Goal: Information Seeking & Learning: Check status

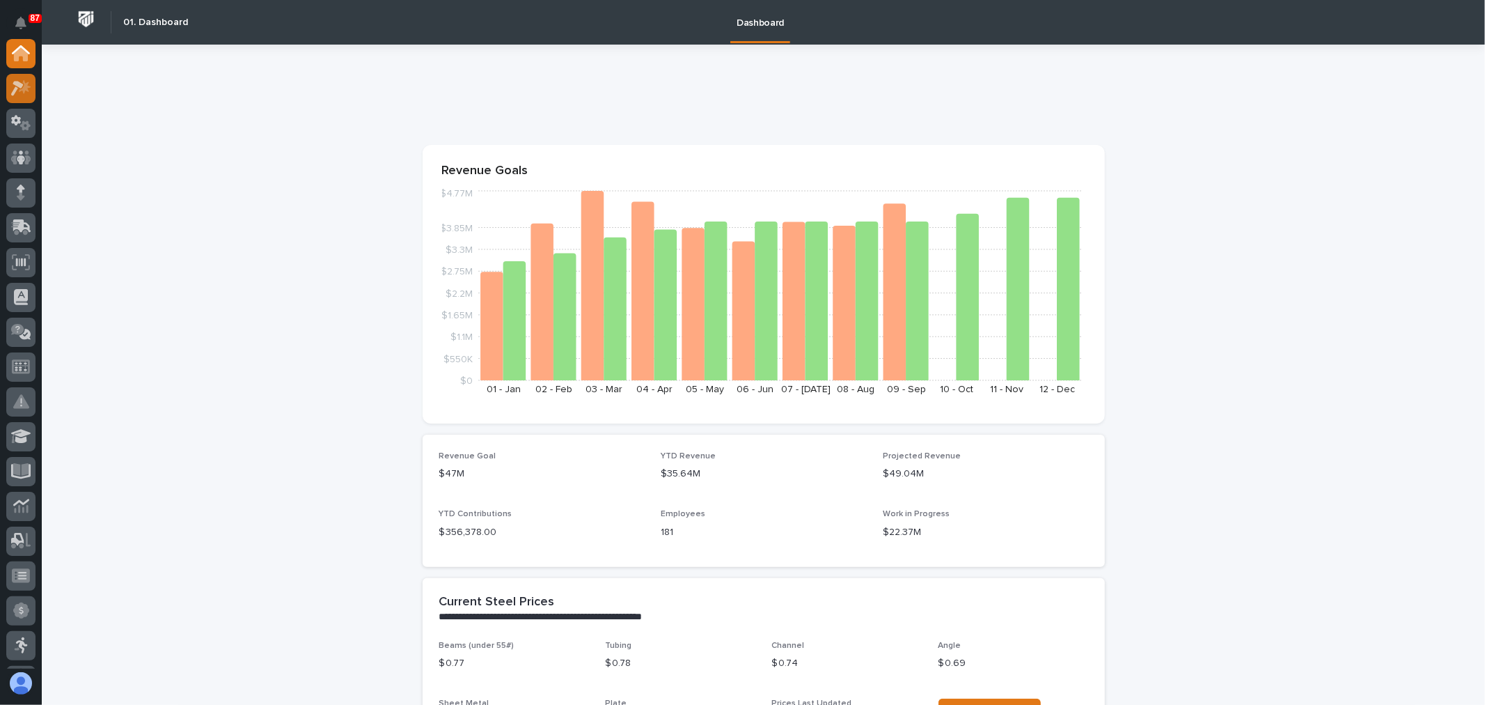
click at [28, 84] on icon at bounding box center [21, 88] width 20 height 16
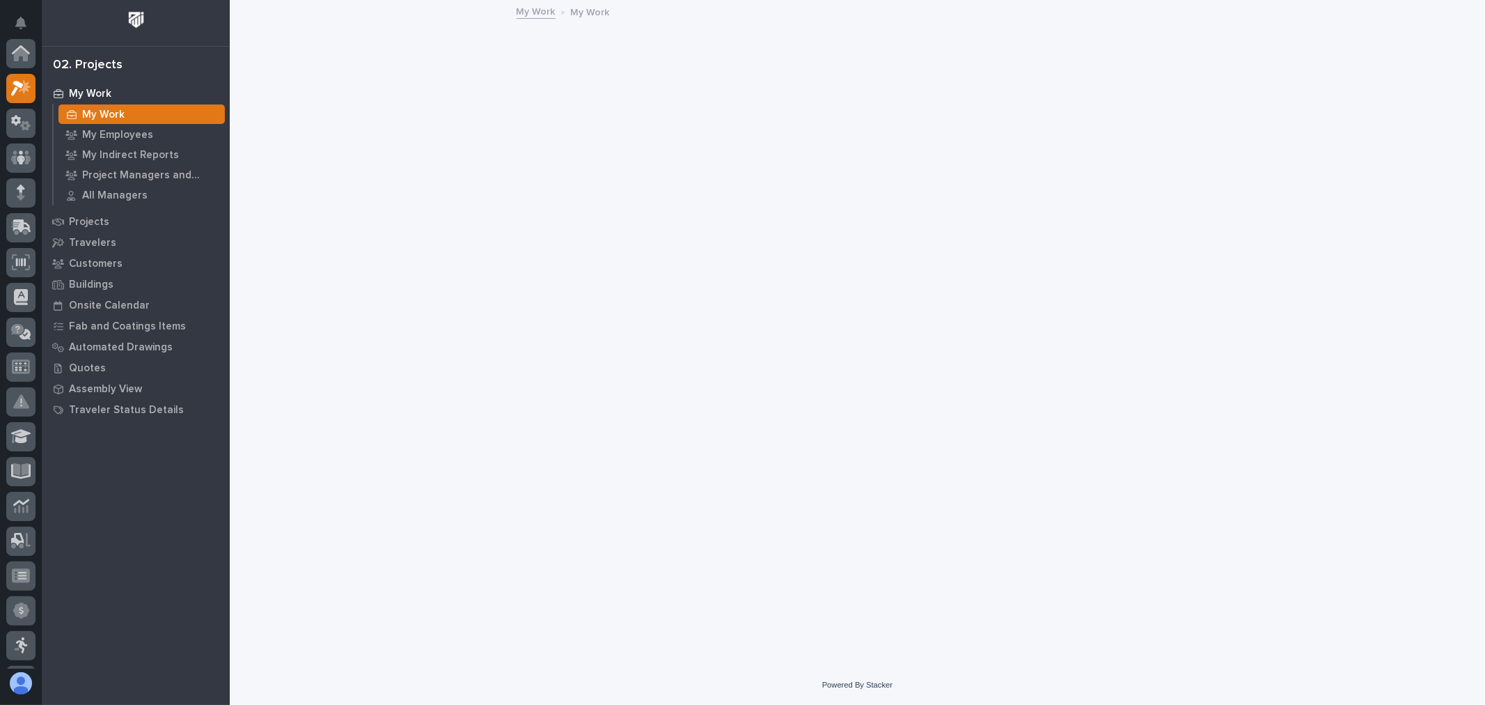
scroll to position [35, 0]
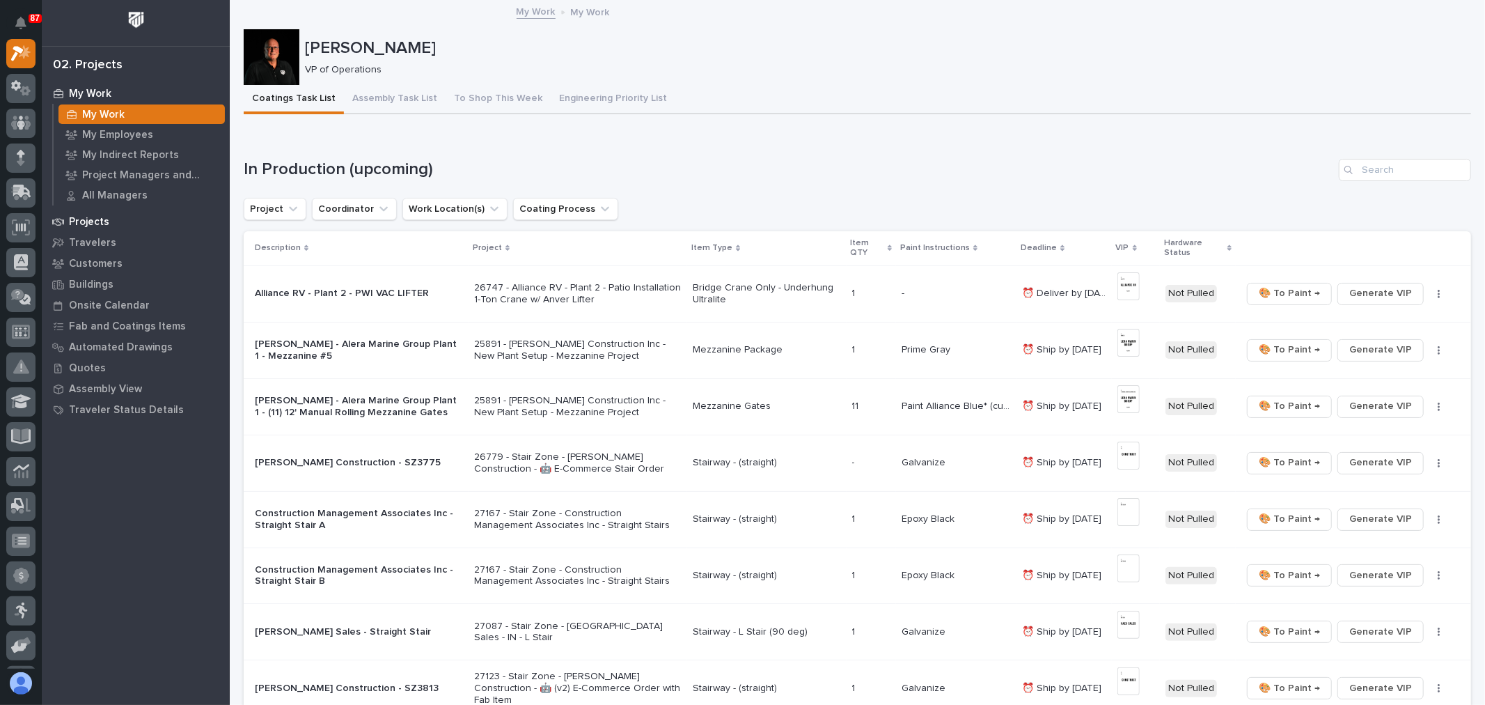
click at [80, 218] on p "Projects" at bounding box center [89, 222] width 40 height 13
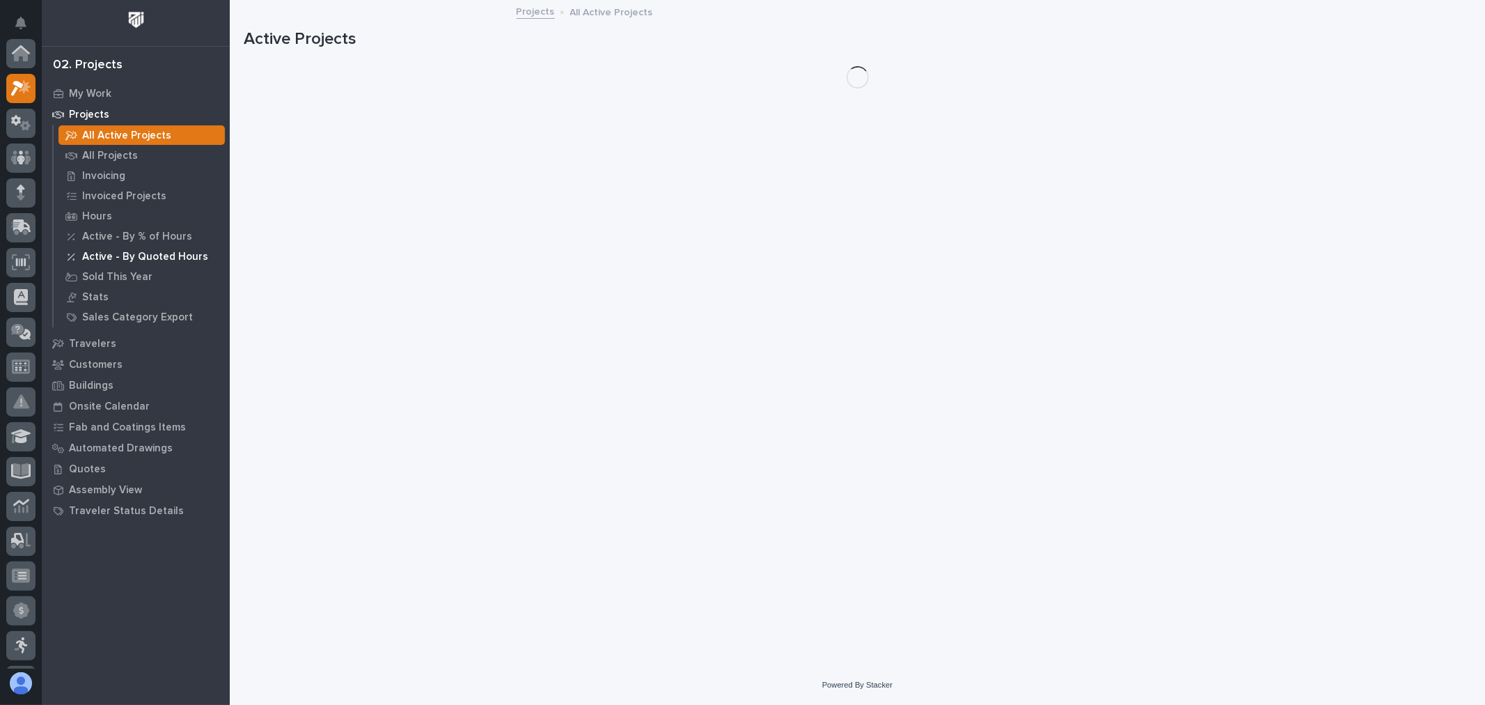
scroll to position [35, 0]
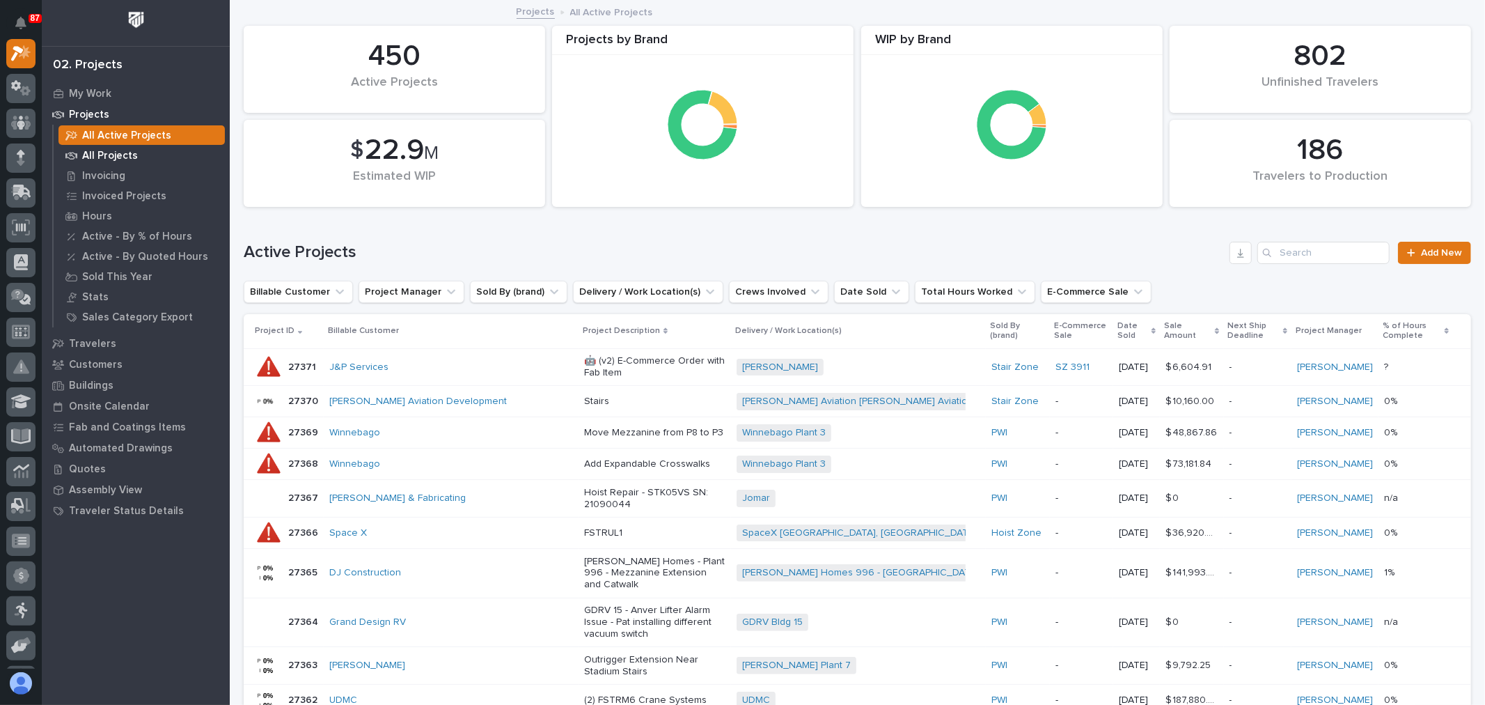
click at [115, 157] on p "All Projects" at bounding box center [110, 156] width 56 height 13
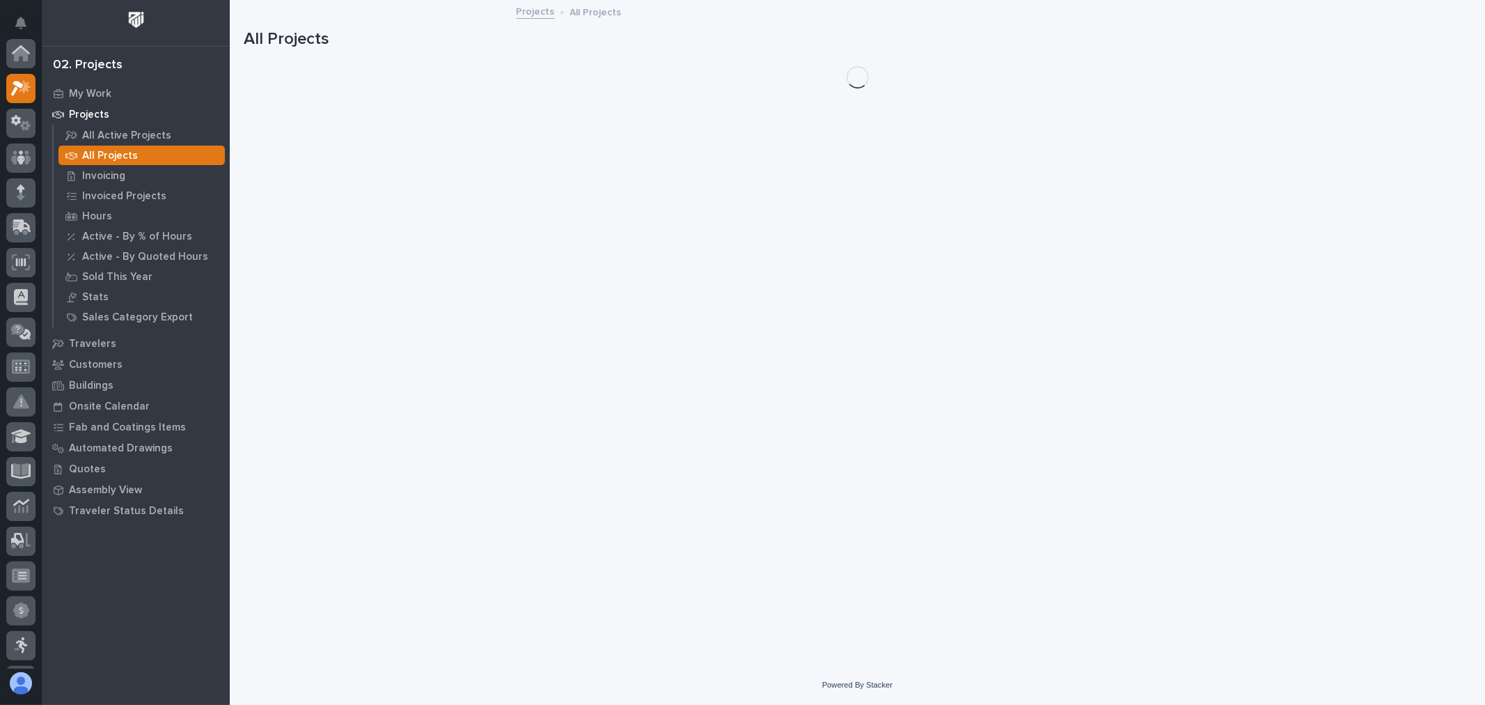
scroll to position [35, 0]
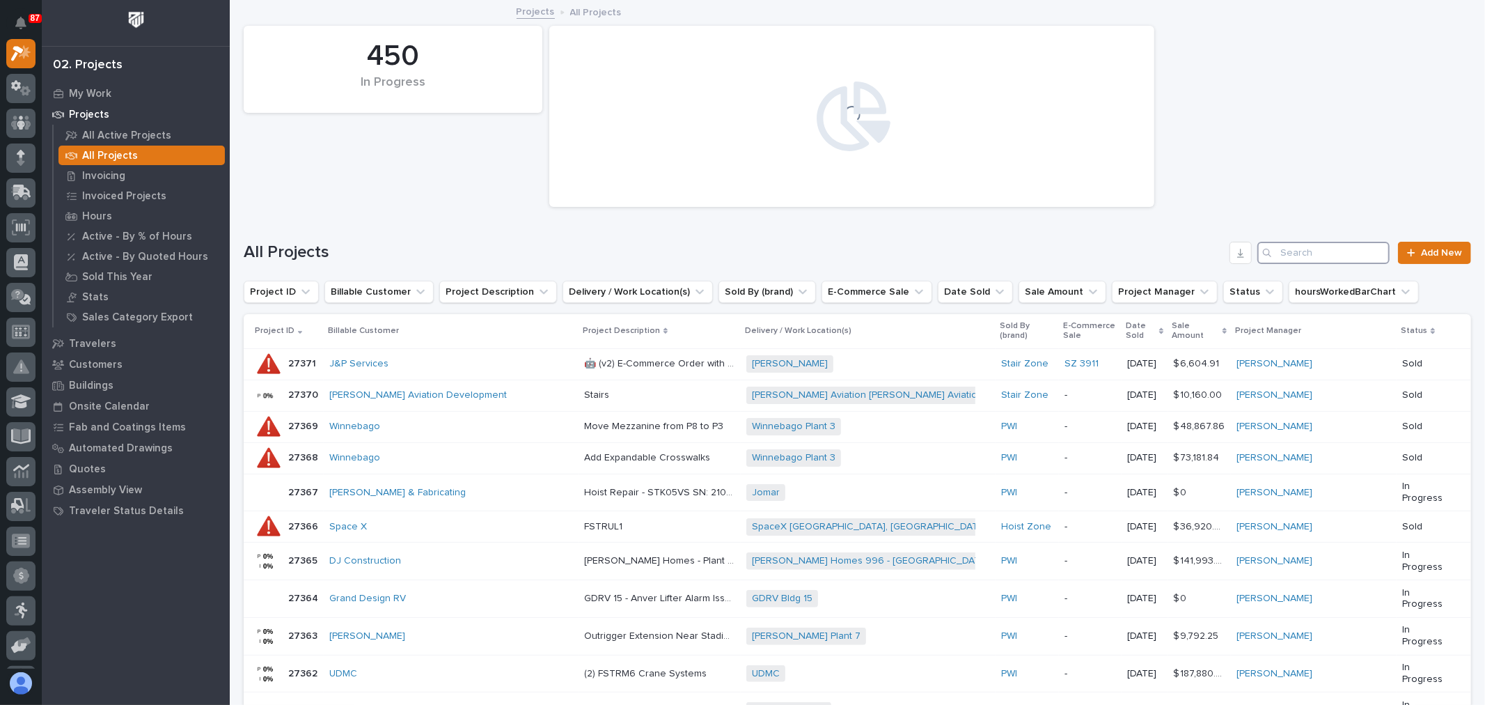
click at [1320, 246] on input "Search" at bounding box center [1324, 253] width 132 height 22
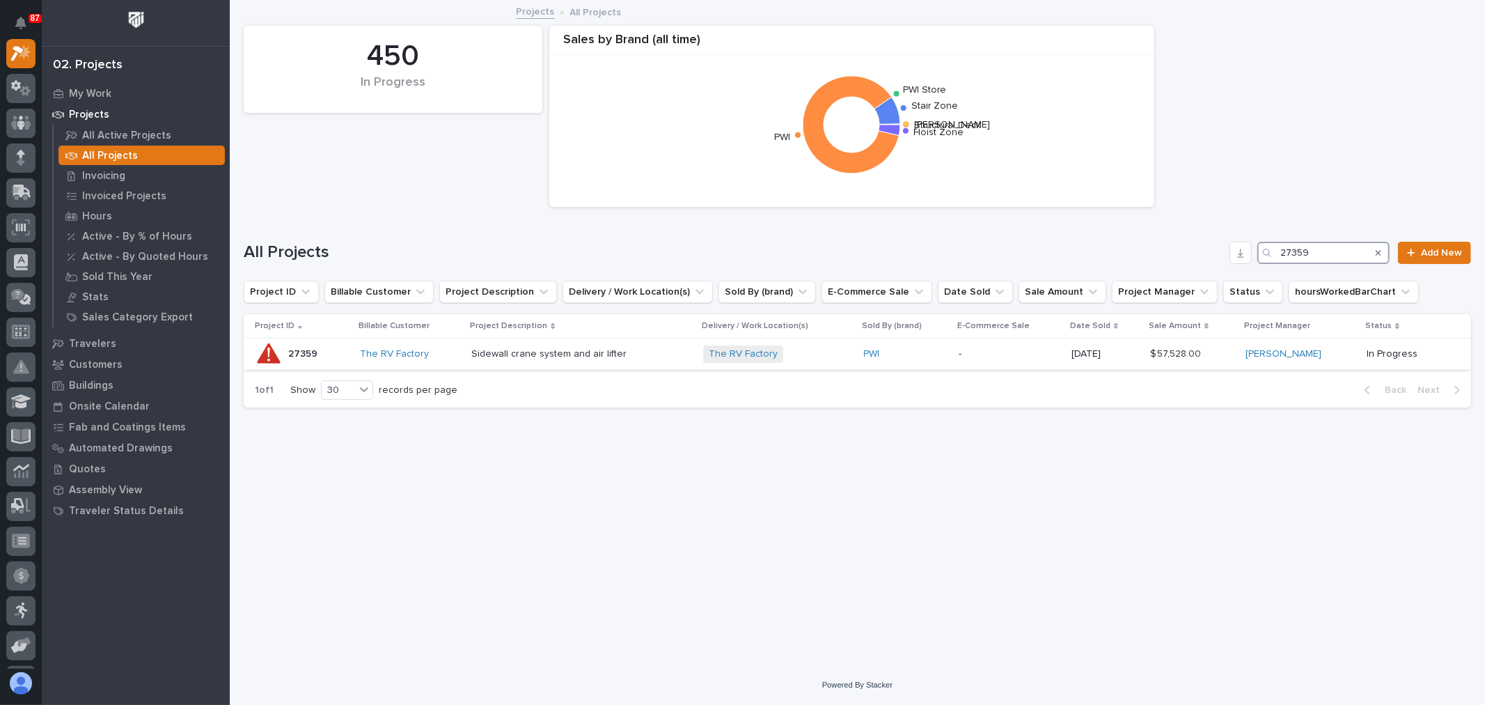
type input "27359"
click at [990, 358] on p "-" at bounding box center [1010, 354] width 102 height 12
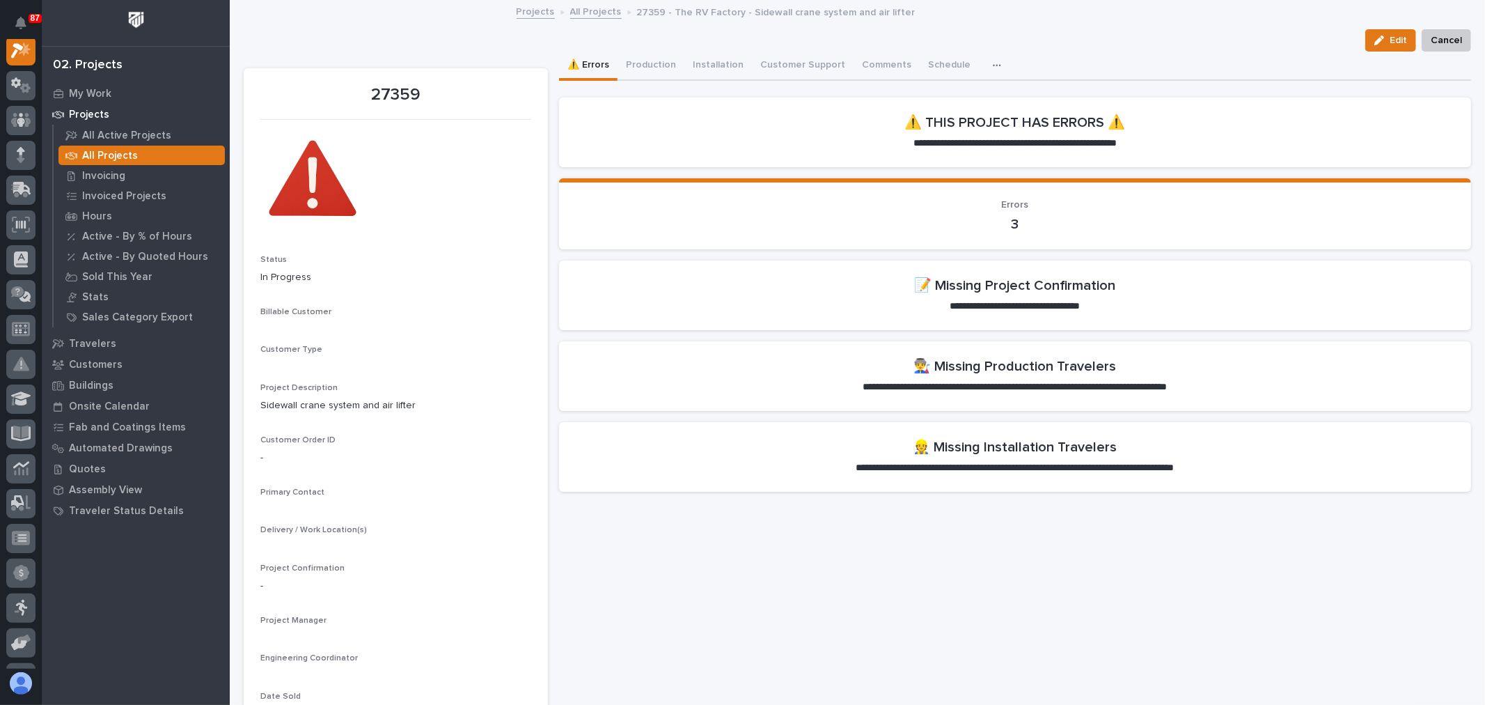
scroll to position [35, 0]
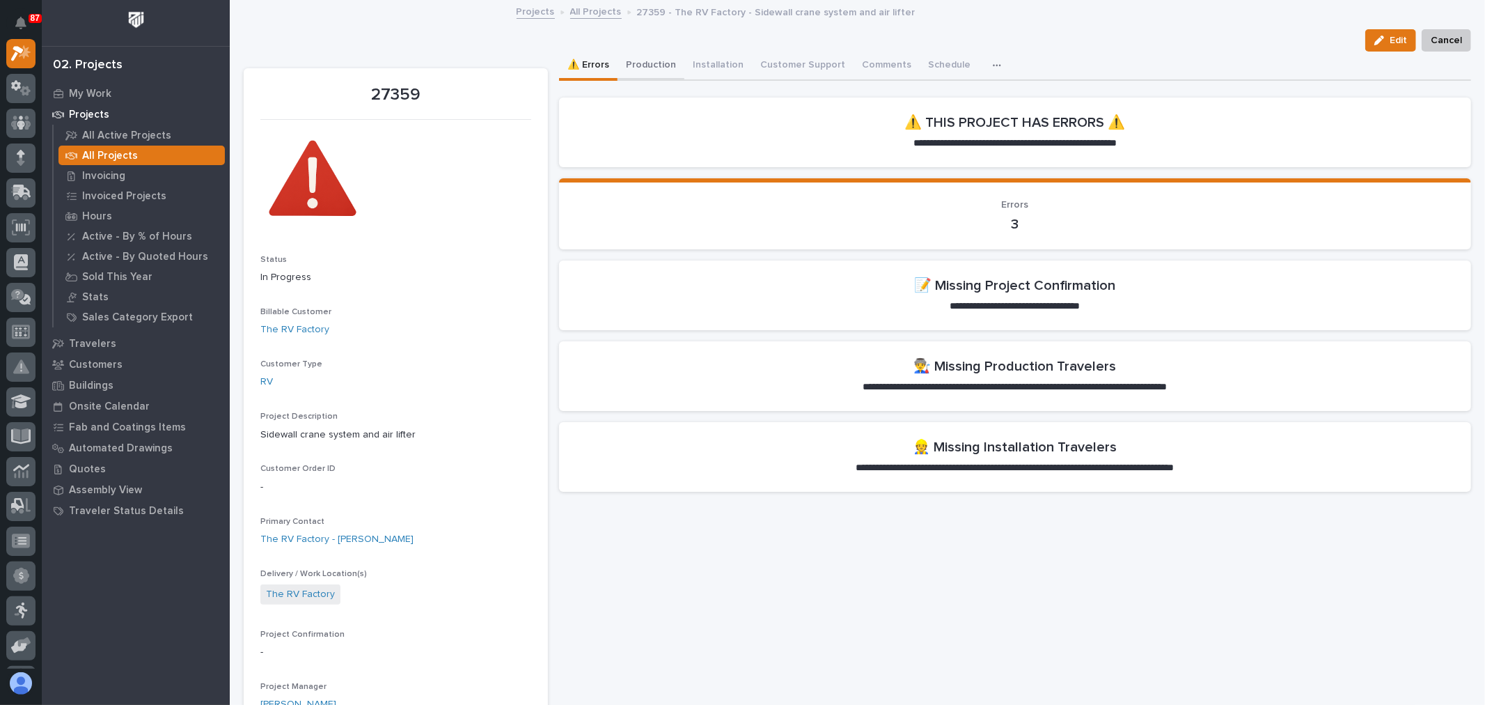
click at [657, 65] on button "Production" at bounding box center [651, 66] width 67 height 29
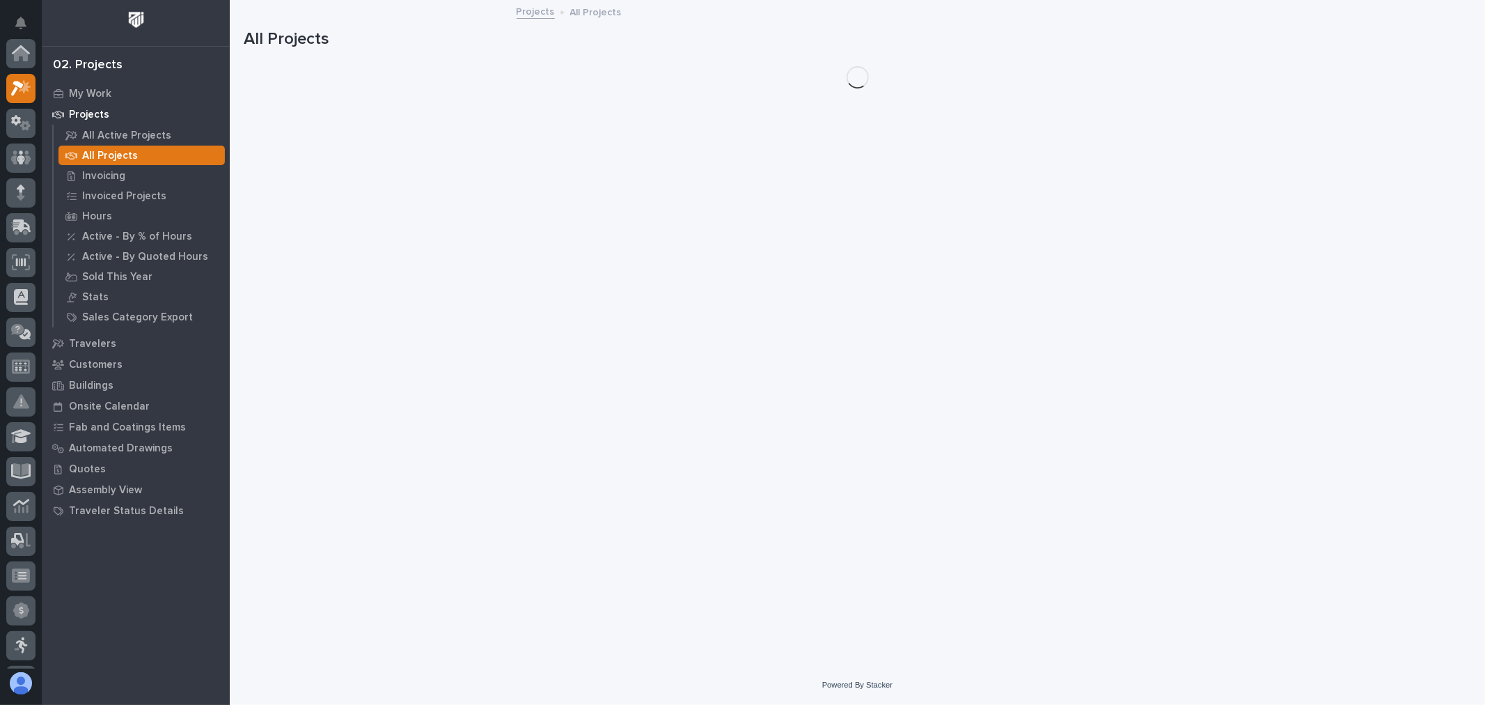
scroll to position [38, 0]
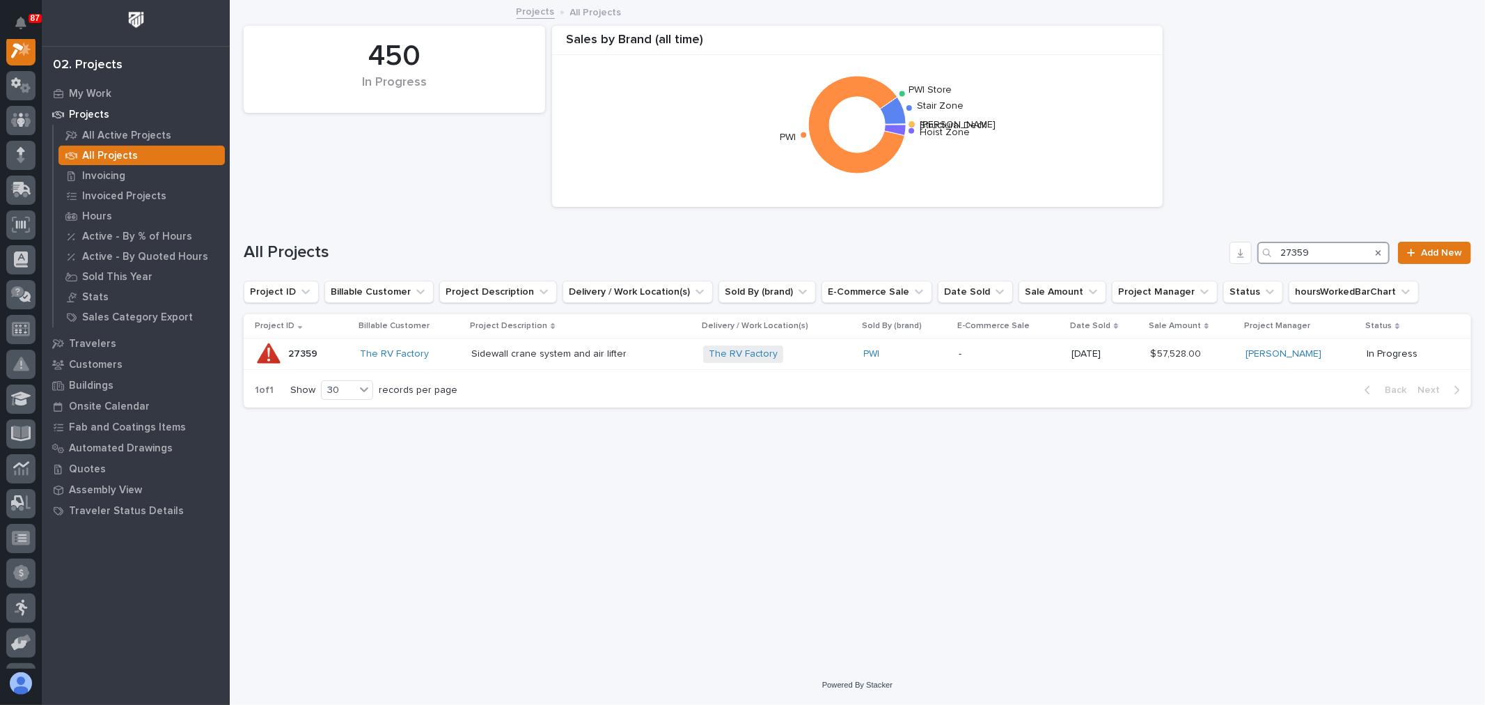
click at [1344, 253] on input "27359" at bounding box center [1324, 253] width 132 height 22
type input "27357"
click at [820, 359] on div "GDRV Bldg 12 + 0" at bounding box center [781, 353] width 155 height 17
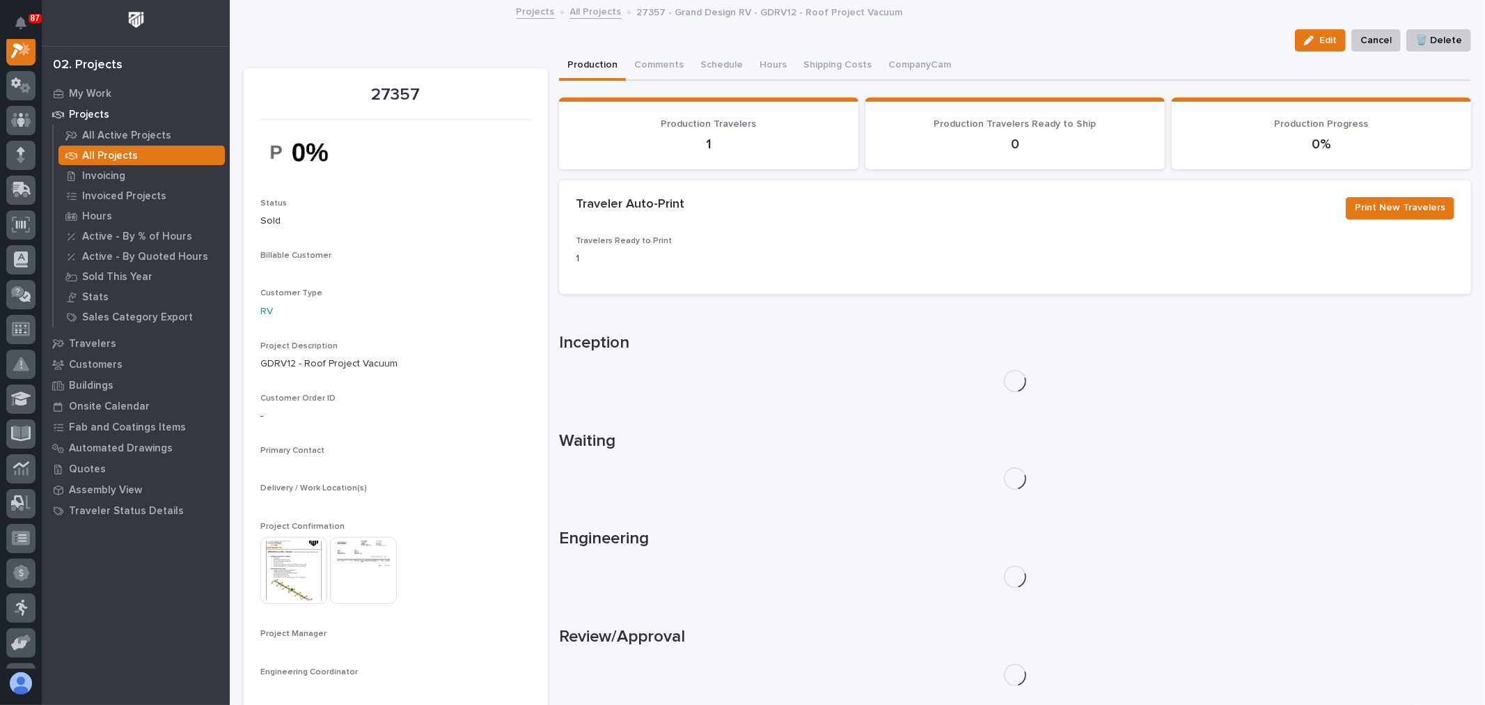
scroll to position [35, 0]
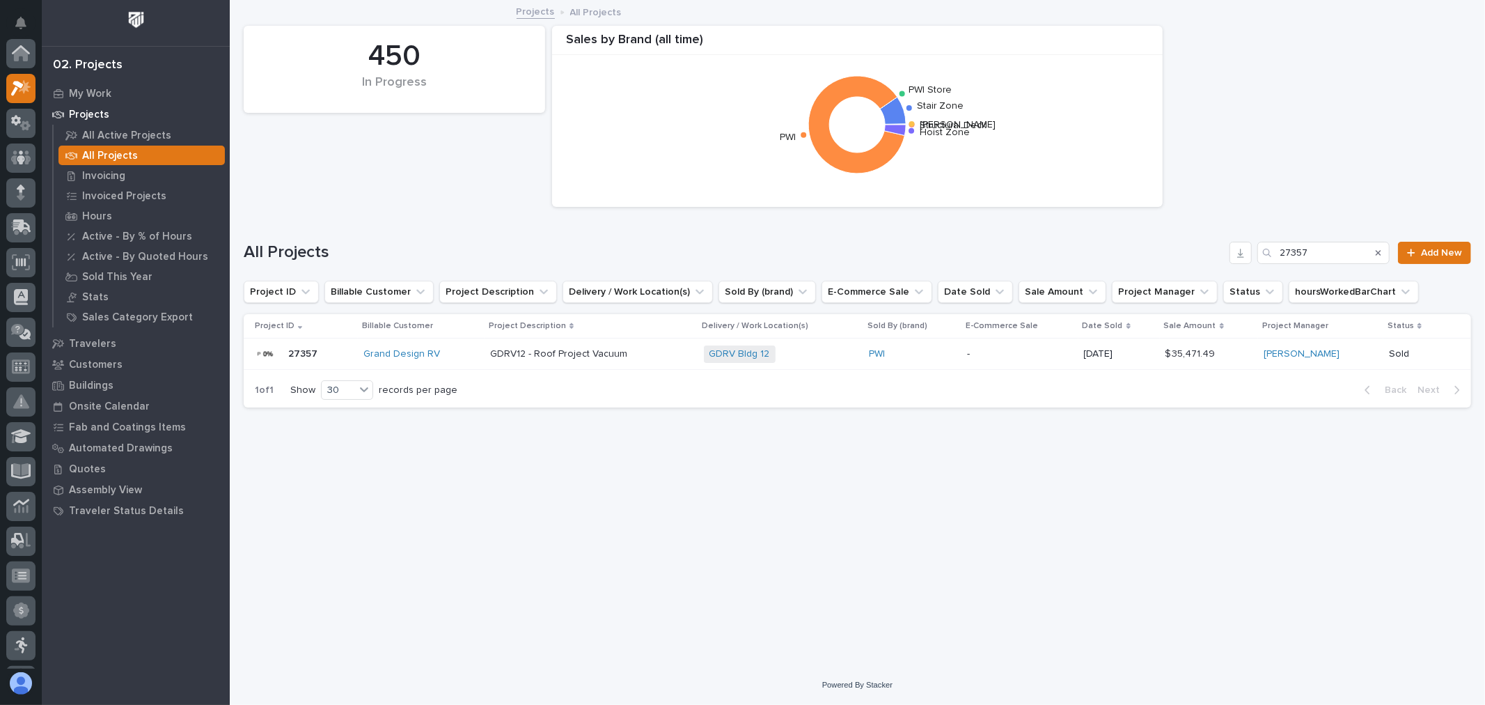
scroll to position [38, 0]
click at [1345, 255] on input "27357" at bounding box center [1324, 253] width 132 height 22
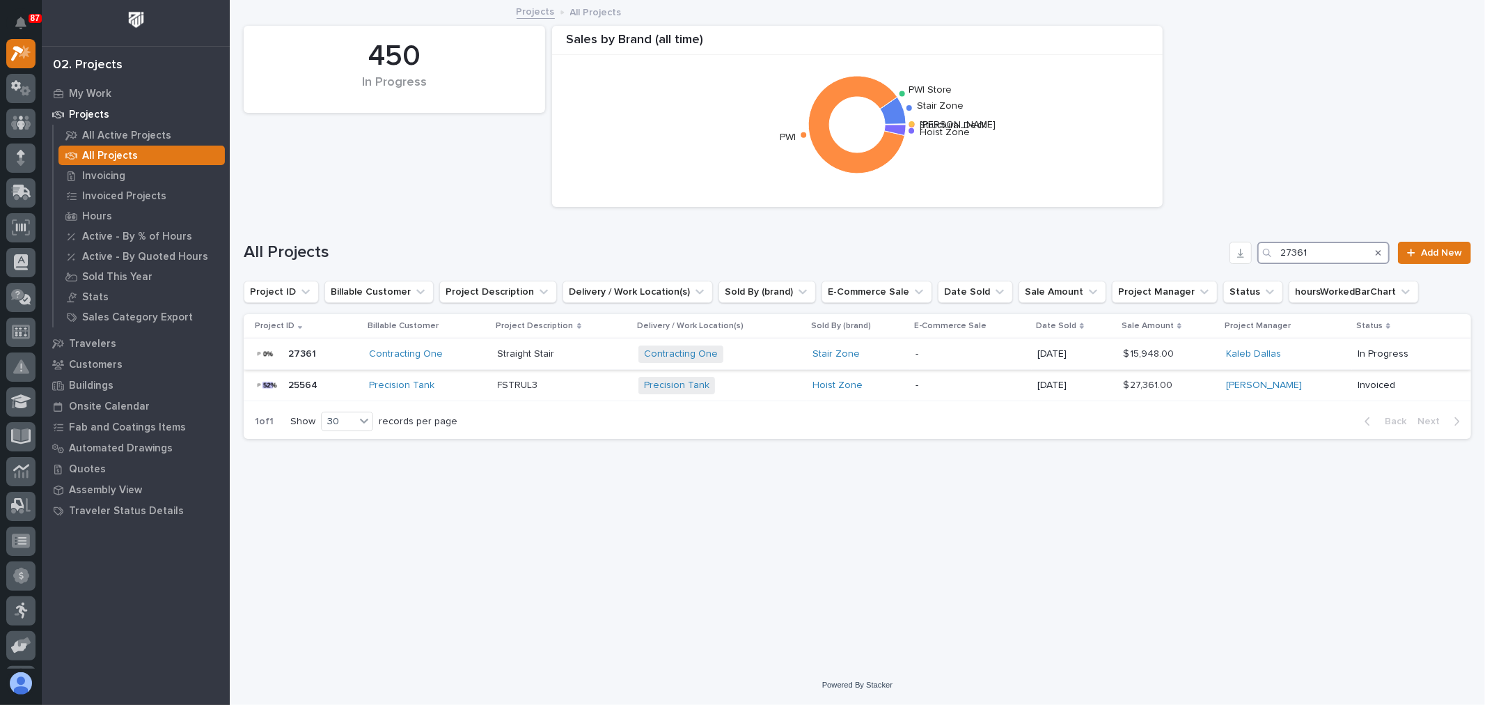
type input "27361"
click at [595, 352] on p at bounding box center [563, 354] width 130 height 12
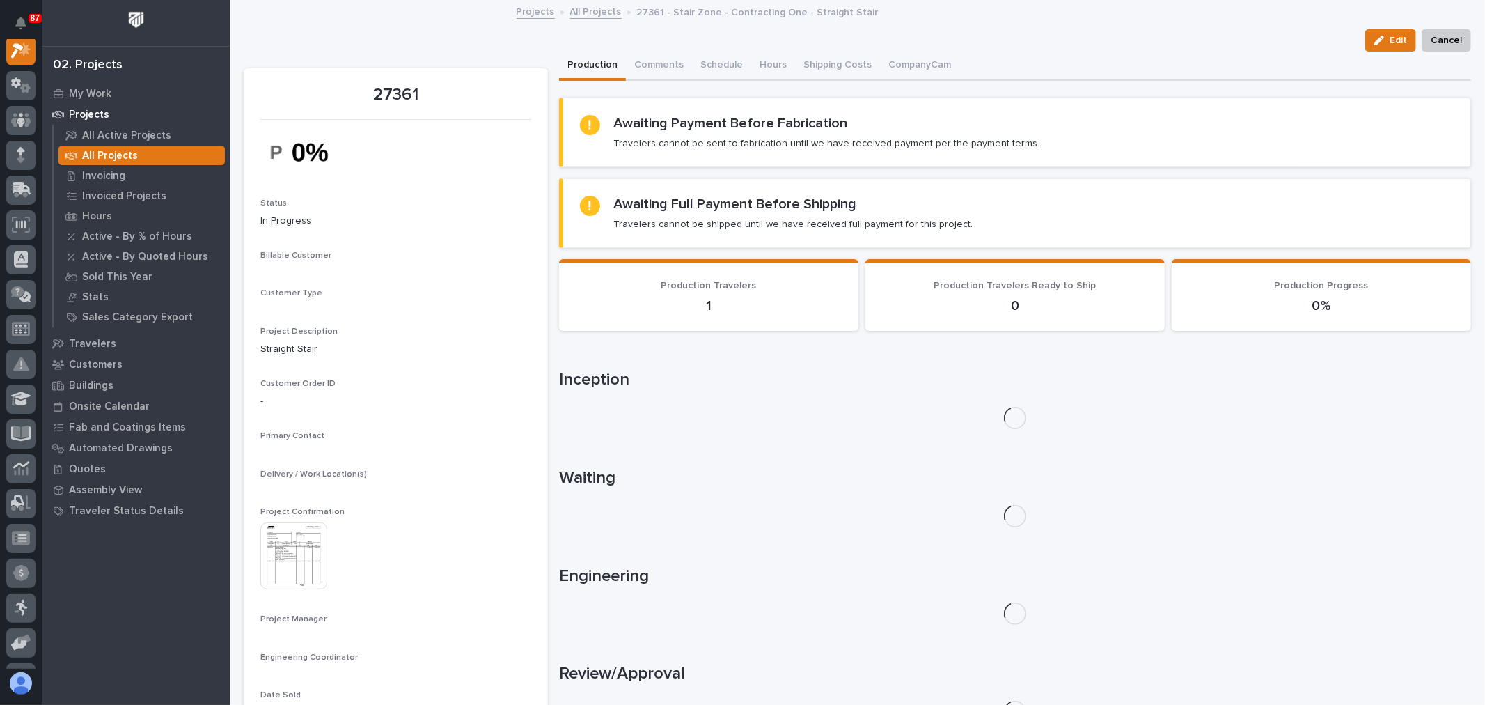
scroll to position [35, 0]
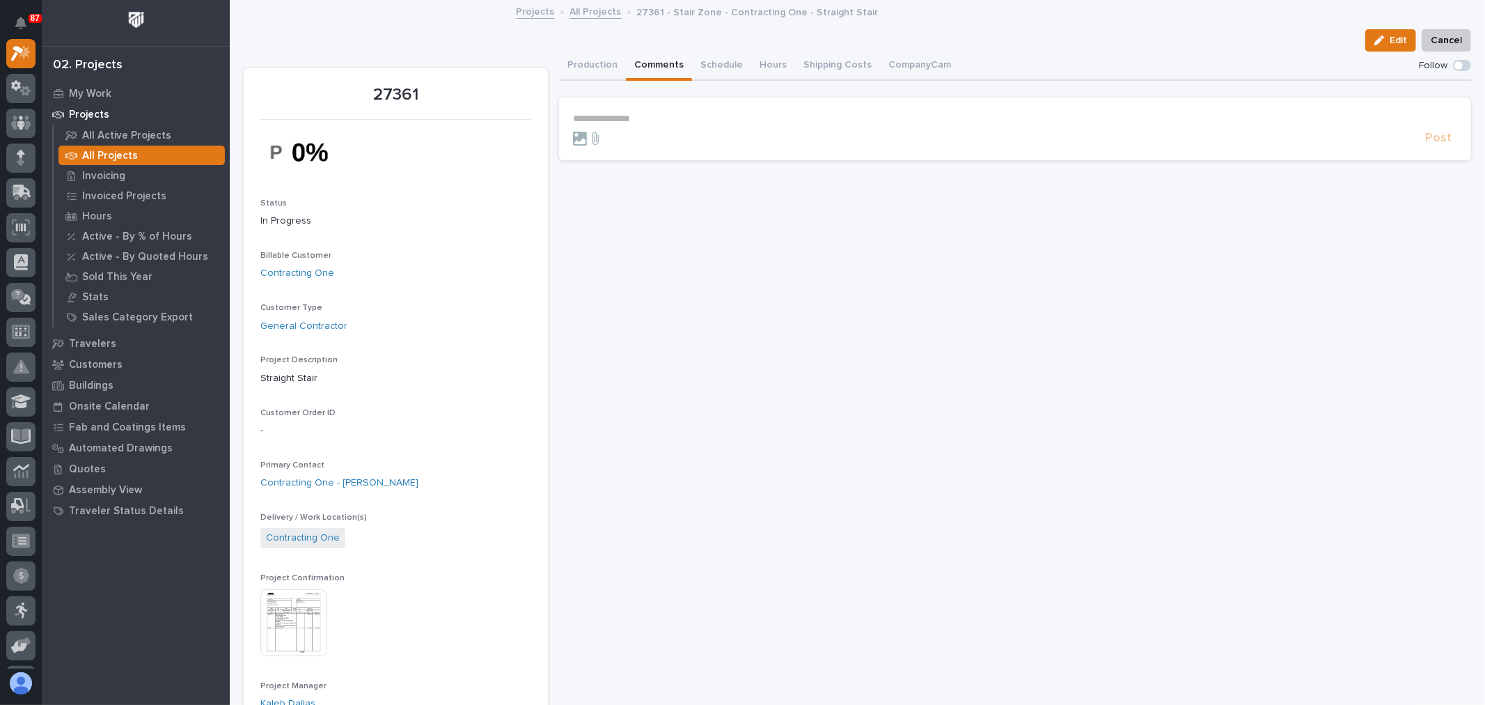
click at [655, 61] on button "Comments" at bounding box center [659, 66] width 66 height 29
click at [585, 57] on button "Production" at bounding box center [592, 66] width 67 height 29
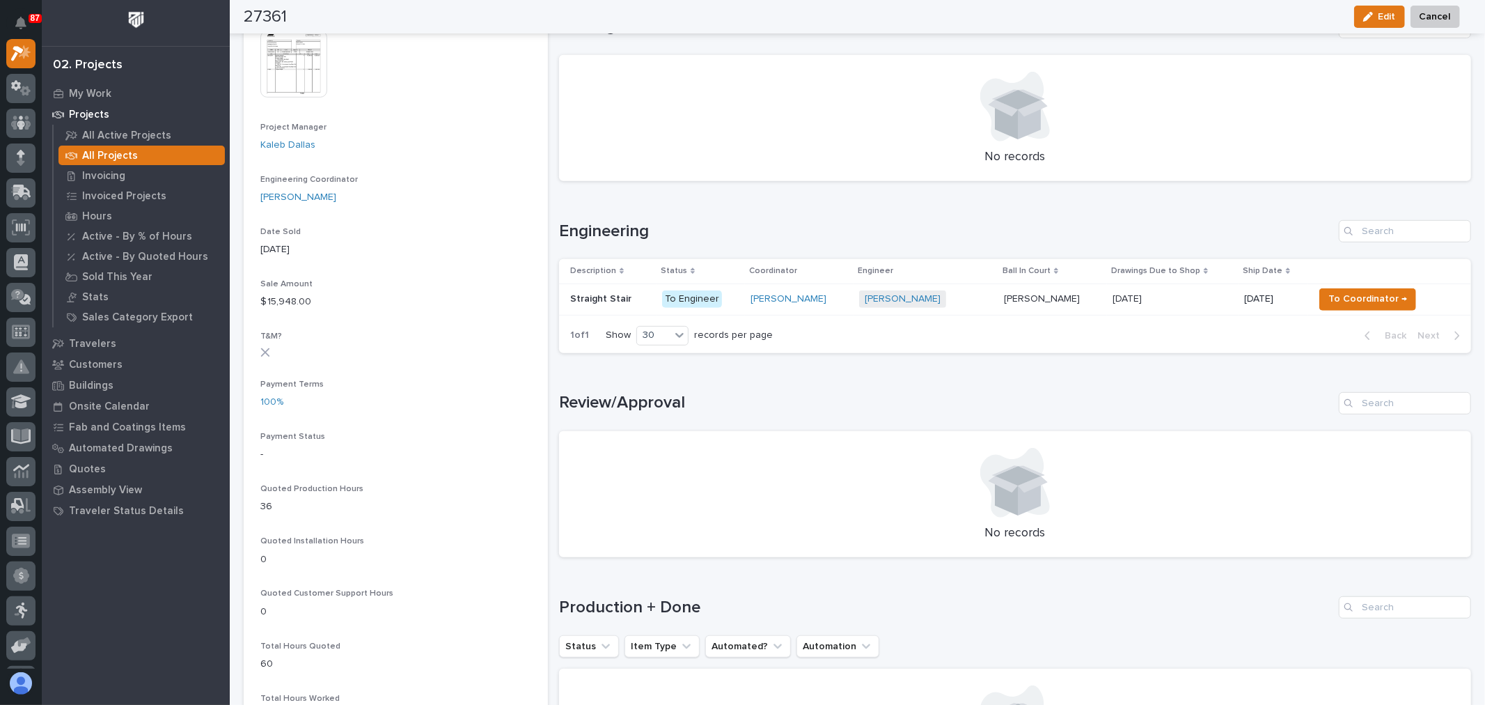
scroll to position [618, 0]
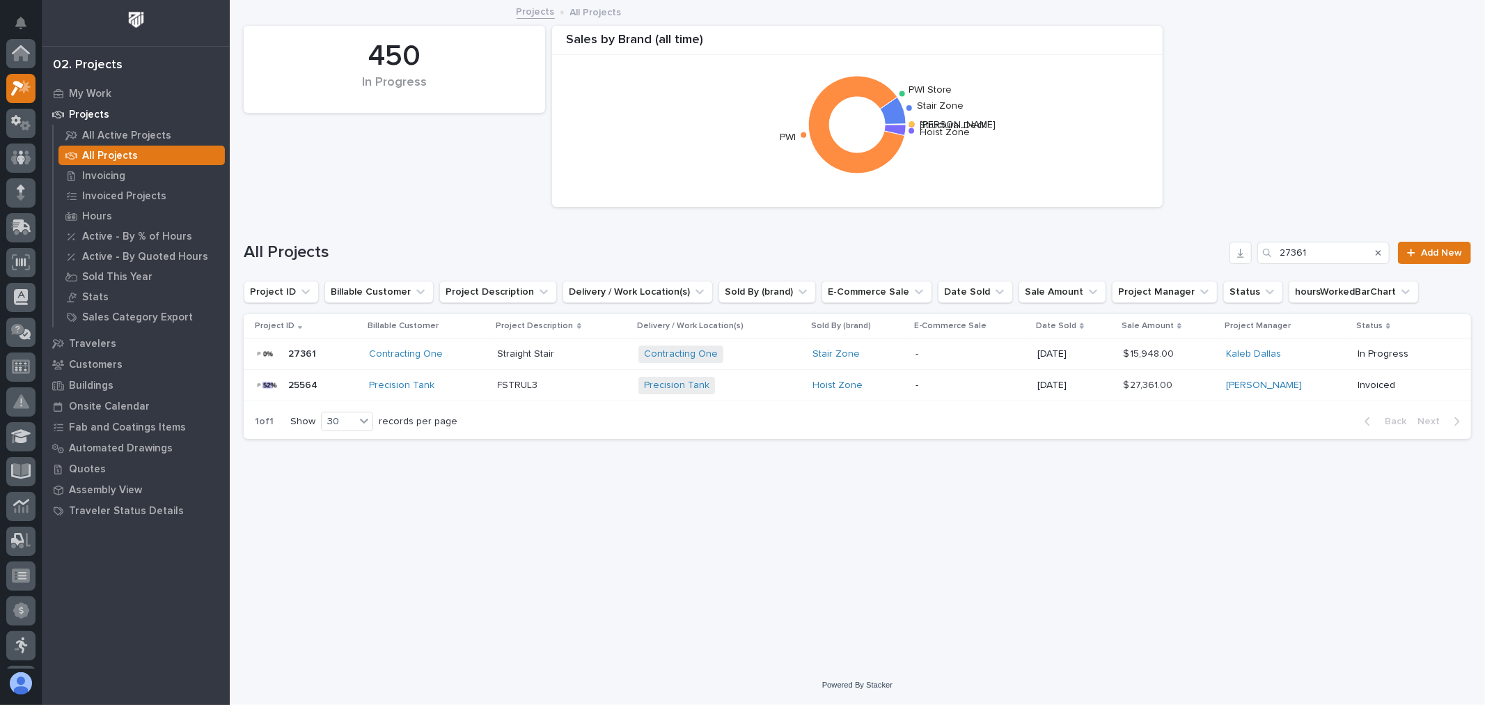
scroll to position [38, 0]
click at [1340, 255] on input "27361" at bounding box center [1324, 253] width 132 height 22
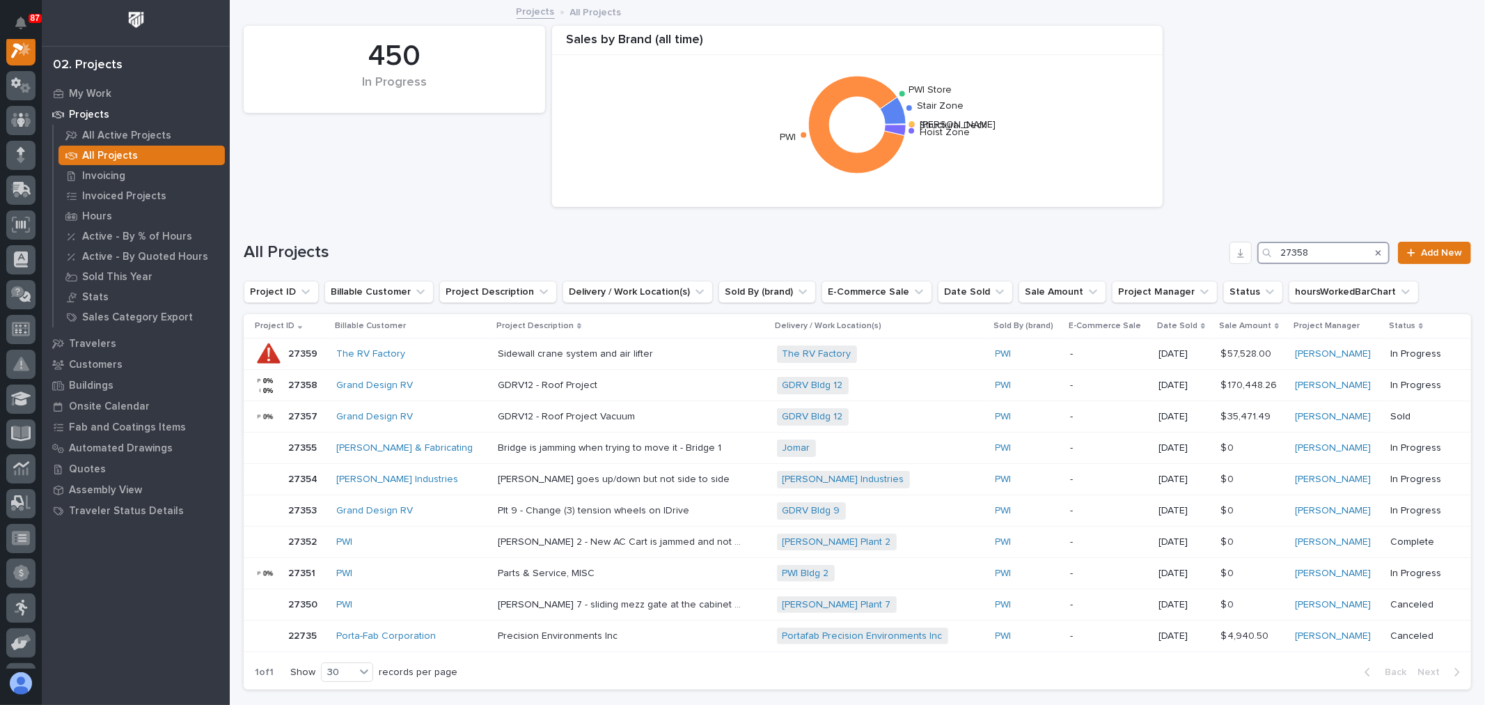
scroll to position [35, 0]
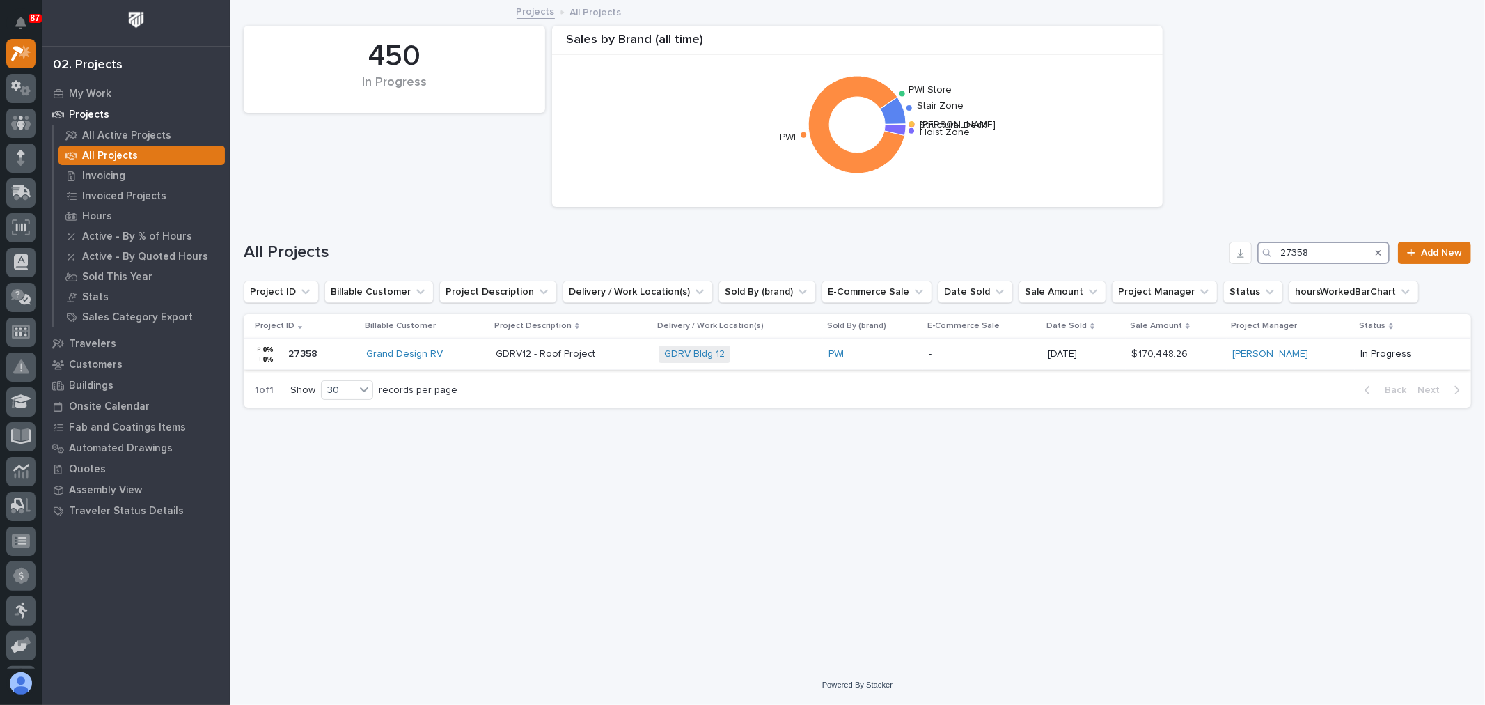
type input "27358"
click at [460, 350] on div "Grand Design RV" at bounding box center [425, 354] width 118 height 12
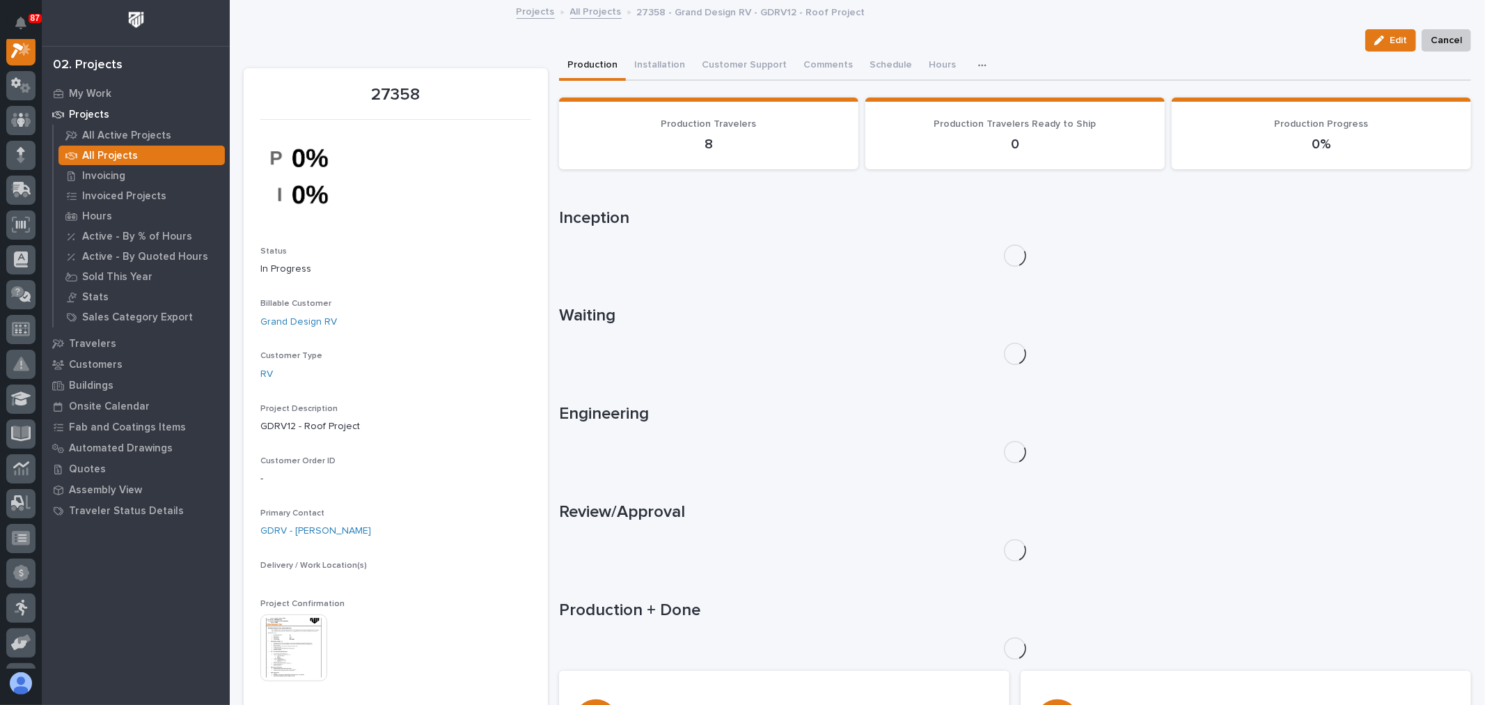
scroll to position [35, 0]
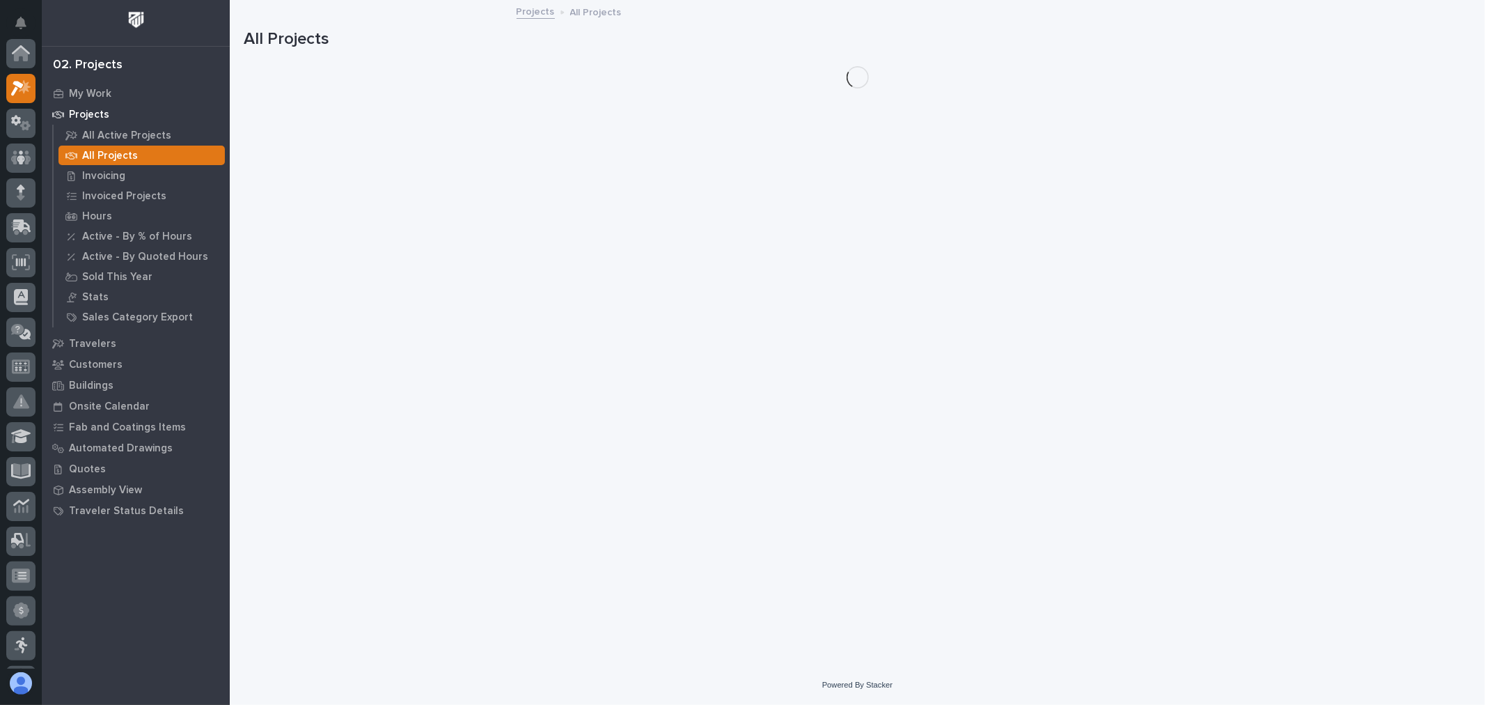
scroll to position [38, 0]
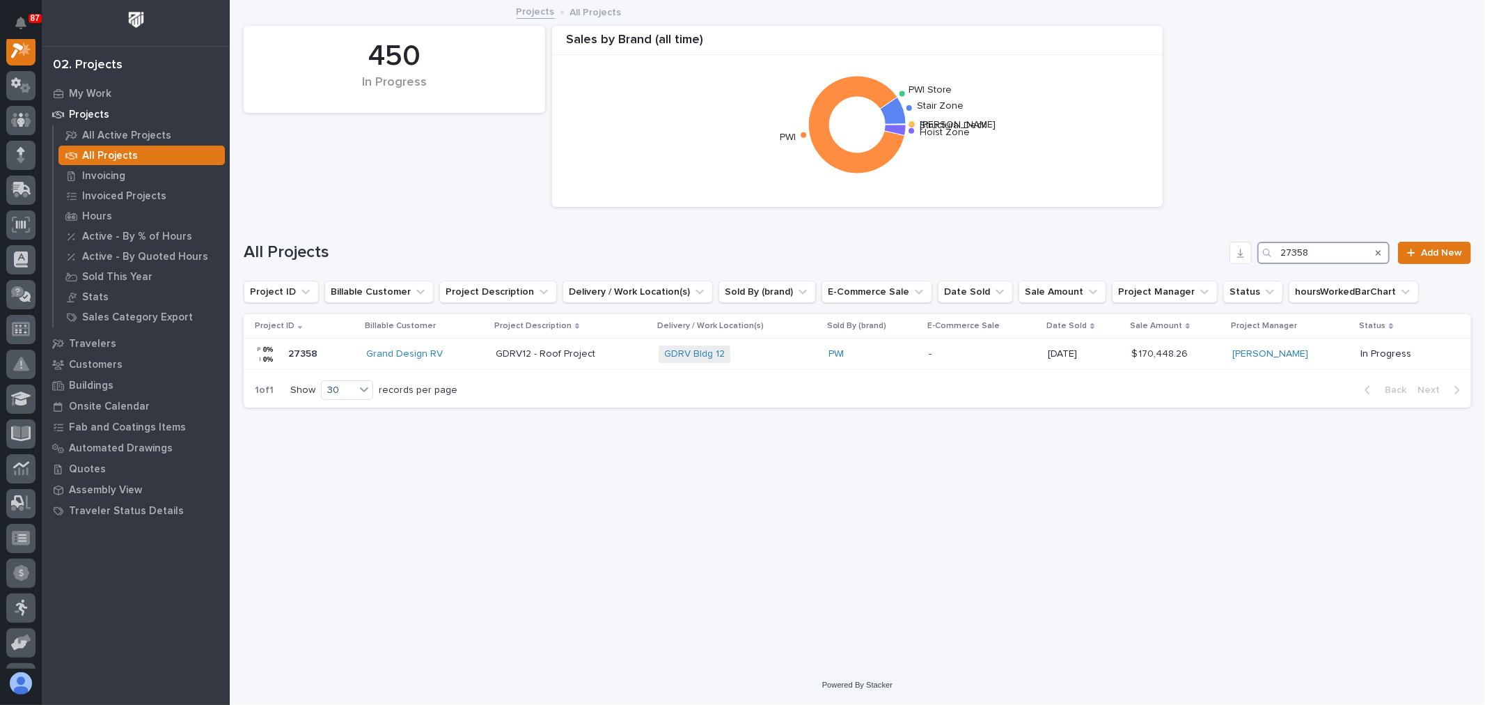
click at [1337, 256] on input "27358" at bounding box center [1324, 253] width 132 height 22
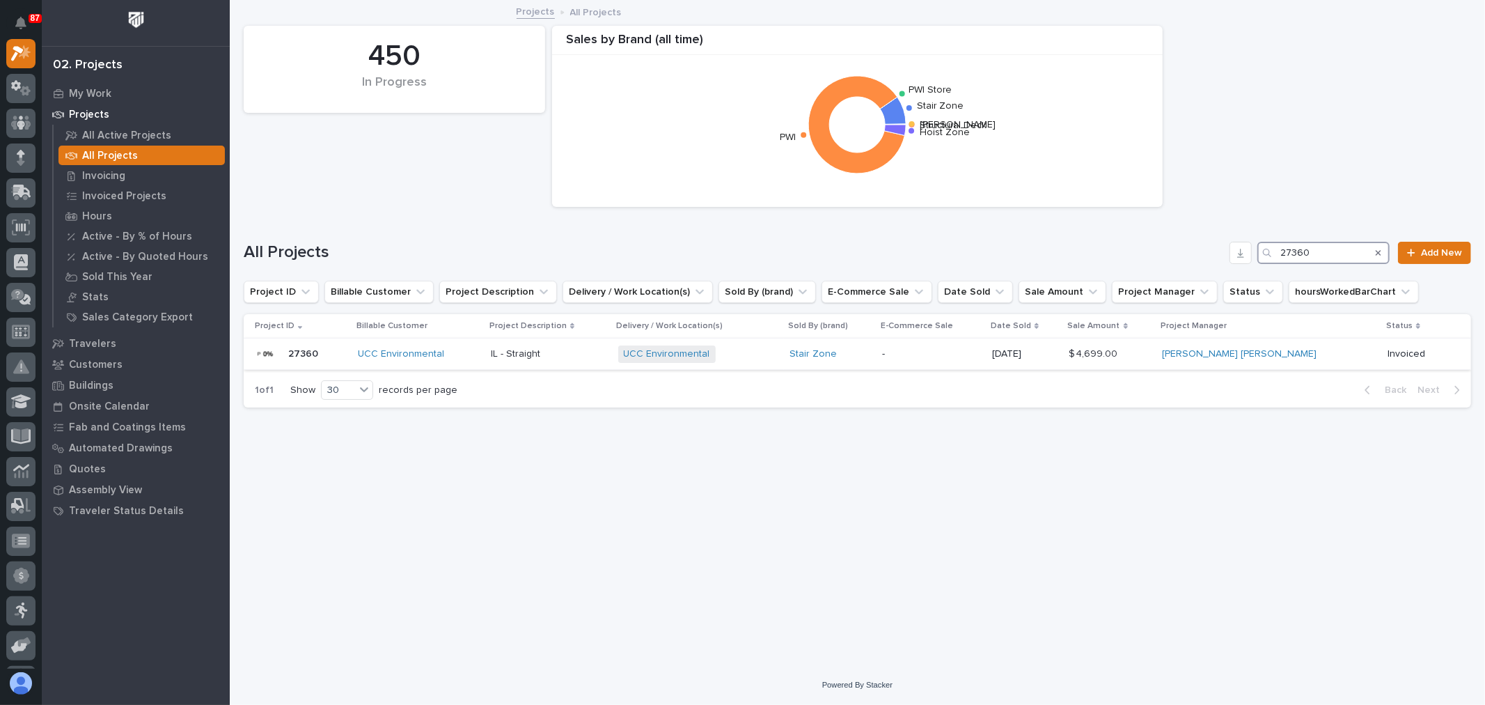
type input "27360"
click at [778, 350] on div "UCC Environmental + 0" at bounding box center [698, 353] width 160 height 17
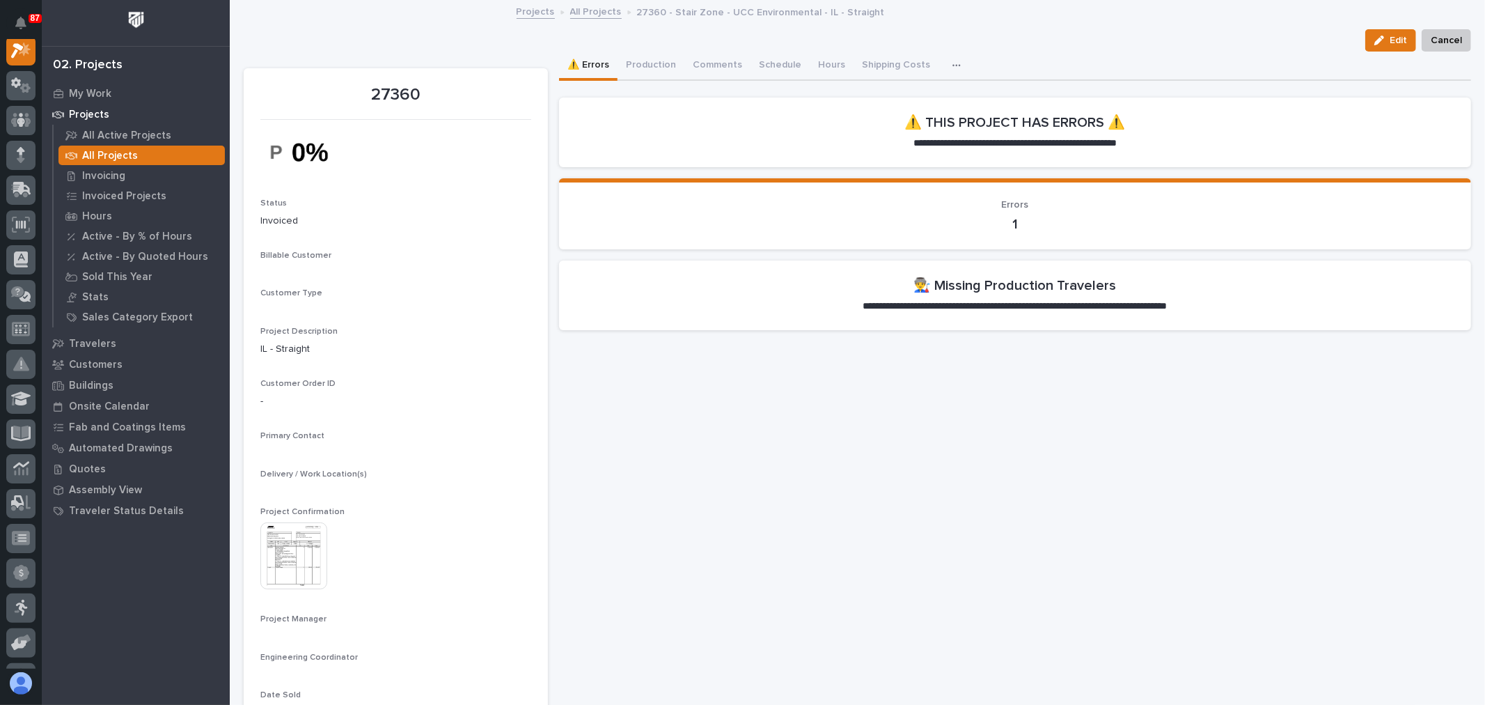
scroll to position [35, 0]
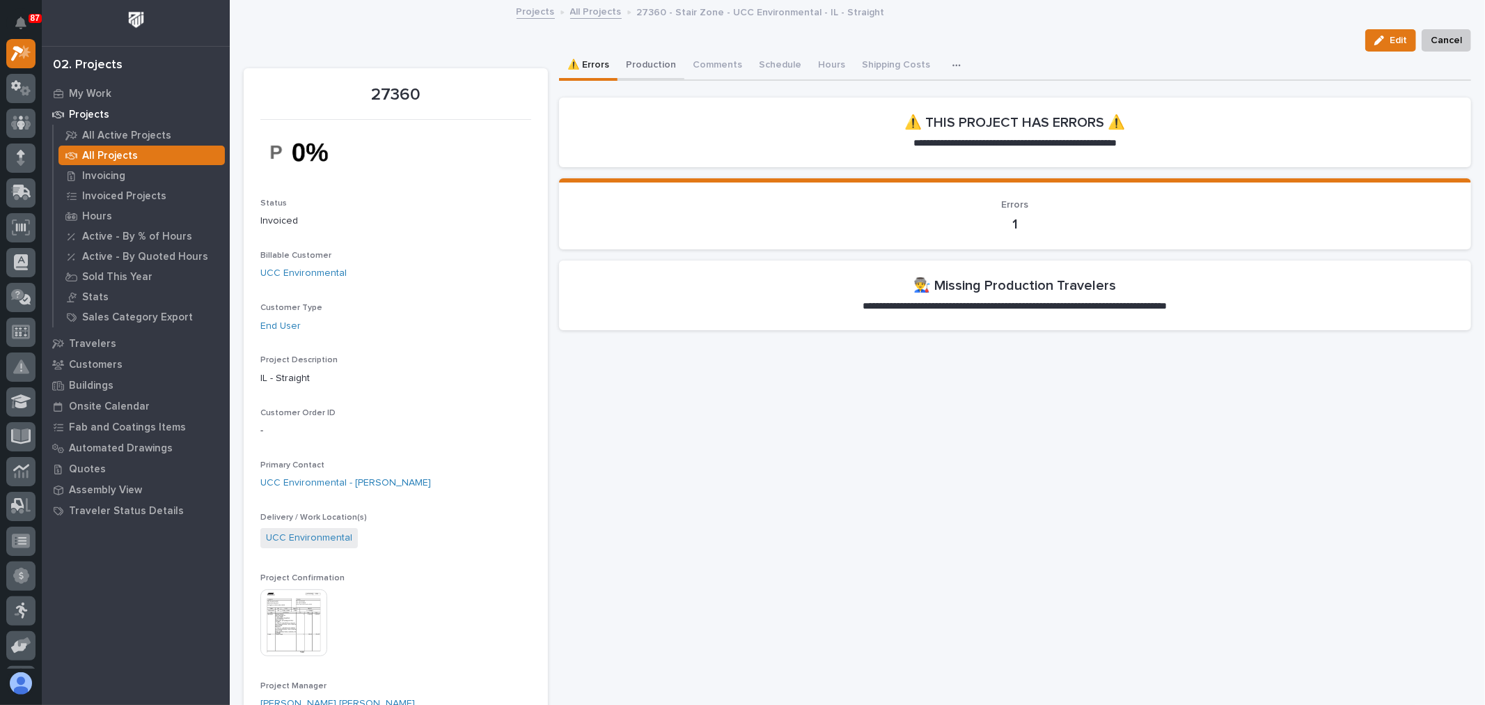
click at [636, 65] on button "Production" at bounding box center [651, 66] width 67 height 29
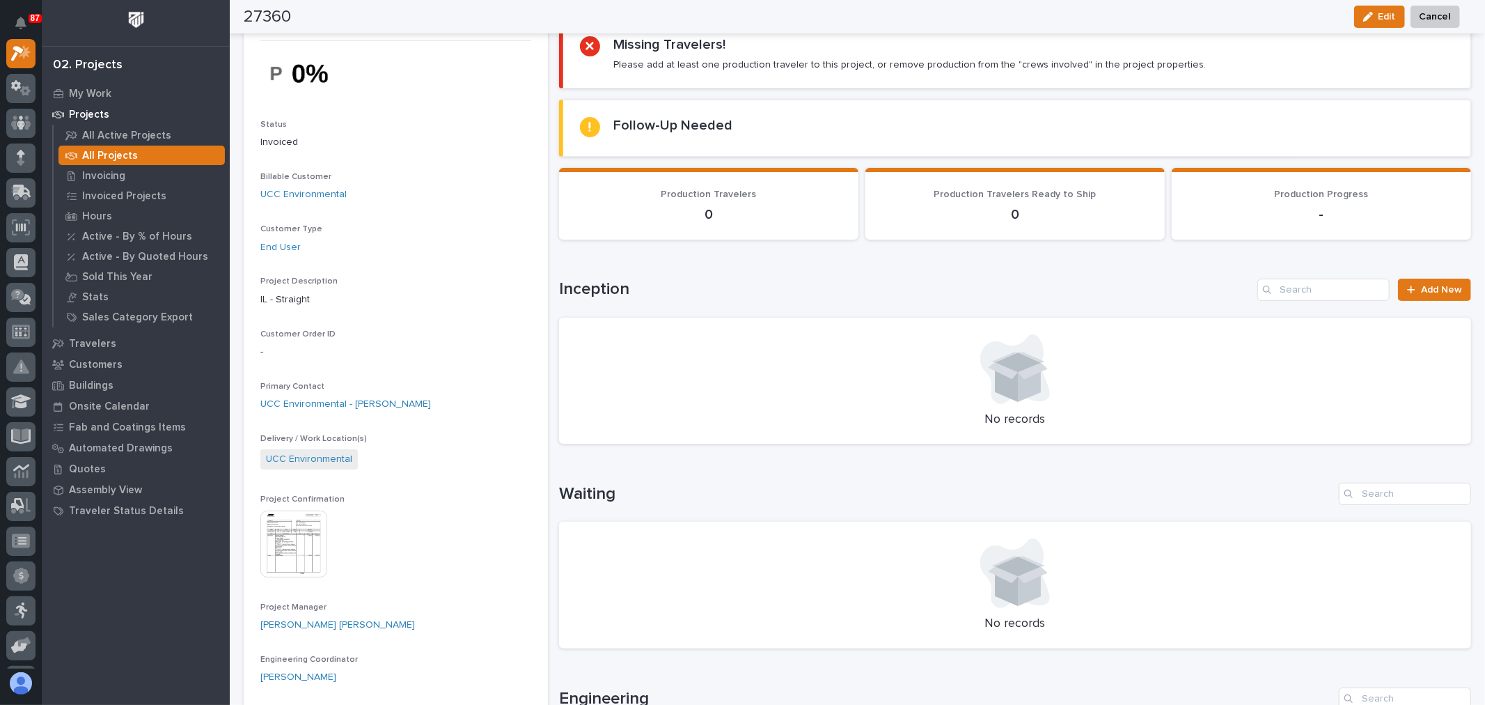
scroll to position [77, 0]
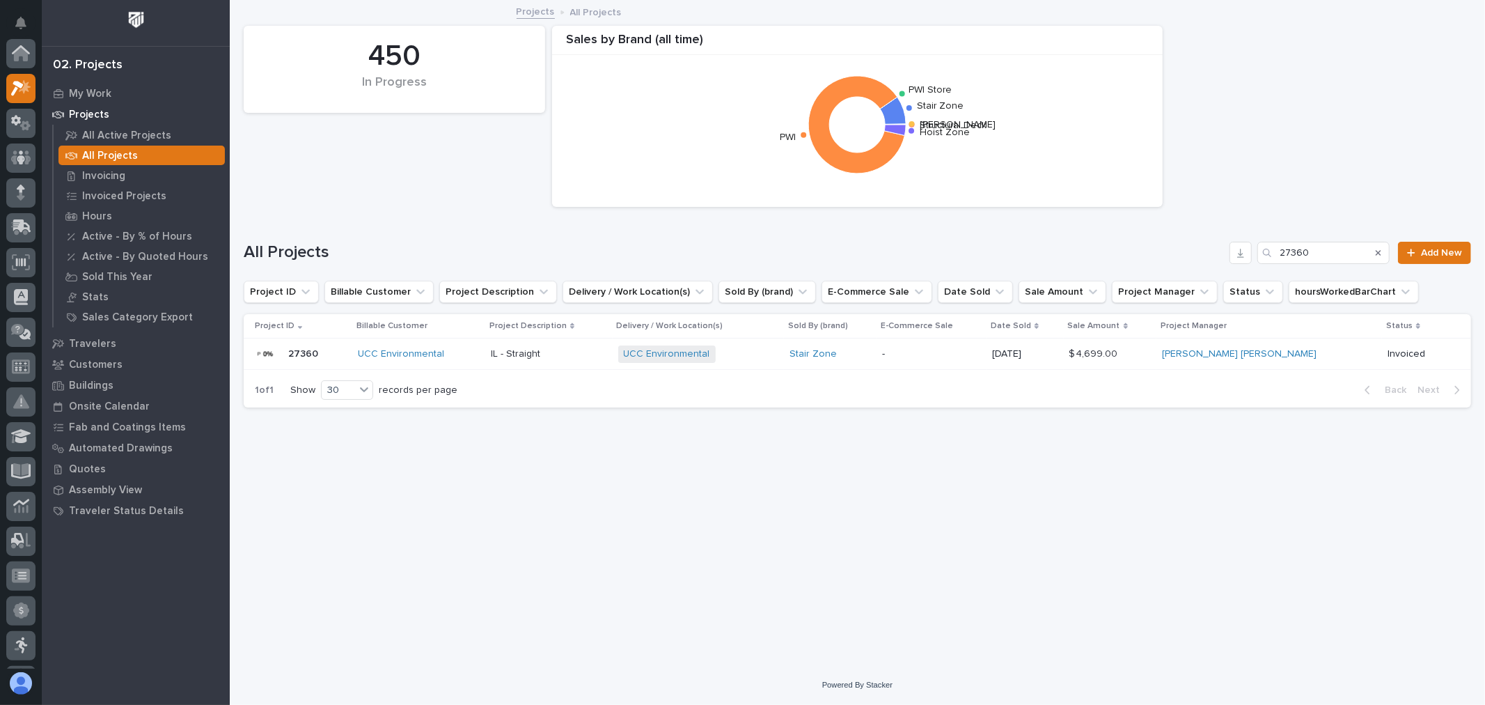
scroll to position [38, 0]
click at [1333, 263] on input "27360" at bounding box center [1324, 253] width 132 height 22
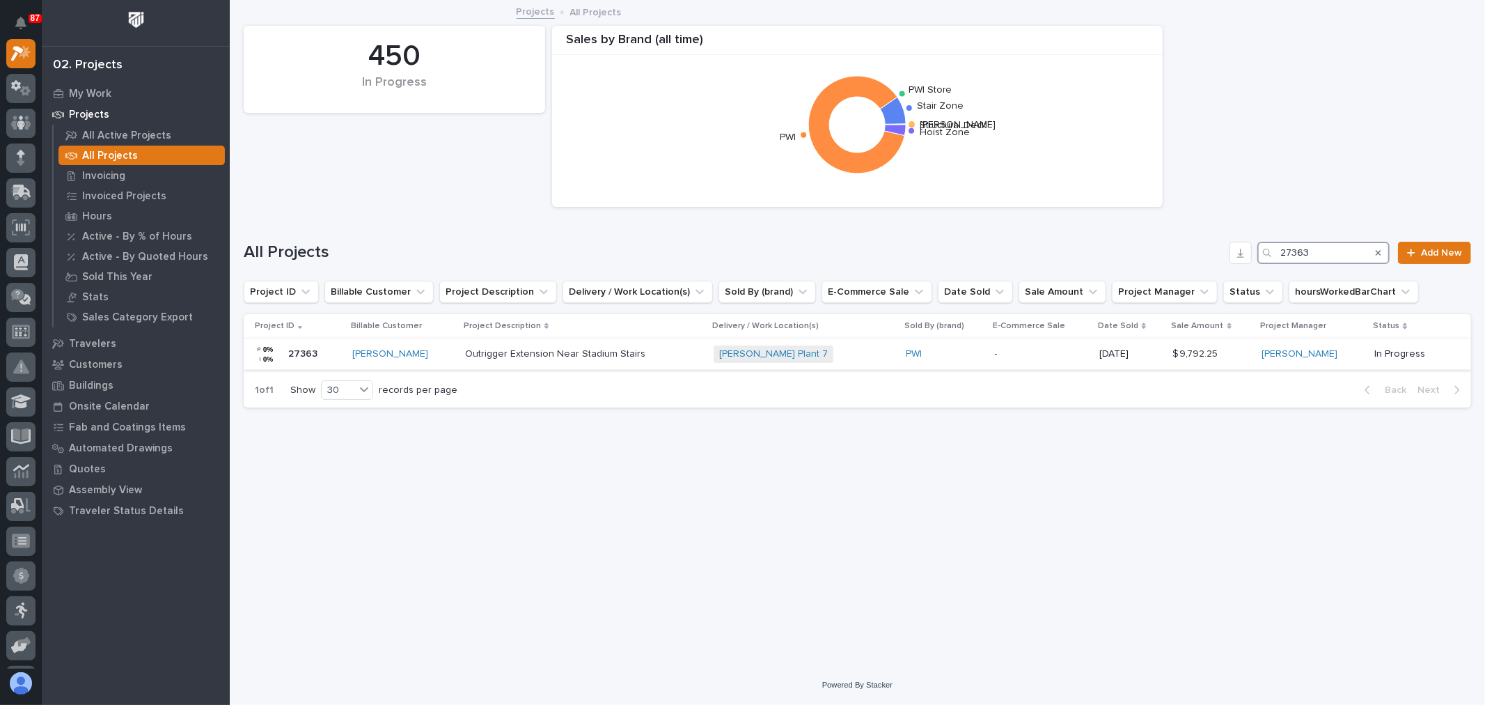
type input "27363"
click at [861, 352] on div "Brinkley Plant 7 + 0" at bounding box center [804, 353] width 181 height 17
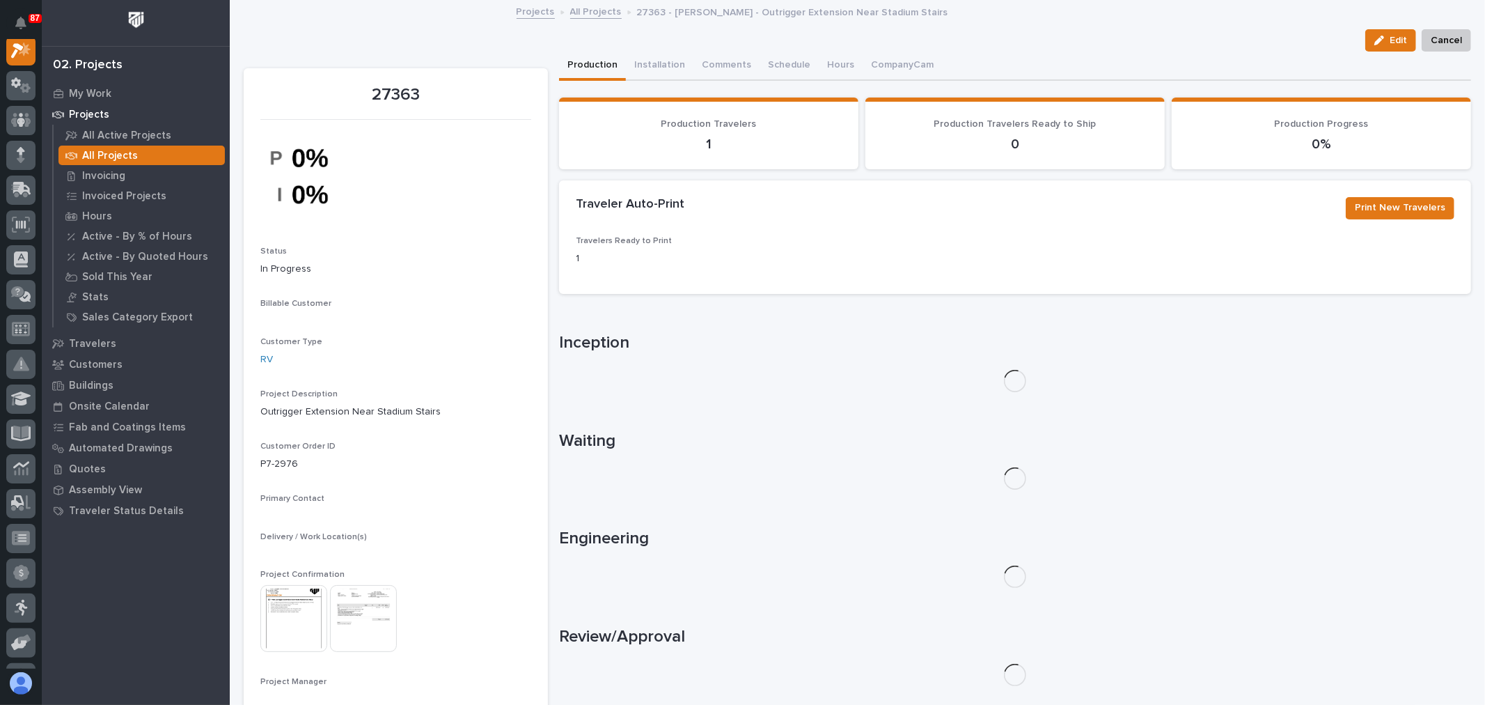
scroll to position [35, 0]
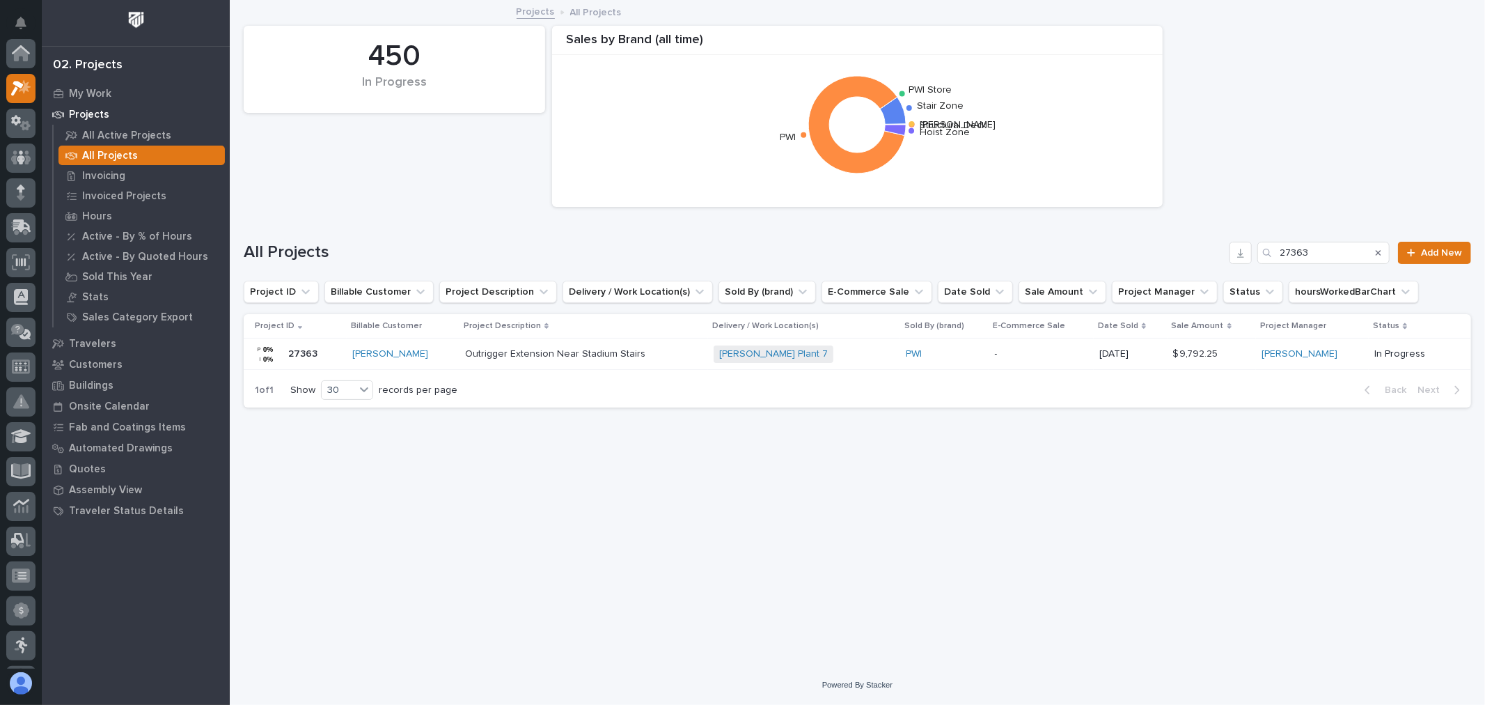
scroll to position [38, 0]
click at [1345, 246] on input "27363" at bounding box center [1324, 253] width 132 height 22
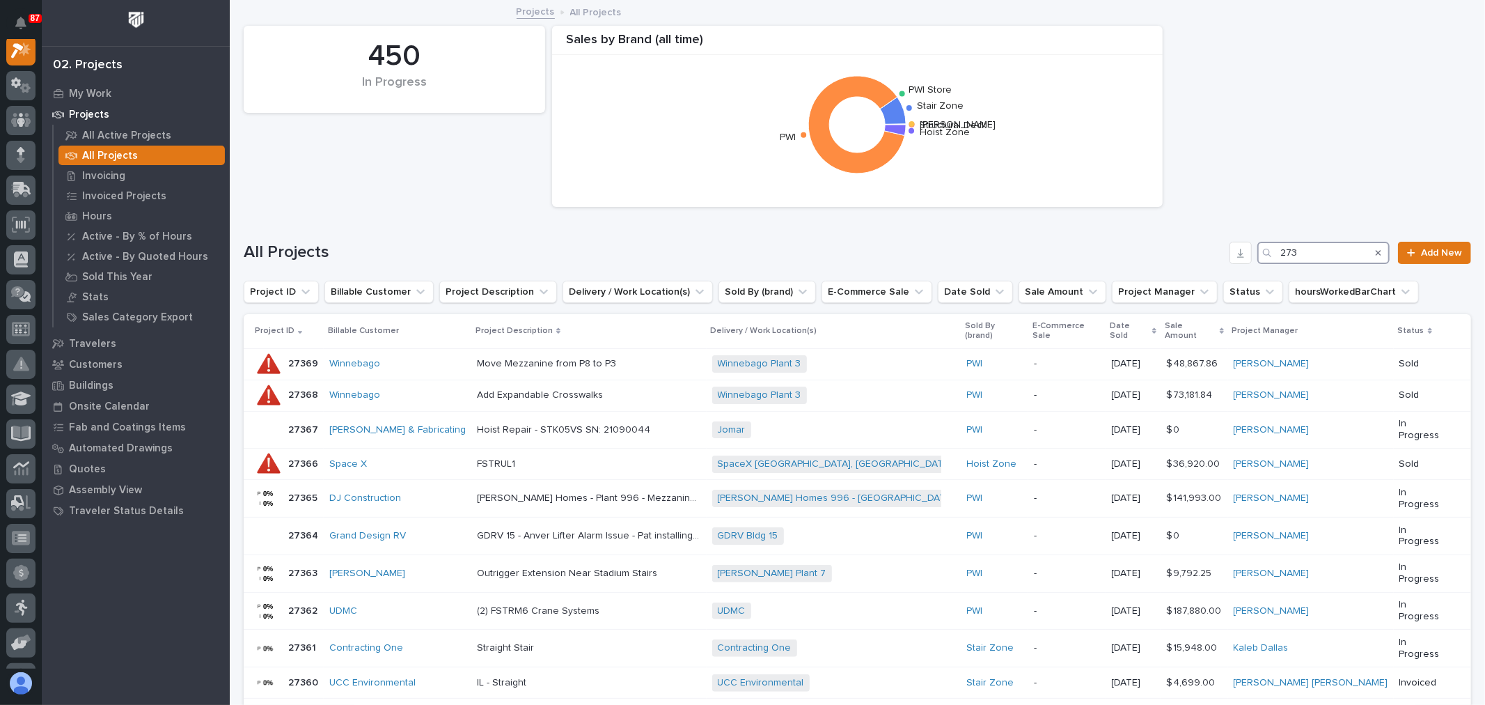
scroll to position [35, 0]
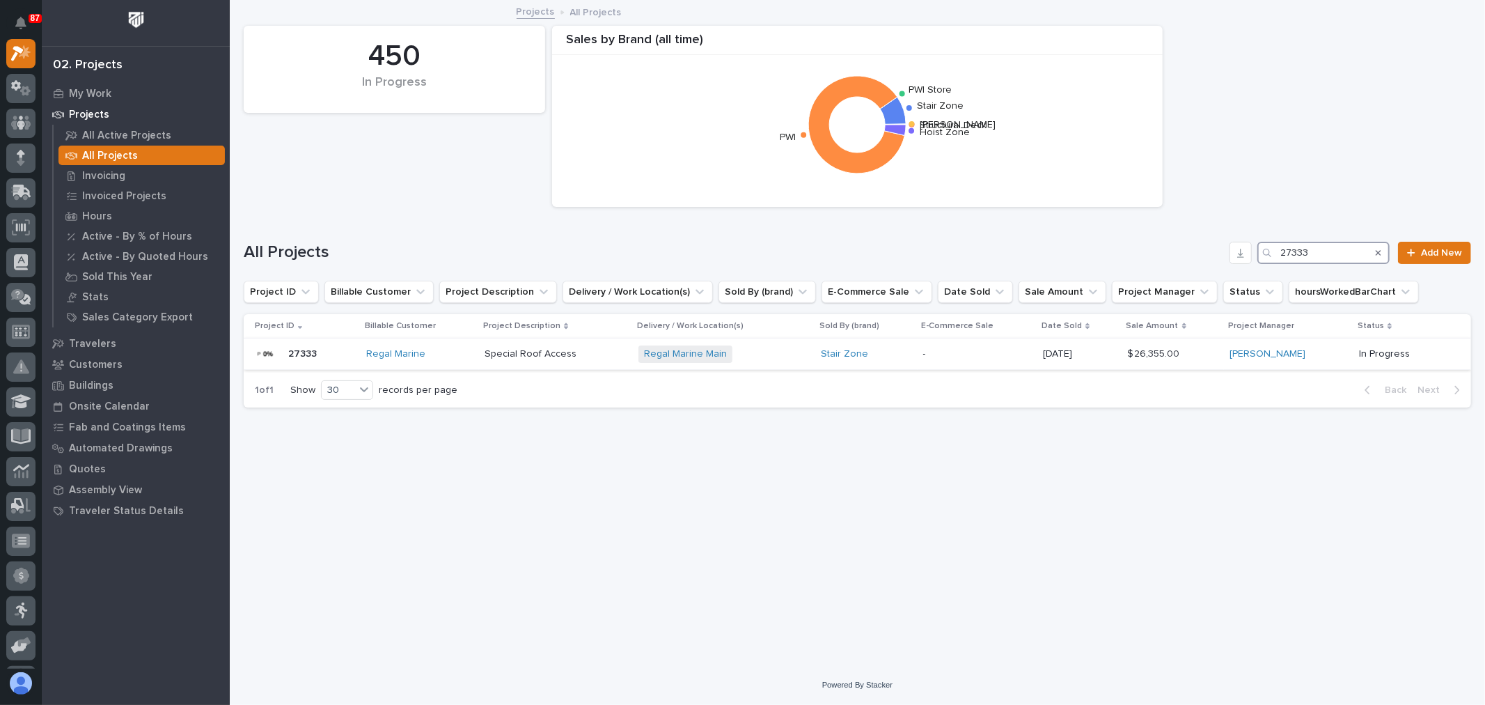
type input "27333"
click at [964, 348] on p "-" at bounding box center [977, 354] width 109 height 12
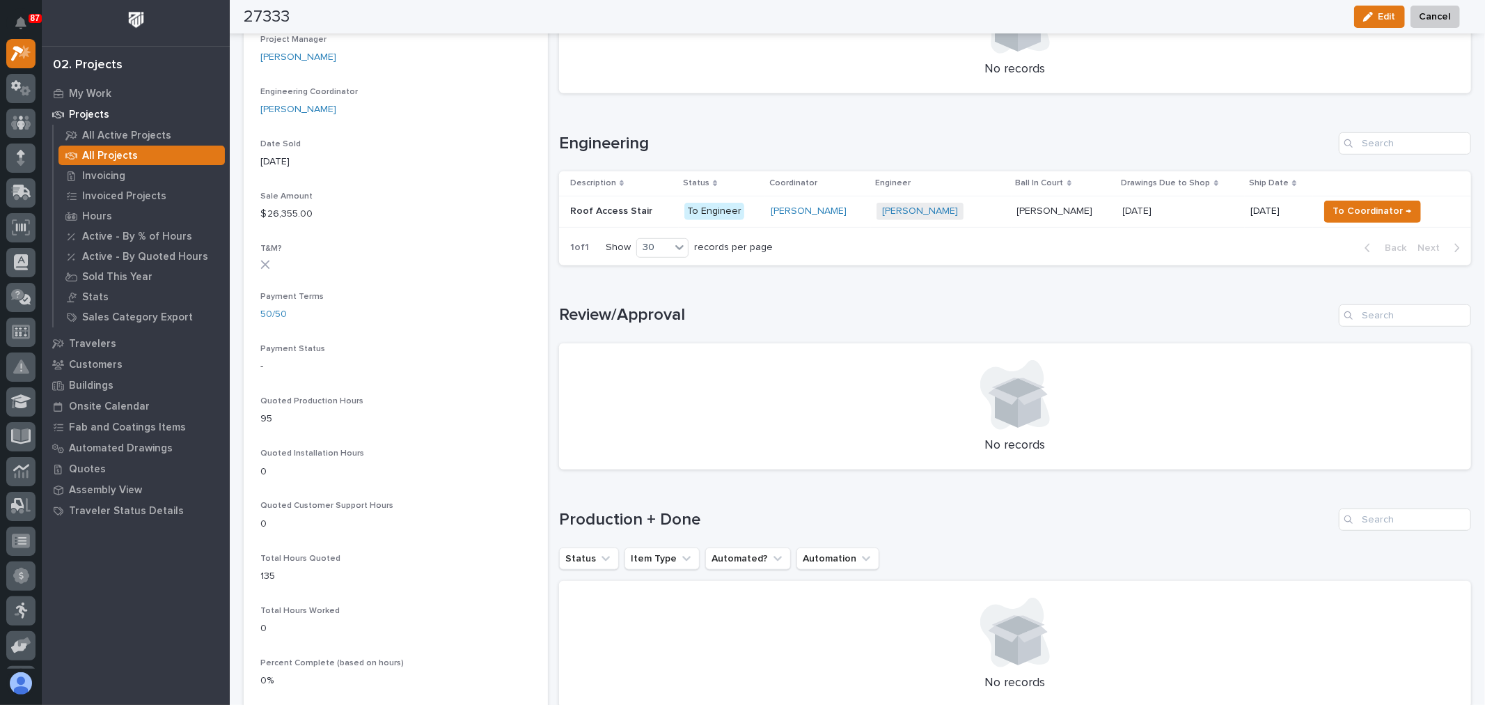
scroll to position [618, 0]
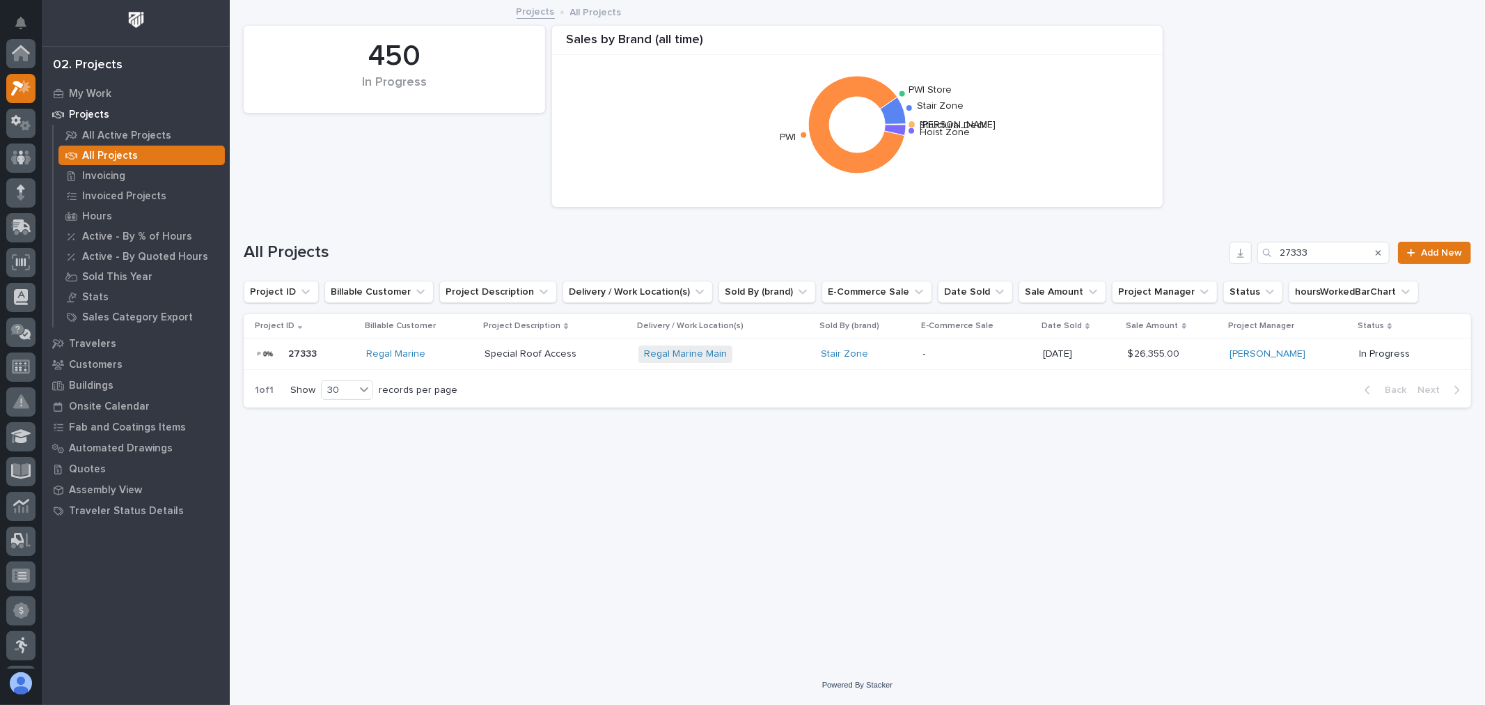
scroll to position [38, 0]
click at [1348, 242] on input "27333" at bounding box center [1324, 253] width 132 height 22
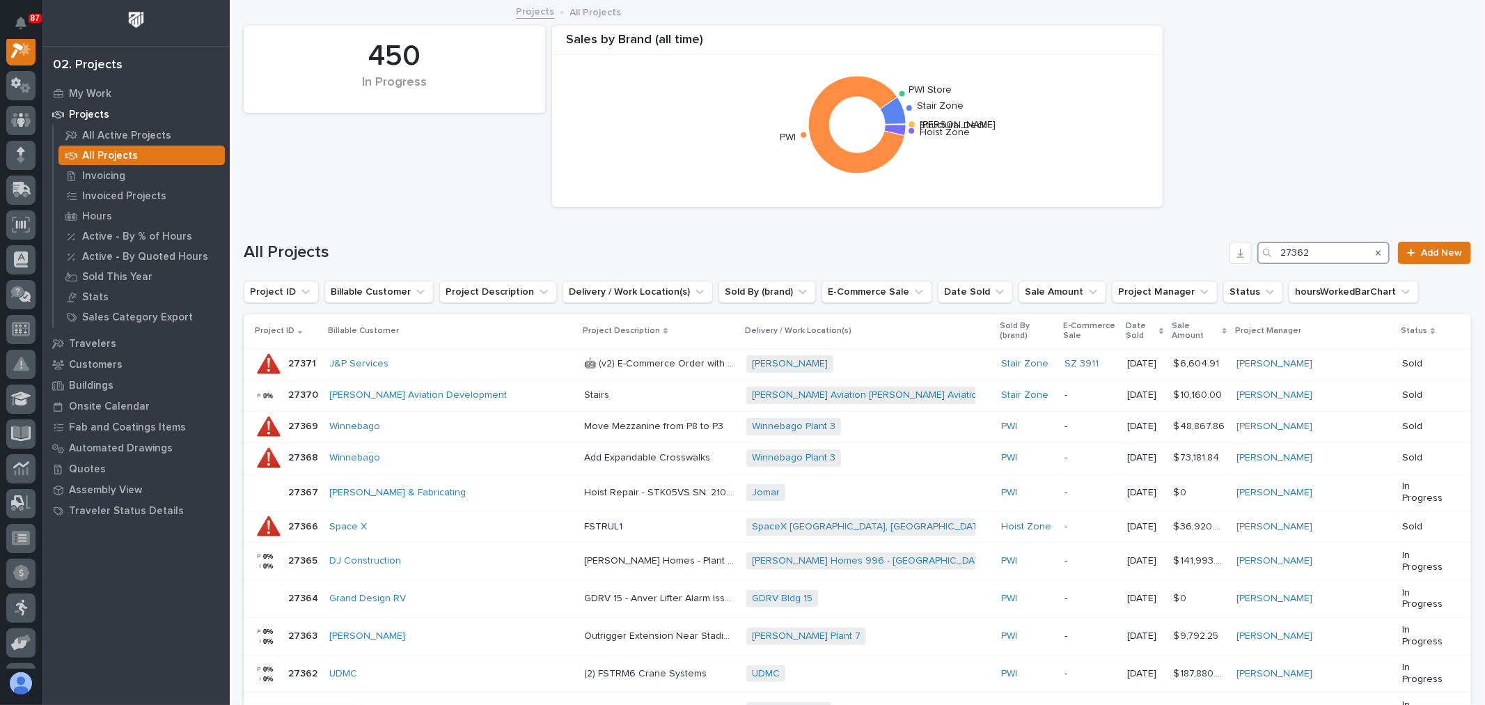
scroll to position [35, 0]
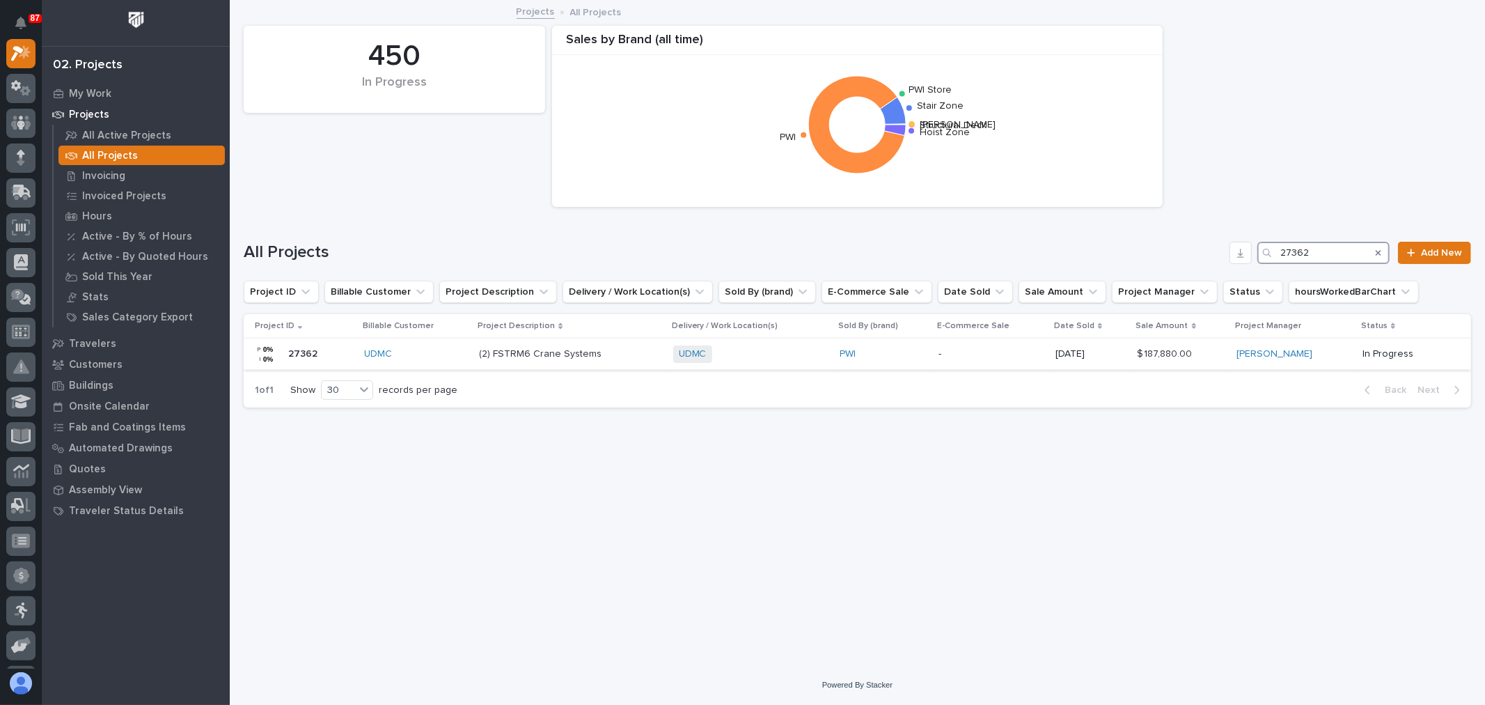
type input "27362"
click at [796, 357] on div "UDMC + 0" at bounding box center [750, 353] width 155 height 17
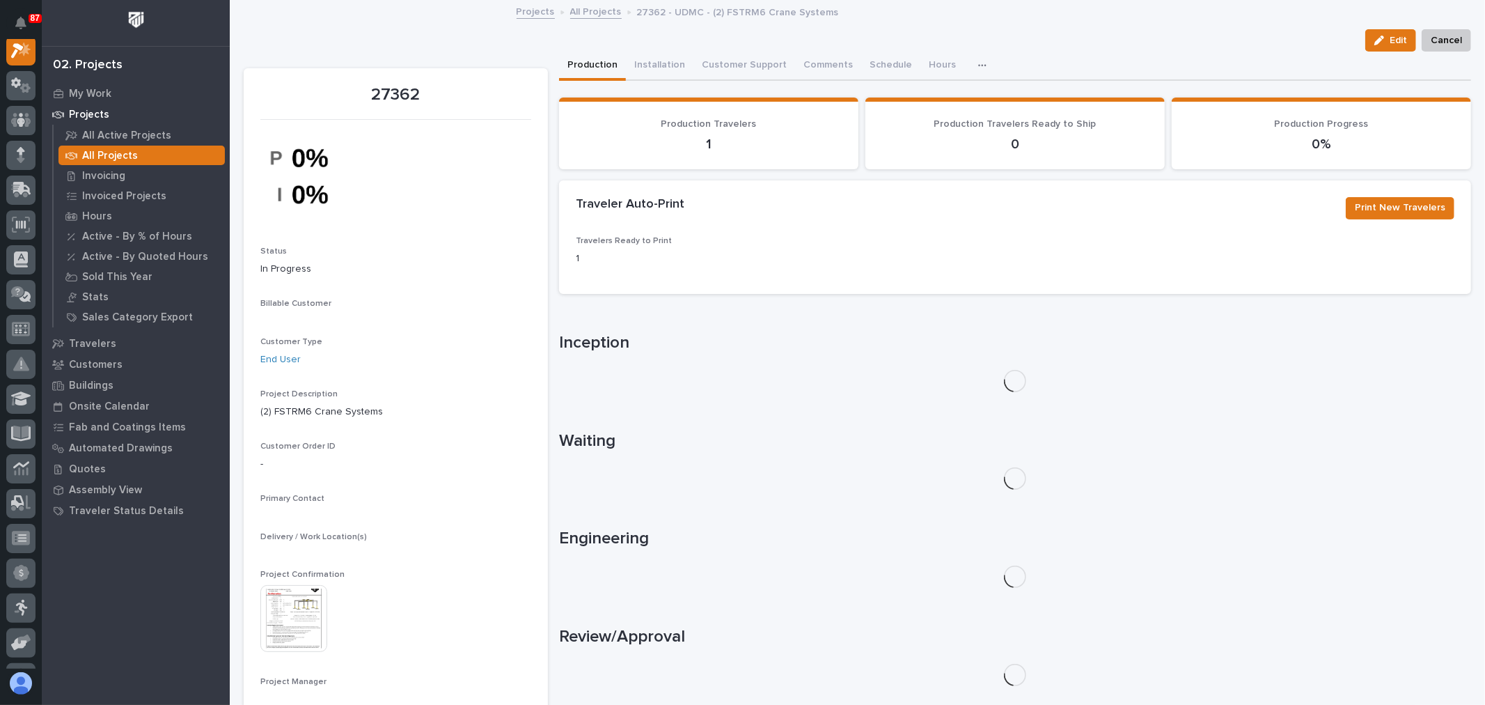
scroll to position [35, 0]
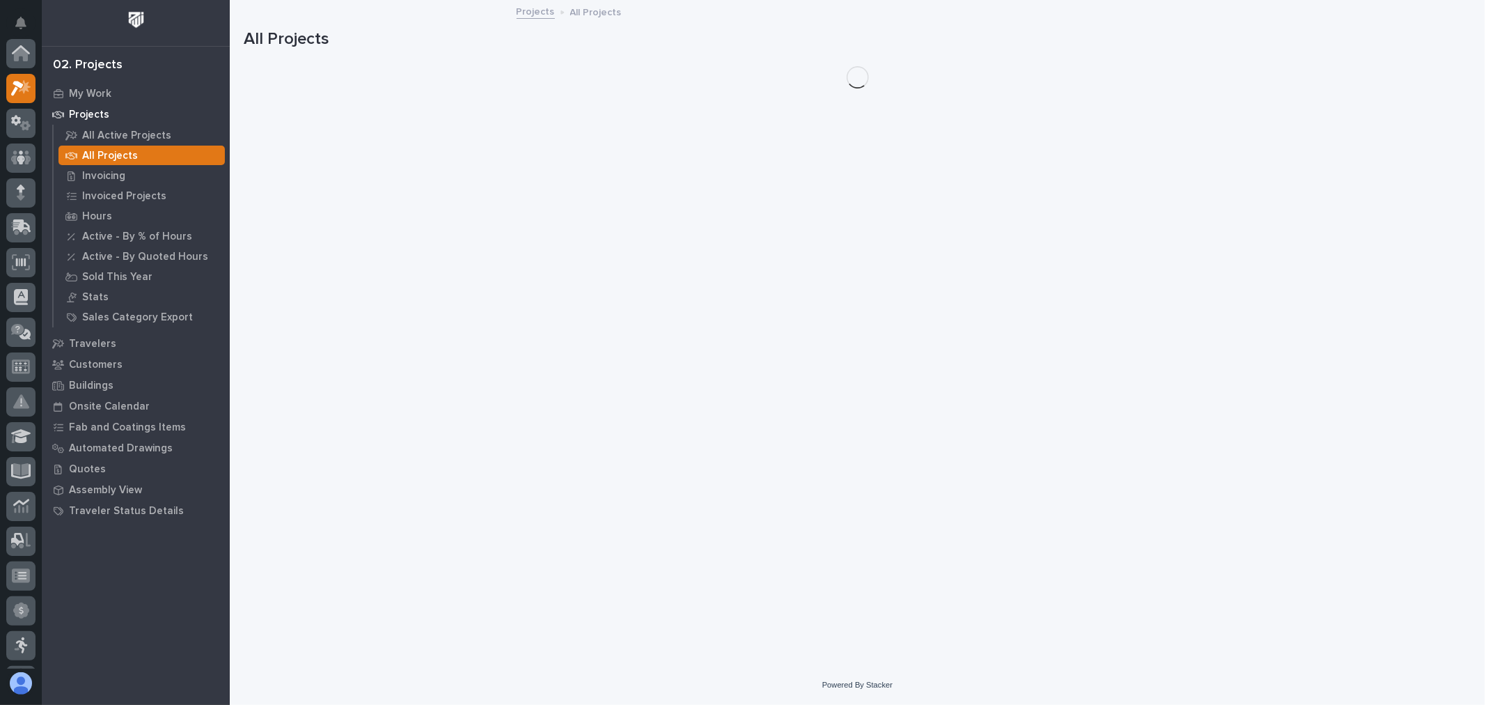
scroll to position [38, 0]
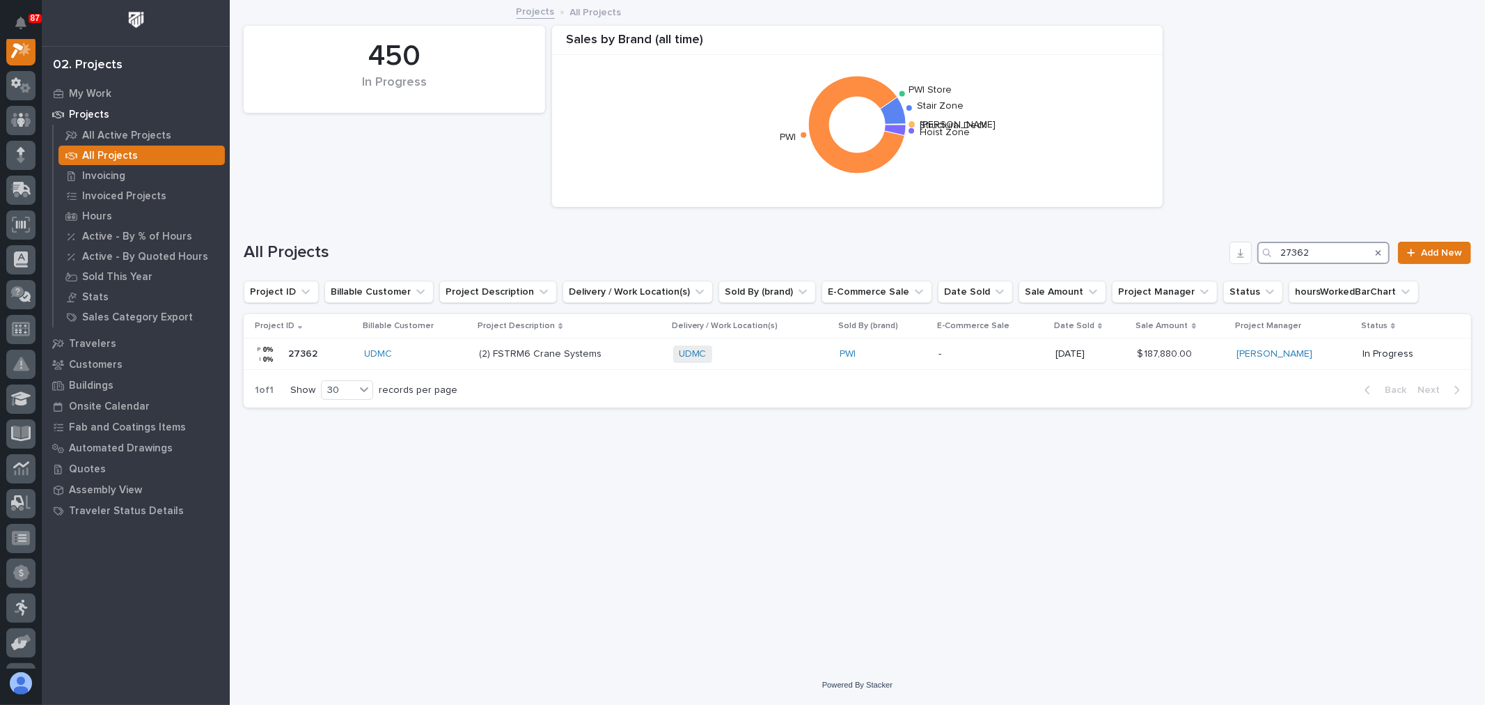
click at [1363, 255] on input "27362" at bounding box center [1324, 253] width 132 height 22
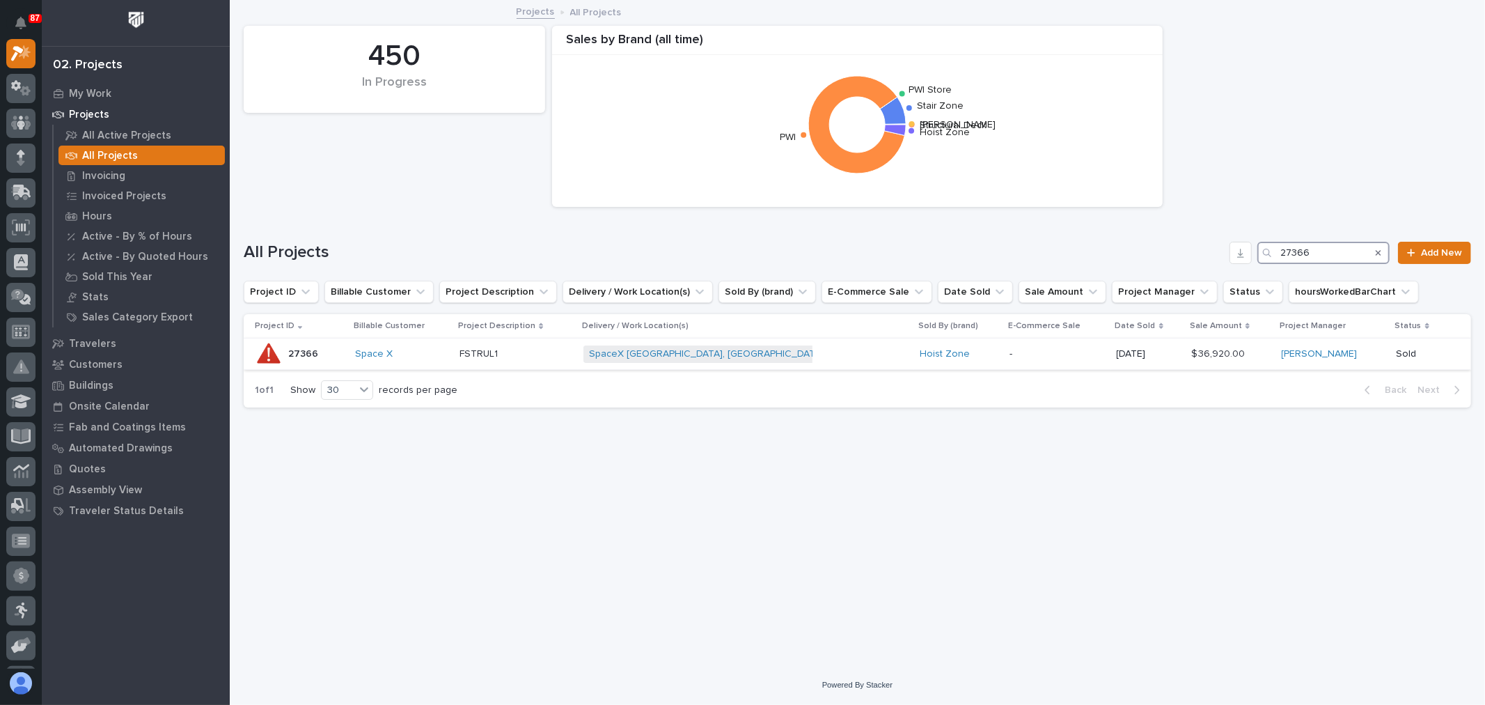
type input "27366"
click at [1022, 359] on p "-" at bounding box center [1057, 354] width 95 height 12
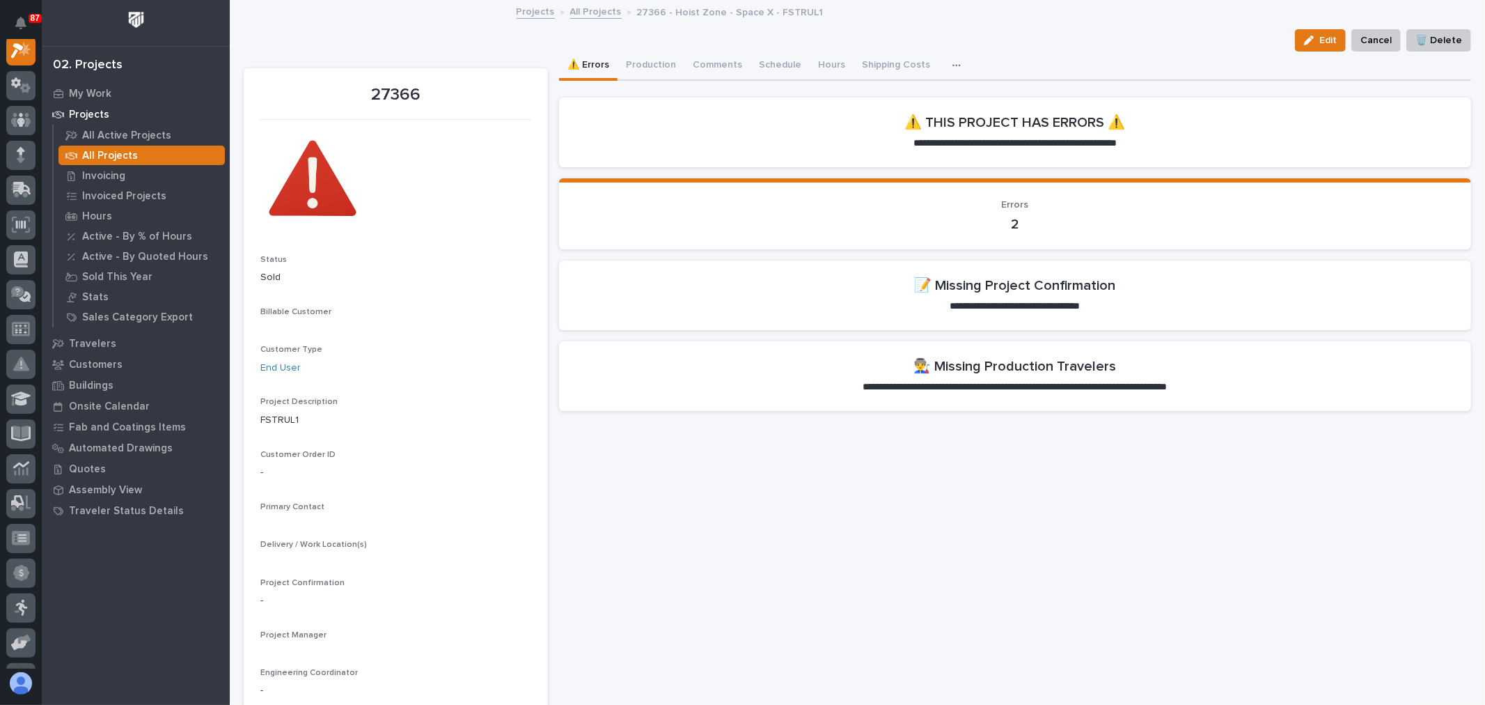
scroll to position [35, 0]
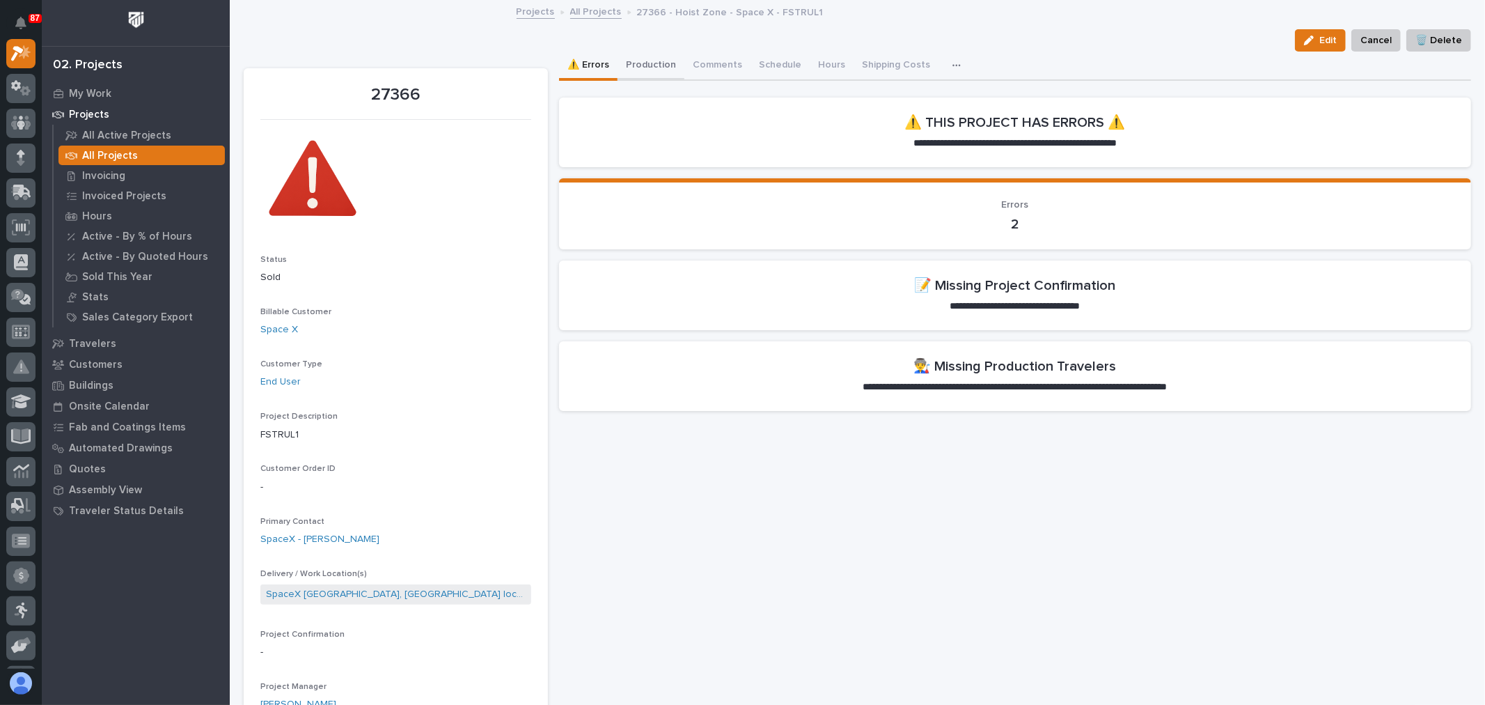
click at [659, 65] on button "Production" at bounding box center [651, 66] width 67 height 29
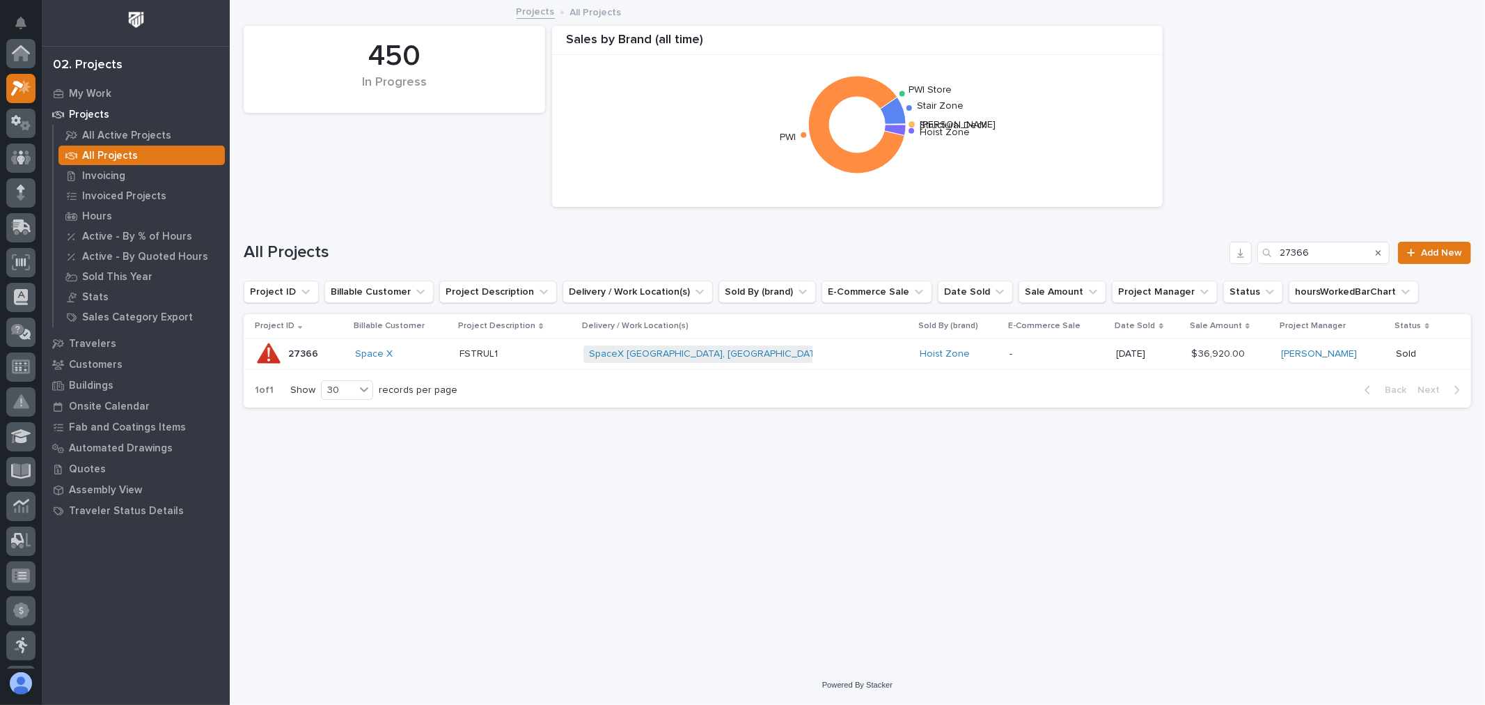
scroll to position [38, 0]
click at [1346, 263] on input "27366" at bounding box center [1324, 253] width 132 height 22
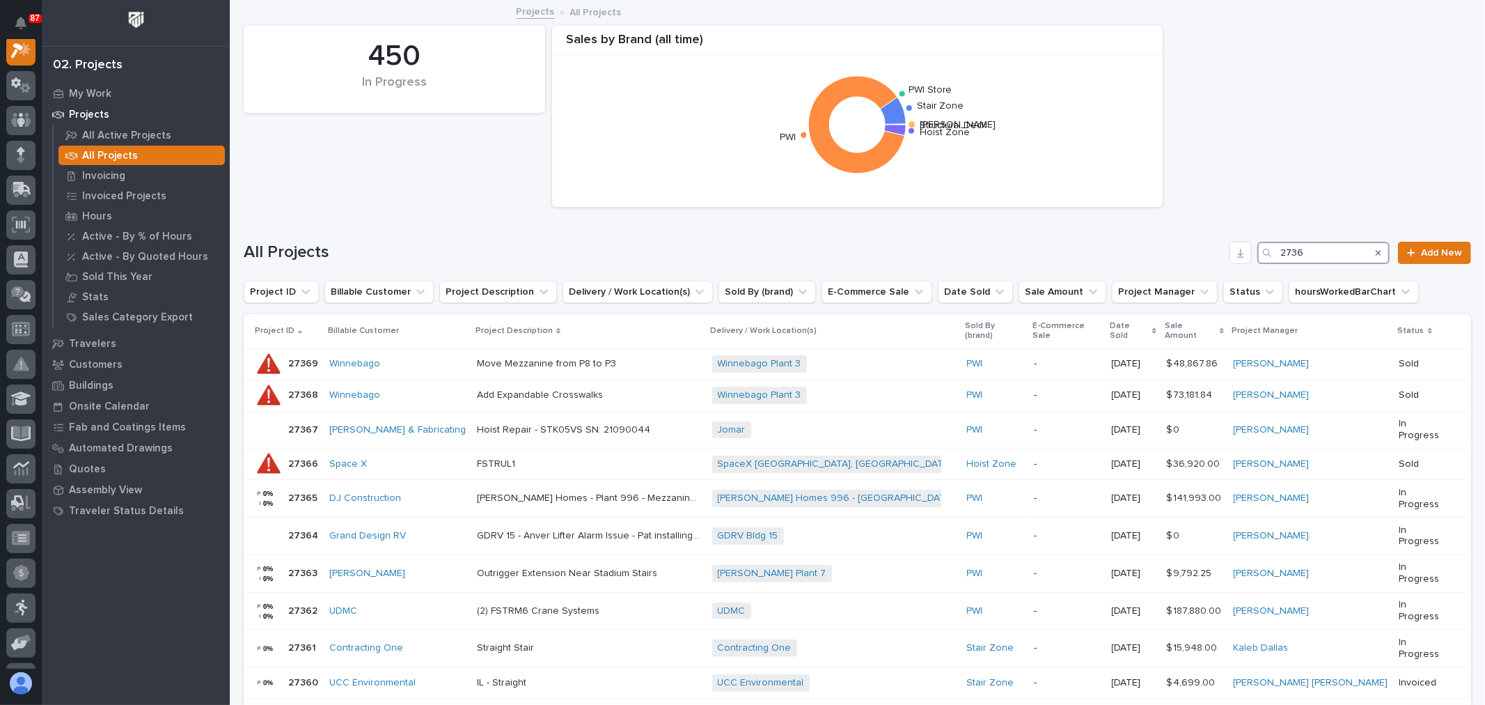
scroll to position [35, 0]
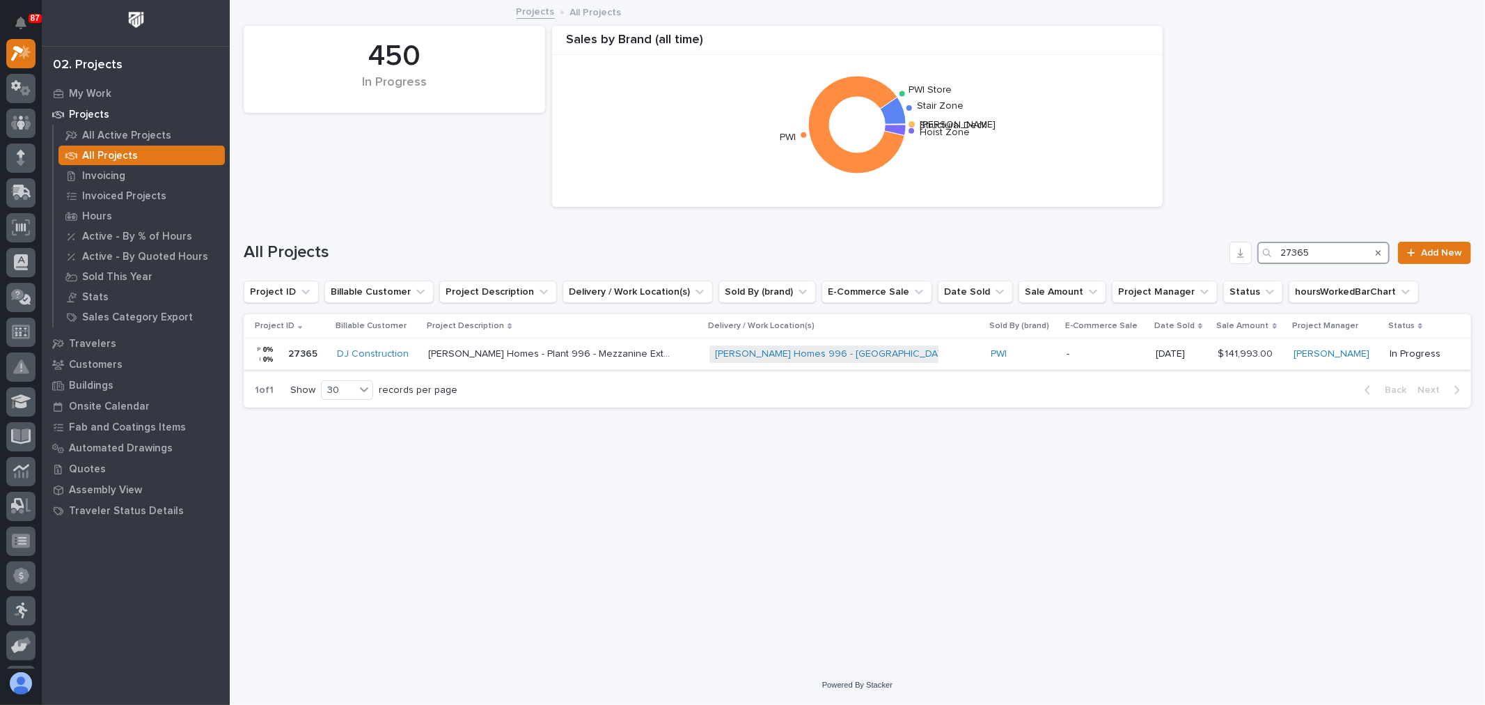
type input "27365"
click at [1091, 359] on p "-" at bounding box center [1106, 354] width 78 height 12
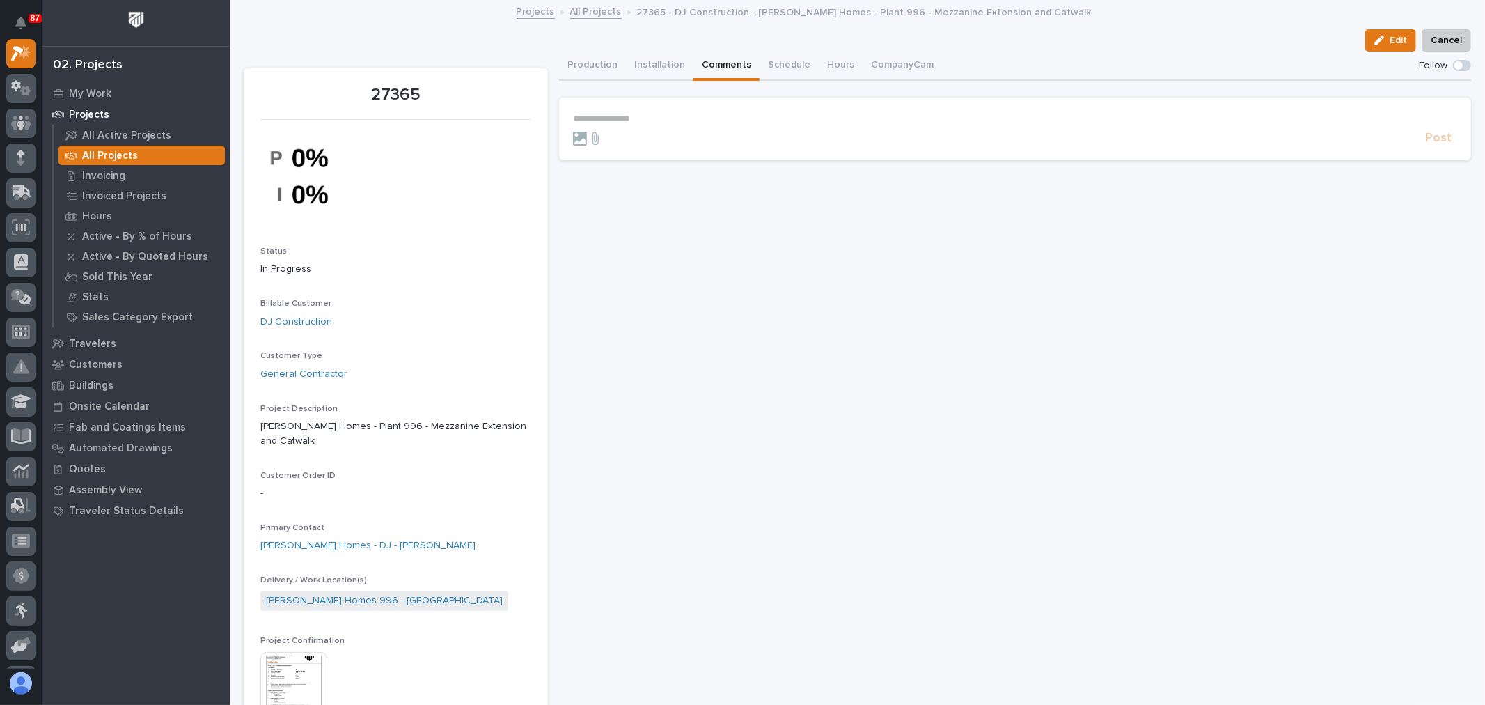
click at [720, 67] on button "Comments" at bounding box center [727, 66] width 66 height 29
click at [651, 113] on p "**********" at bounding box center [1015, 119] width 884 height 12
click at [608, 138] on span "Zac Lechlitner" at bounding box center [613, 138] width 78 height 10
click at [657, 120] on p "**********" at bounding box center [1015, 120] width 884 height 14
click at [704, 120] on span "**********" at bounding box center [824, 120] width 370 height 10
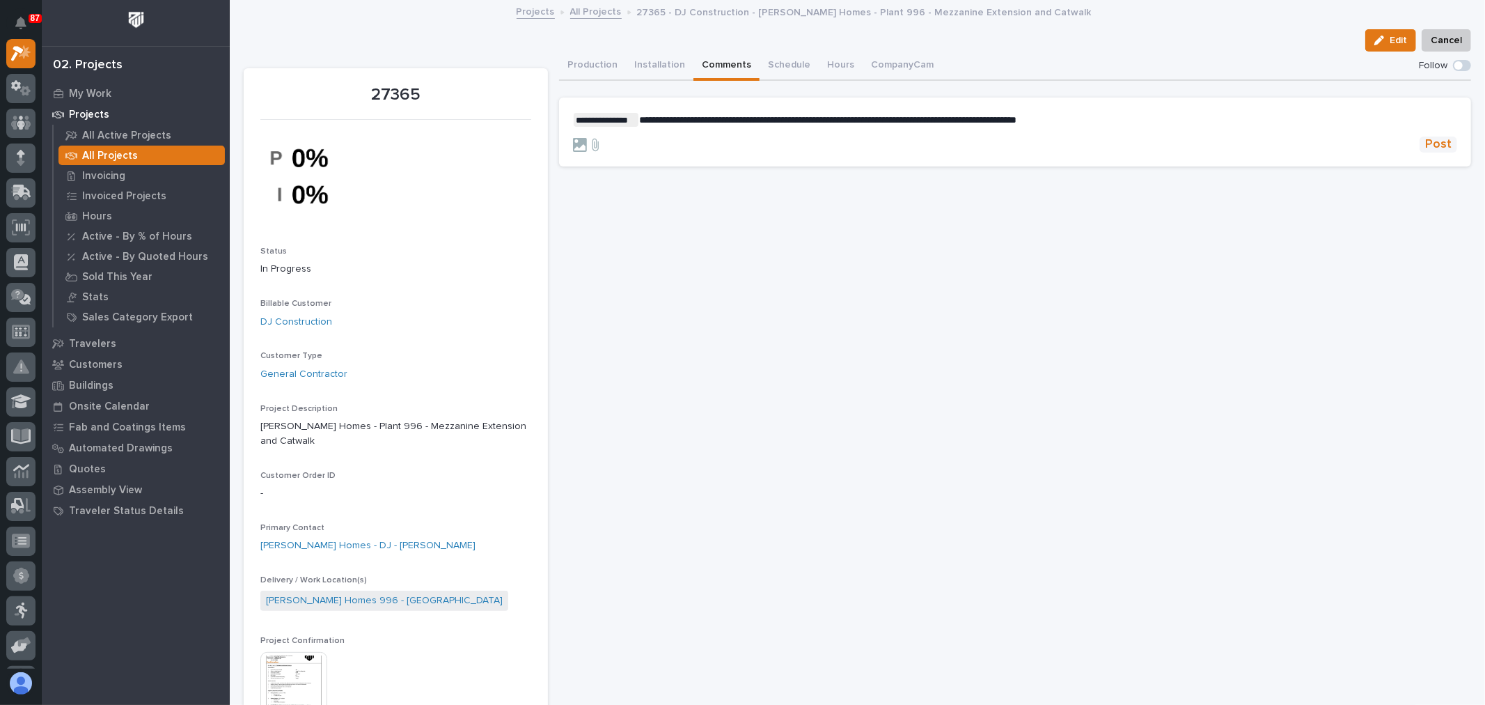
click at [1433, 145] on span "Post" at bounding box center [1438, 144] width 26 height 16
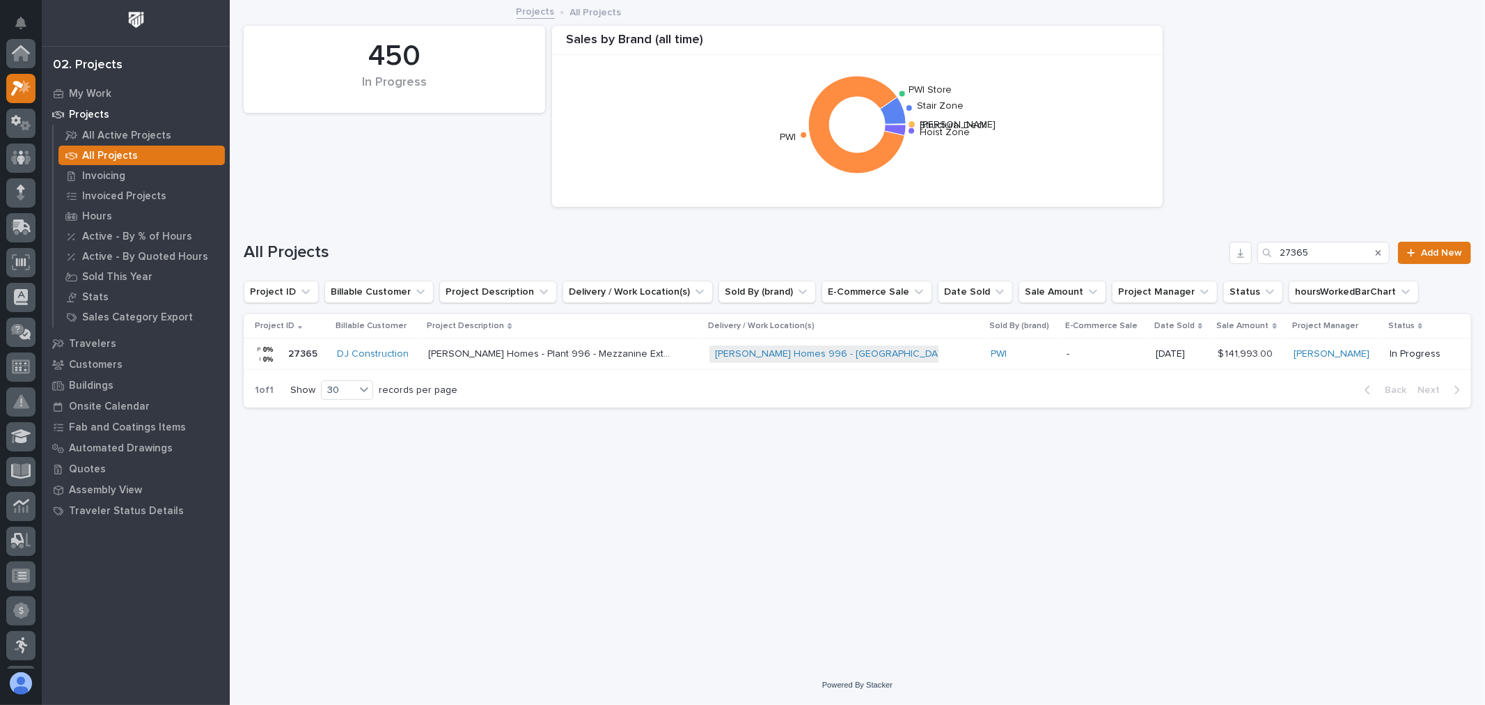
scroll to position [38, 0]
click at [1326, 253] on input "27365" at bounding box center [1324, 253] width 132 height 22
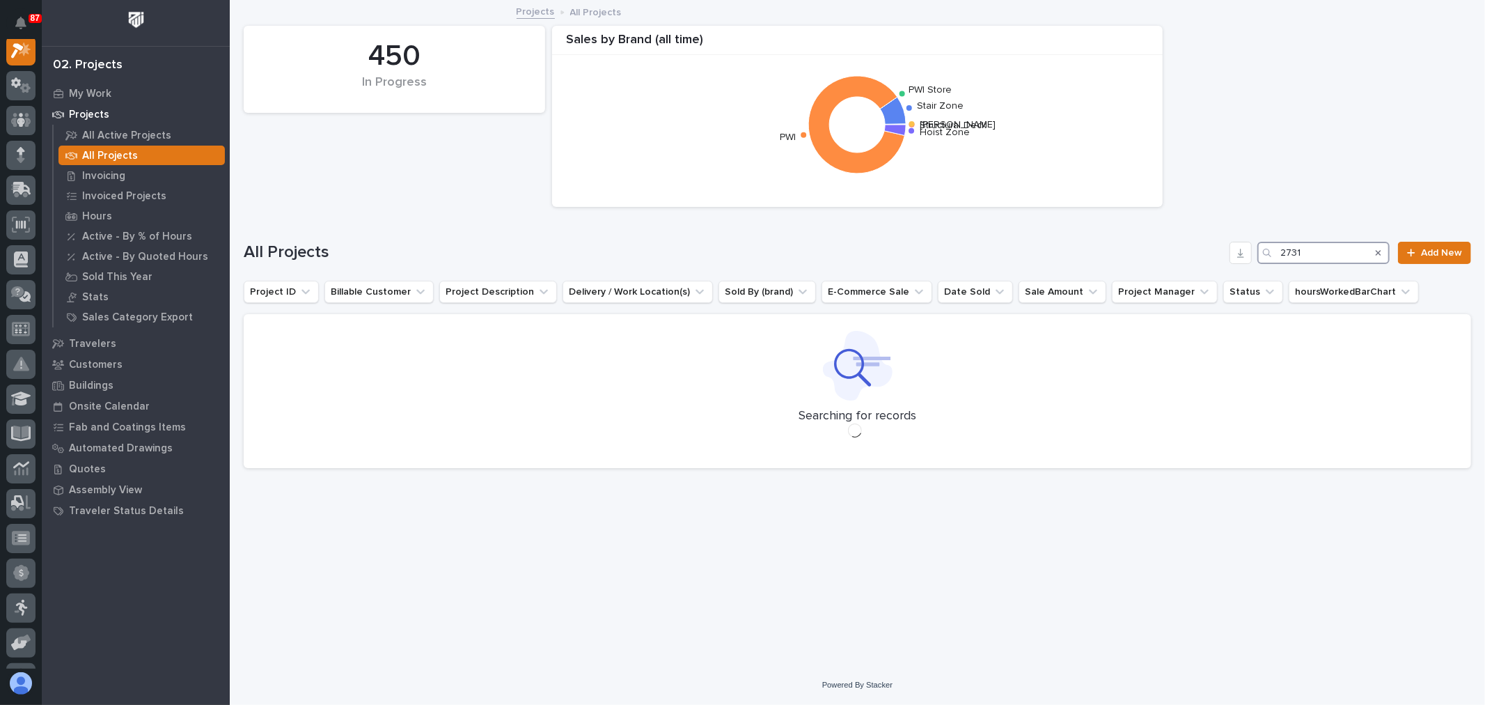
scroll to position [35, 0]
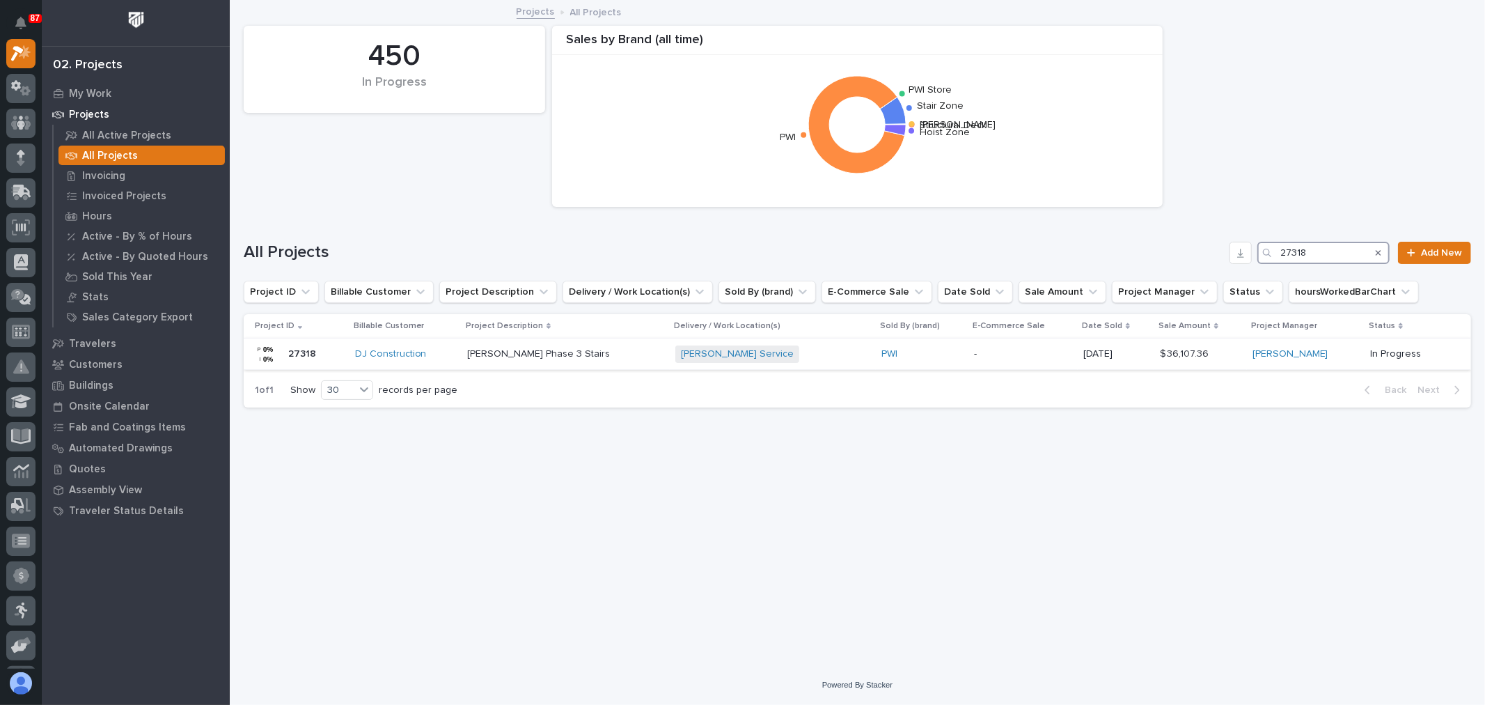
type input "27318"
click at [785, 355] on div "Brinkley Service + 0" at bounding box center [772, 353] width 195 height 17
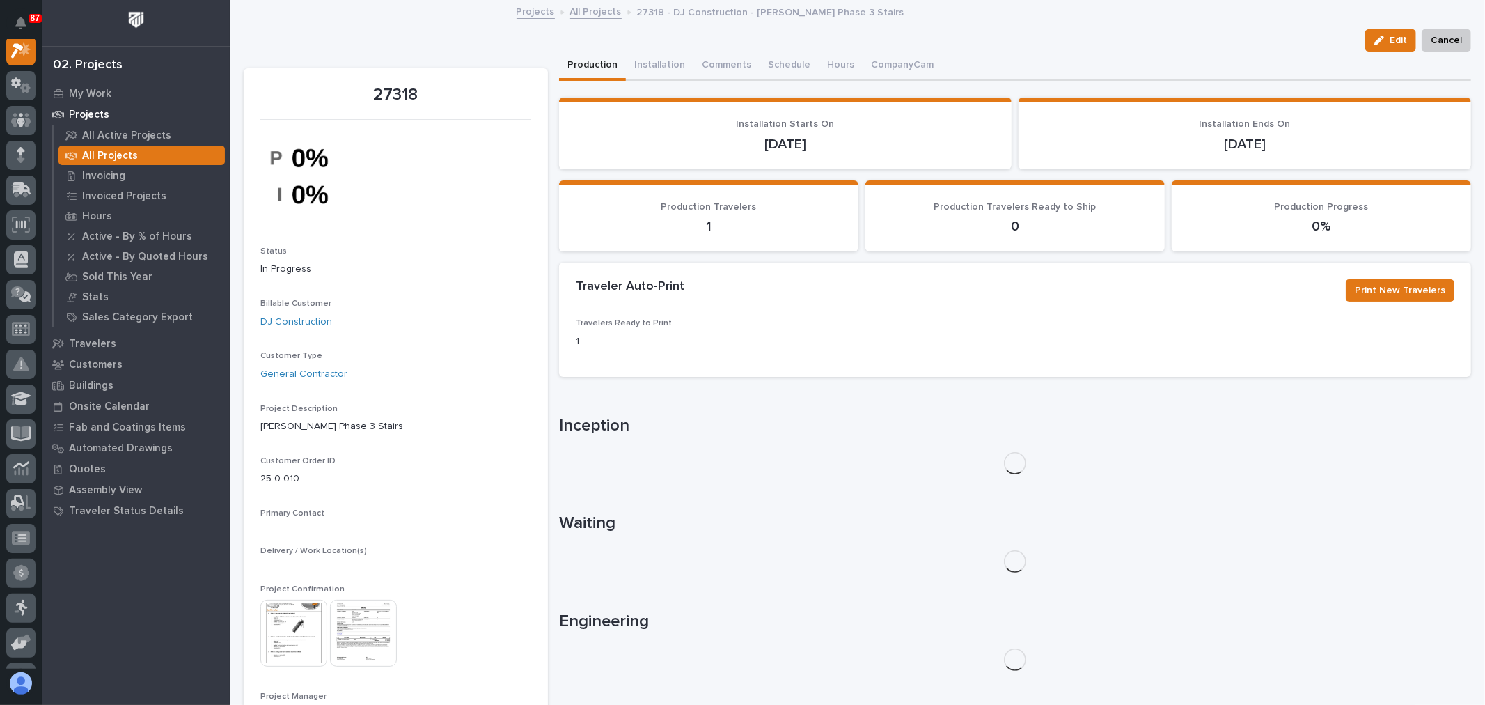
scroll to position [35, 0]
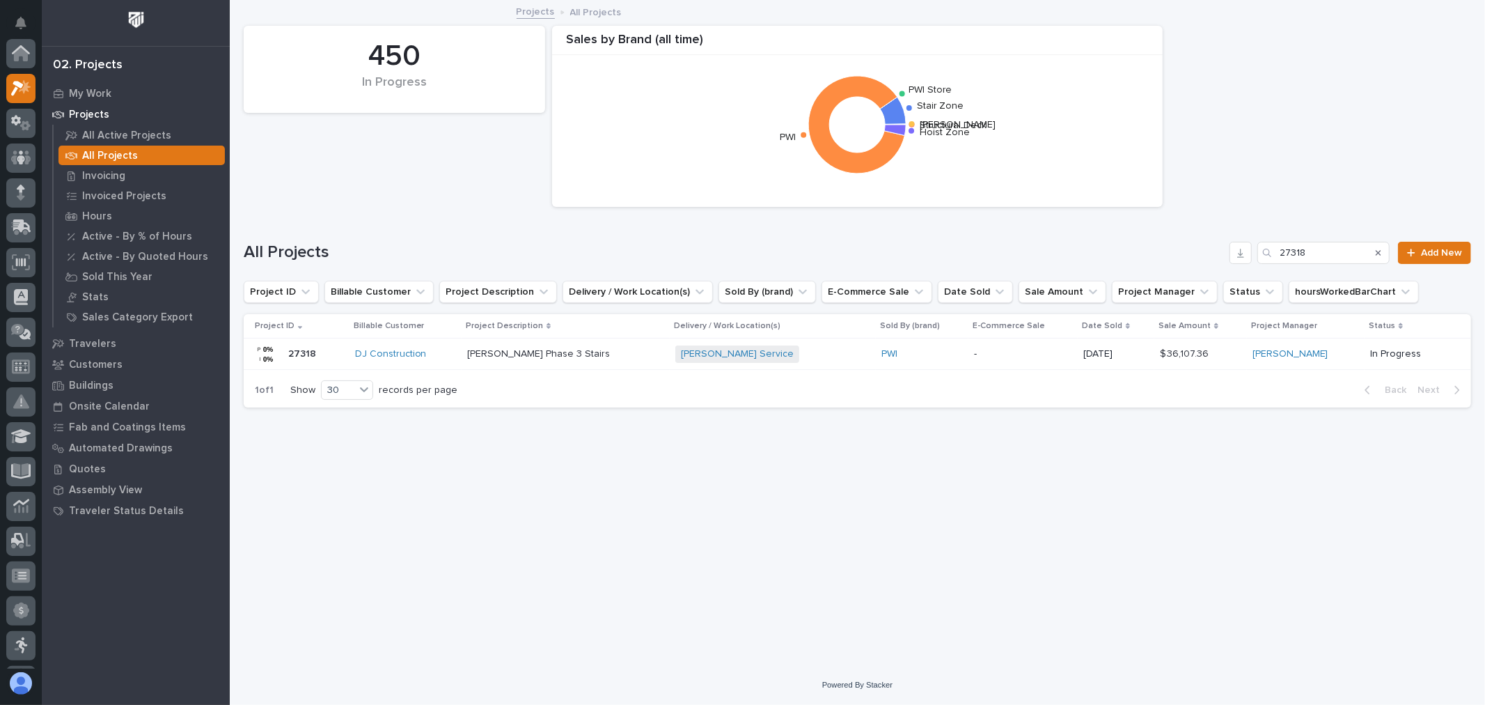
scroll to position [38, 0]
click at [1332, 253] on input "27318" at bounding box center [1324, 253] width 132 height 22
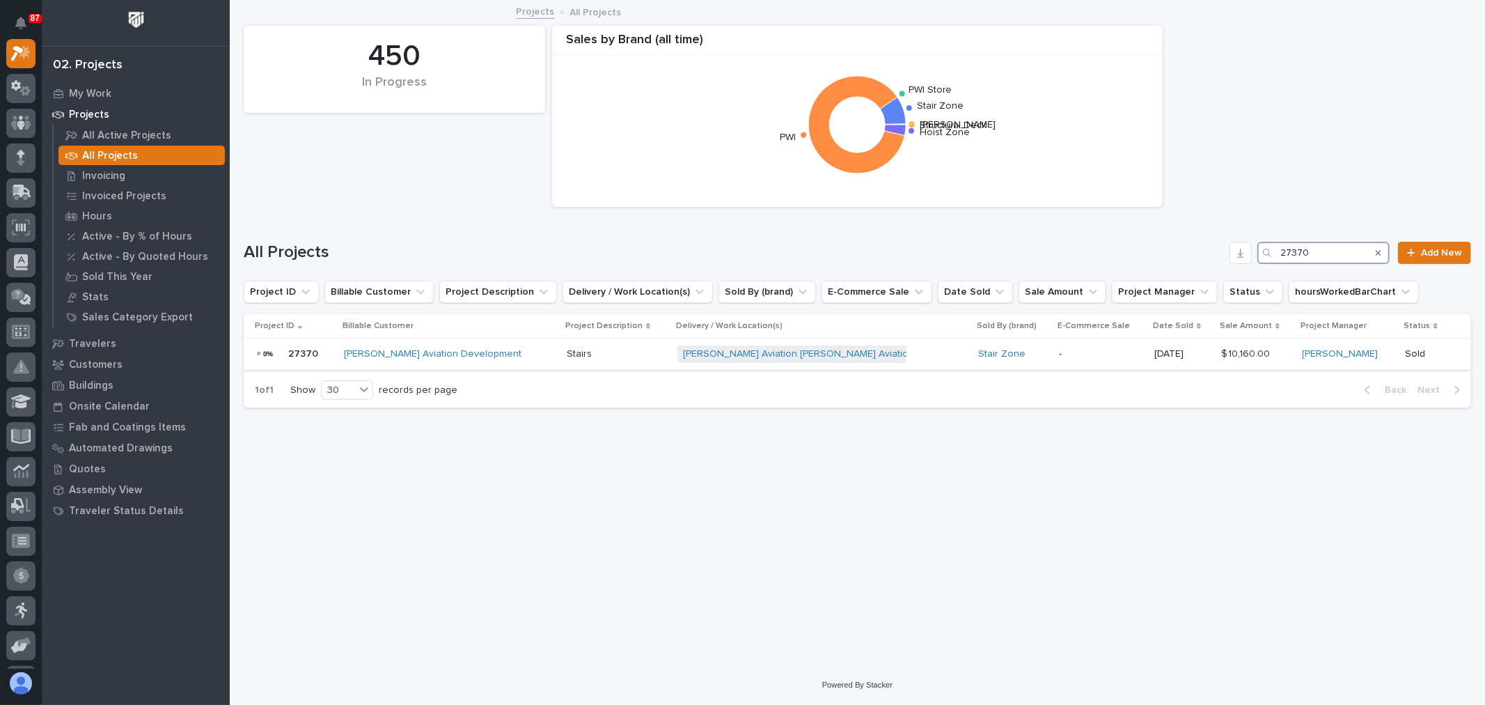
type input "27370"
click at [1054, 351] on td "-" at bounding box center [1101, 353] width 95 height 31
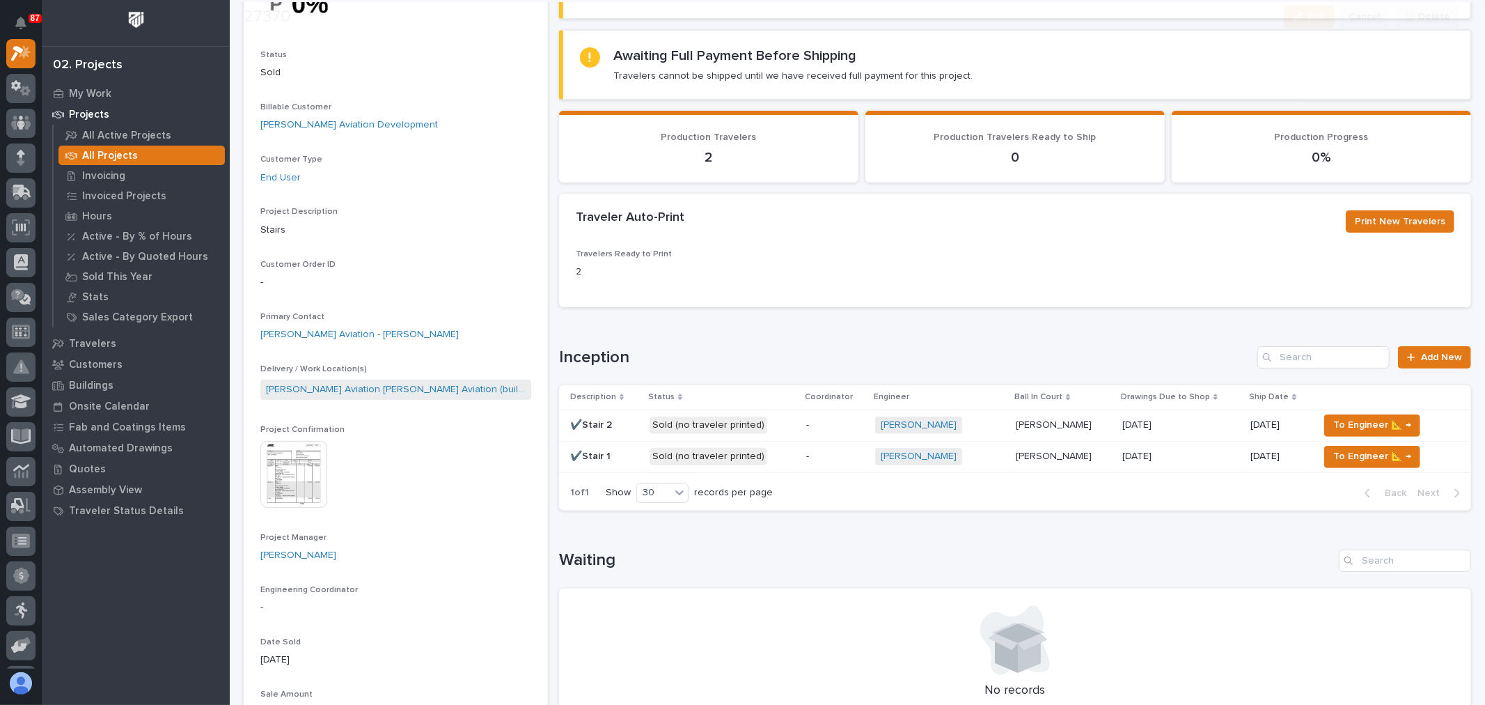
scroll to position [155, 0]
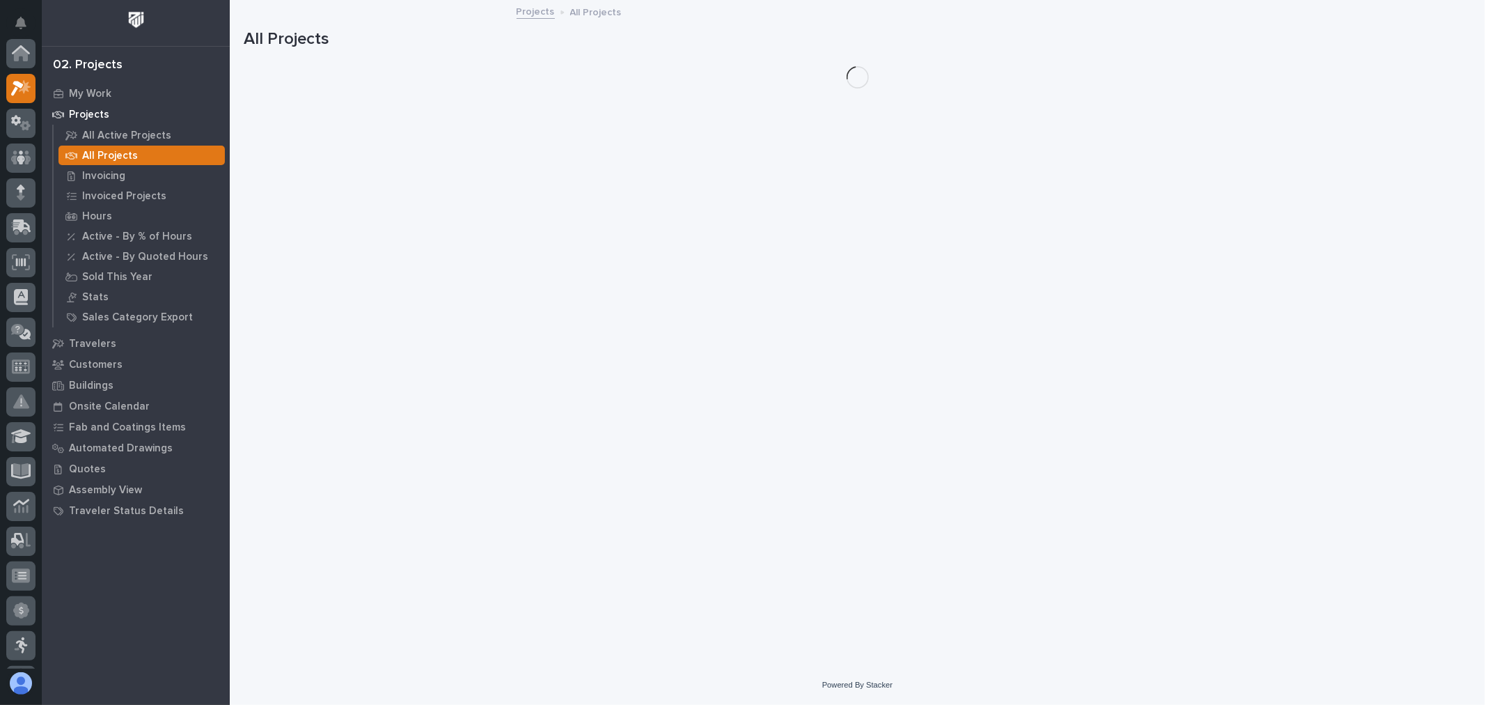
scroll to position [38, 0]
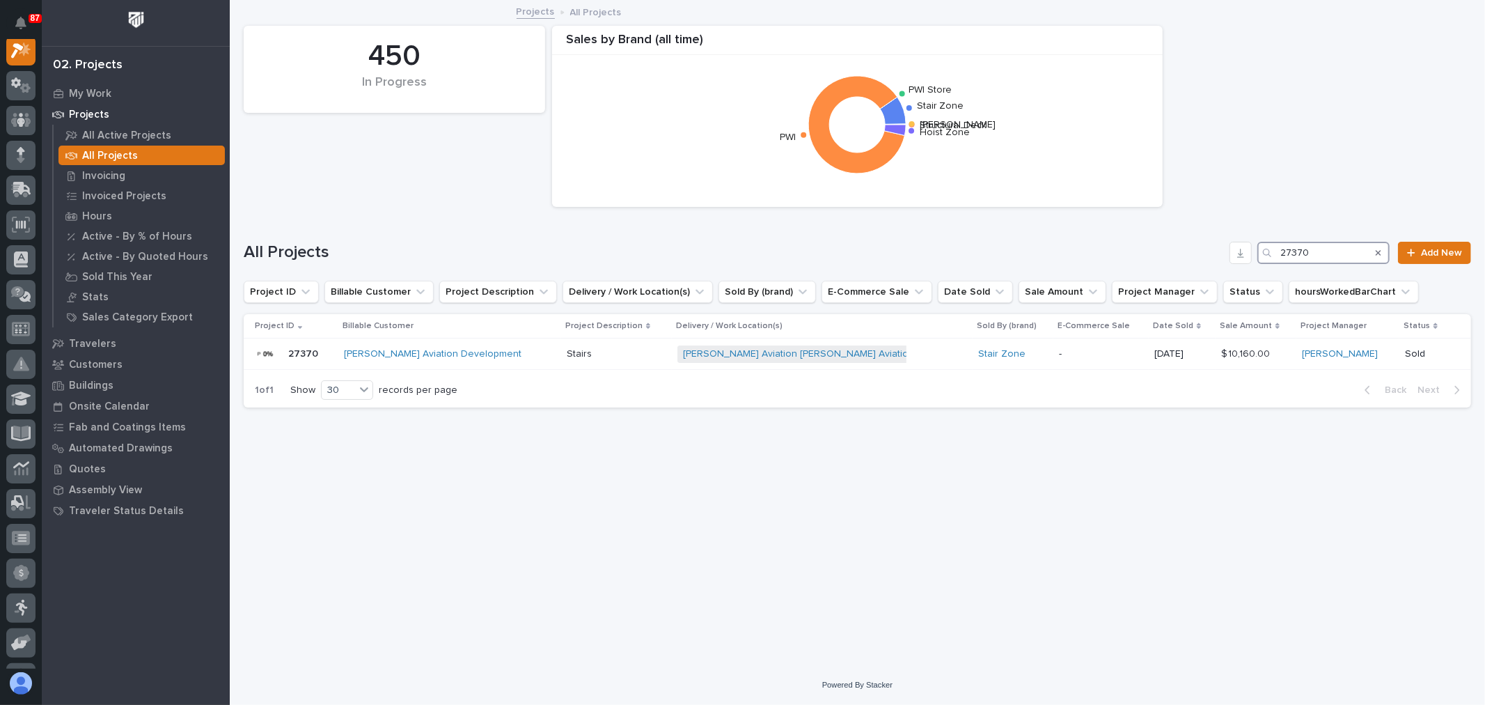
click at [1340, 254] on input "27370" at bounding box center [1324, 253] width 132 height 22
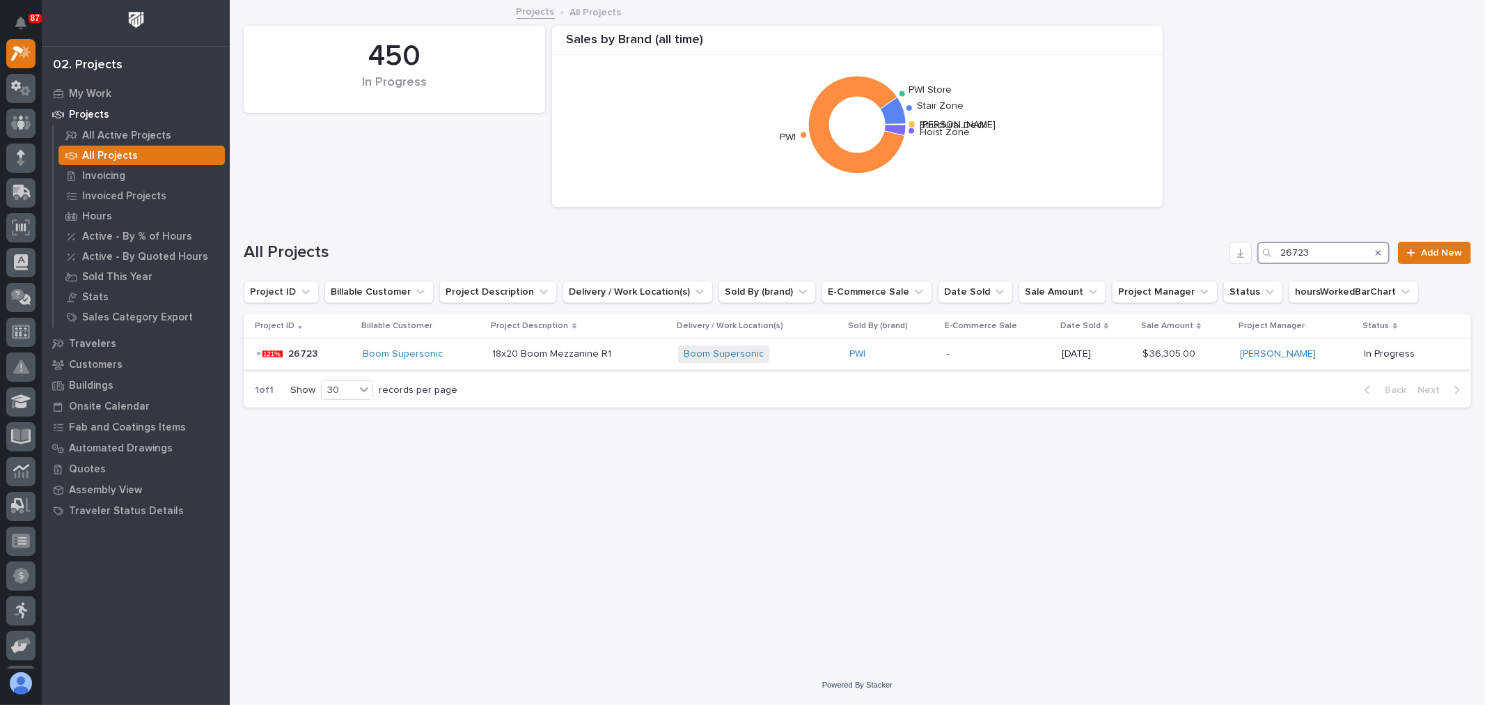
type input "26723"
click at [668, 358] on p at bounding box center [580, 354] width 175 height 12
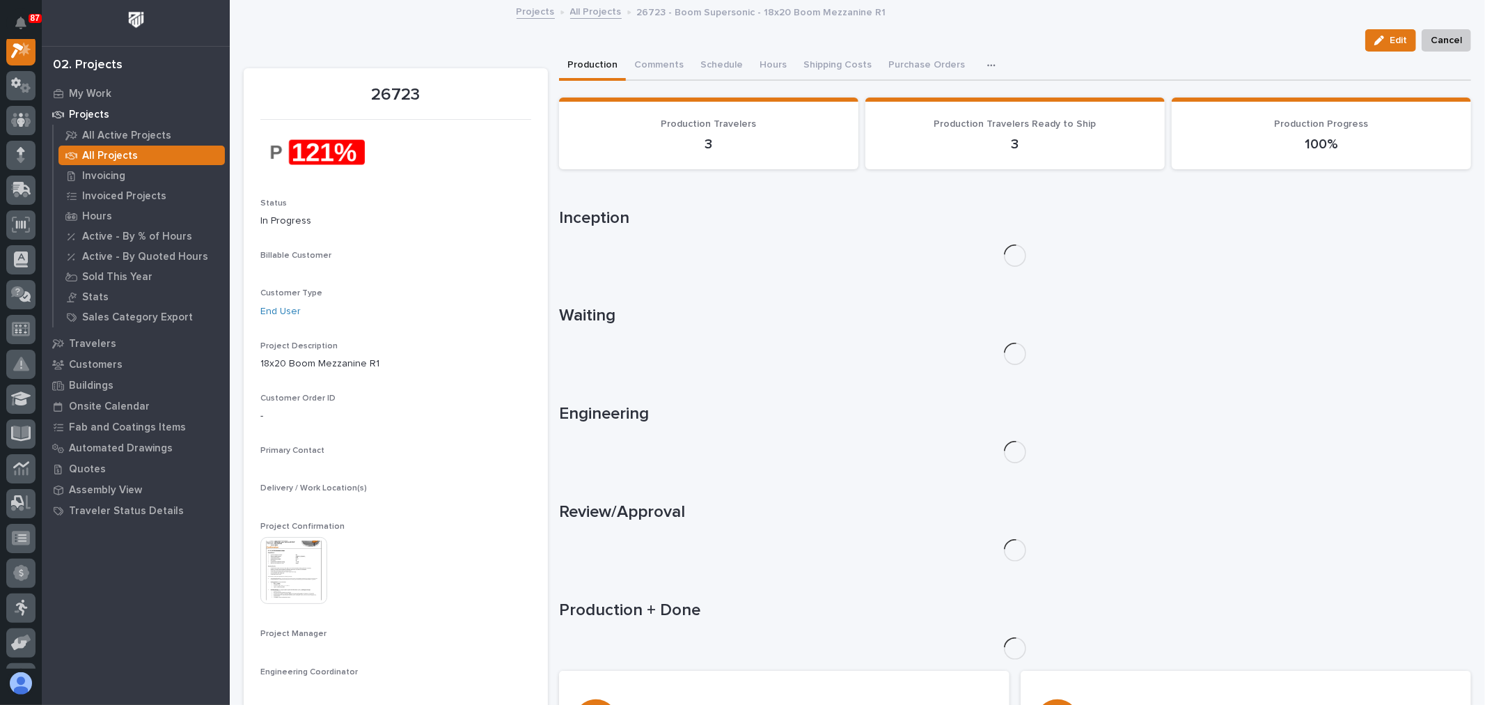
scroll to position [35, 0]
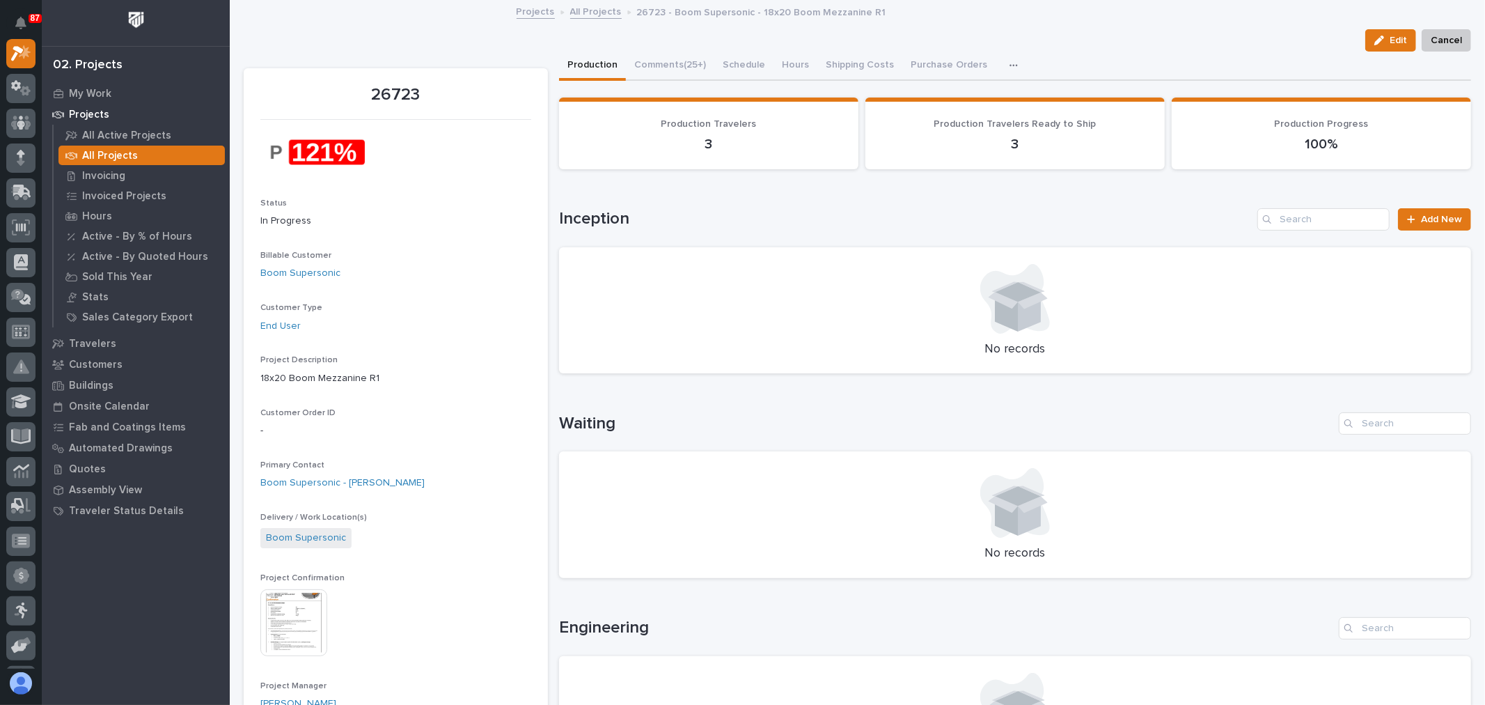
click at [317, 604] on img at bounding box center [293, 622] width 67 height 67
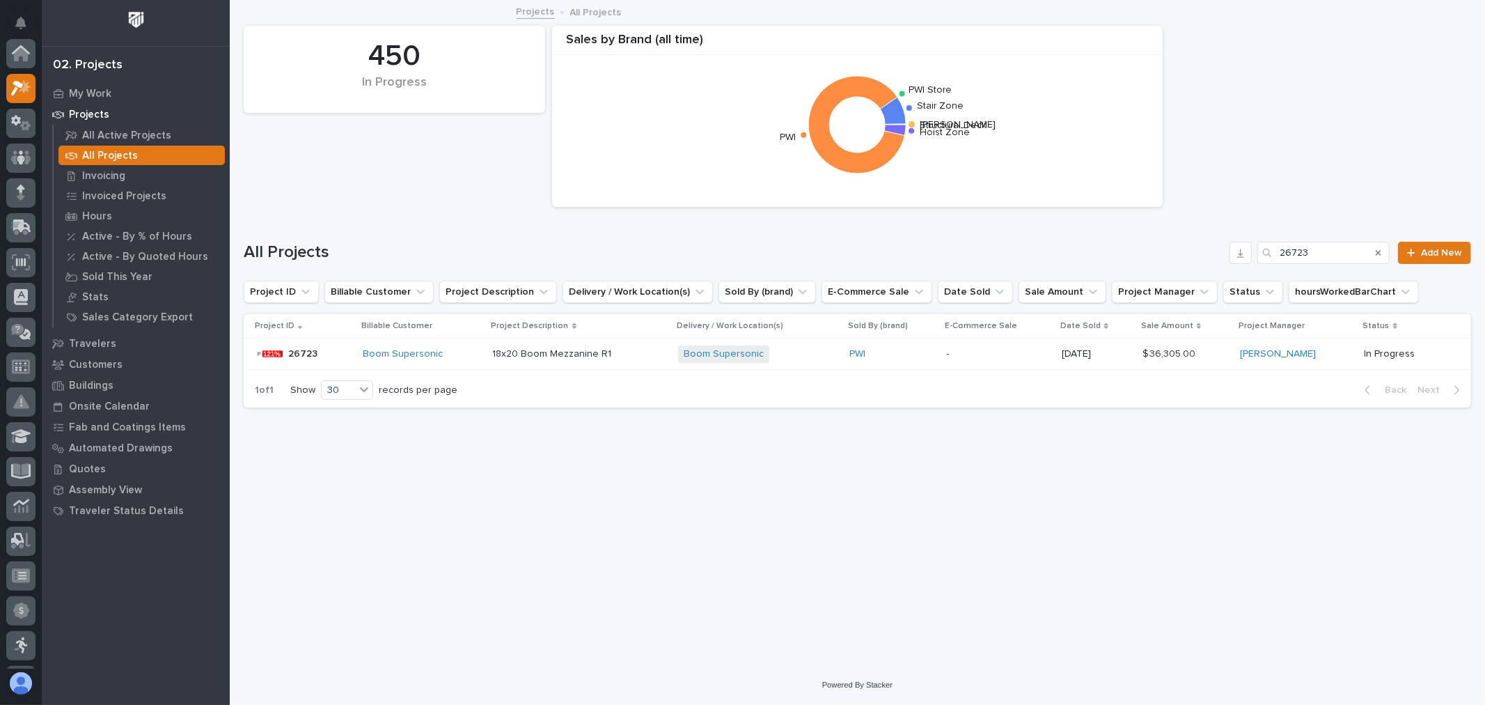
scroll to position [38, 0]
click at [453, 356] on div "Boom Supersonic" at bounding box center [422, 354] width 119 height 12
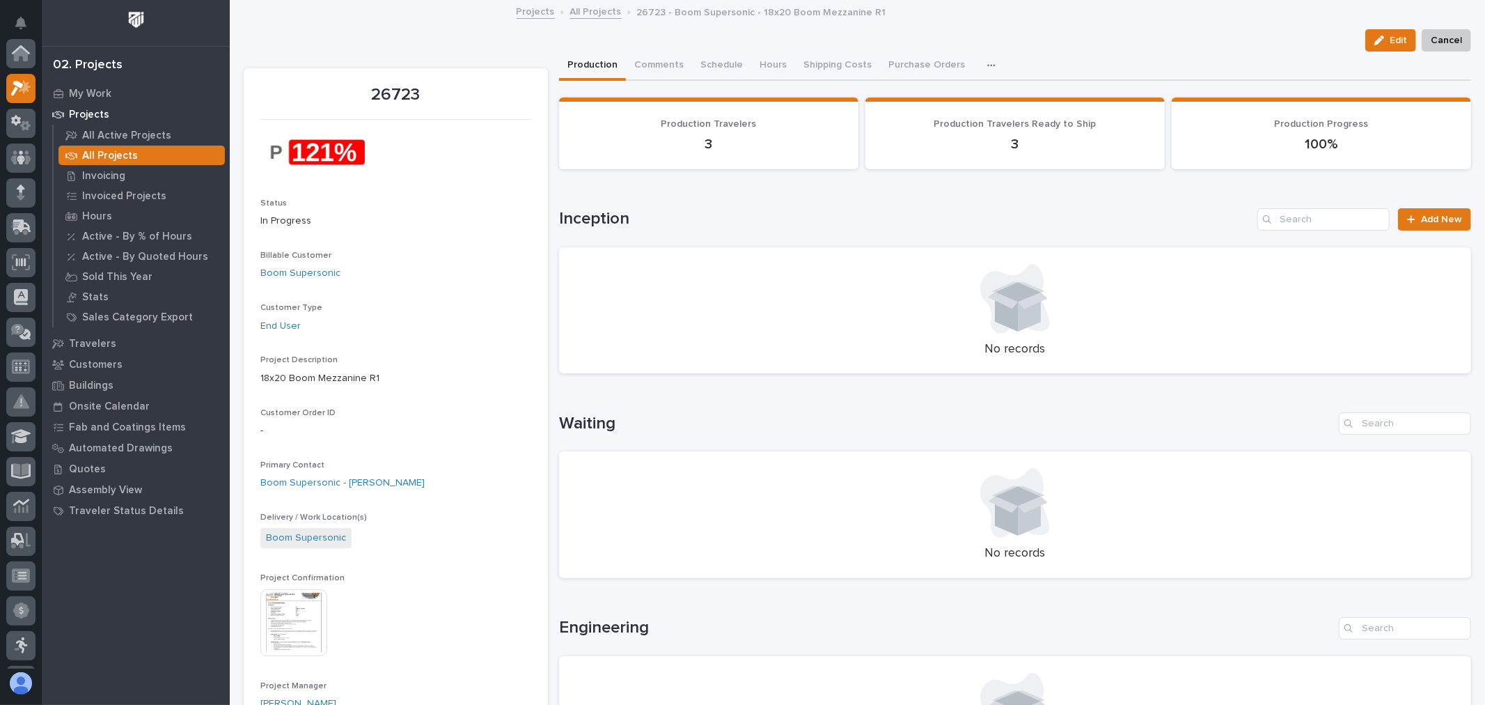
scroll to position [35, 0]
click at [309, 637] on img at bounding box center [293, 622] width 67 height 67
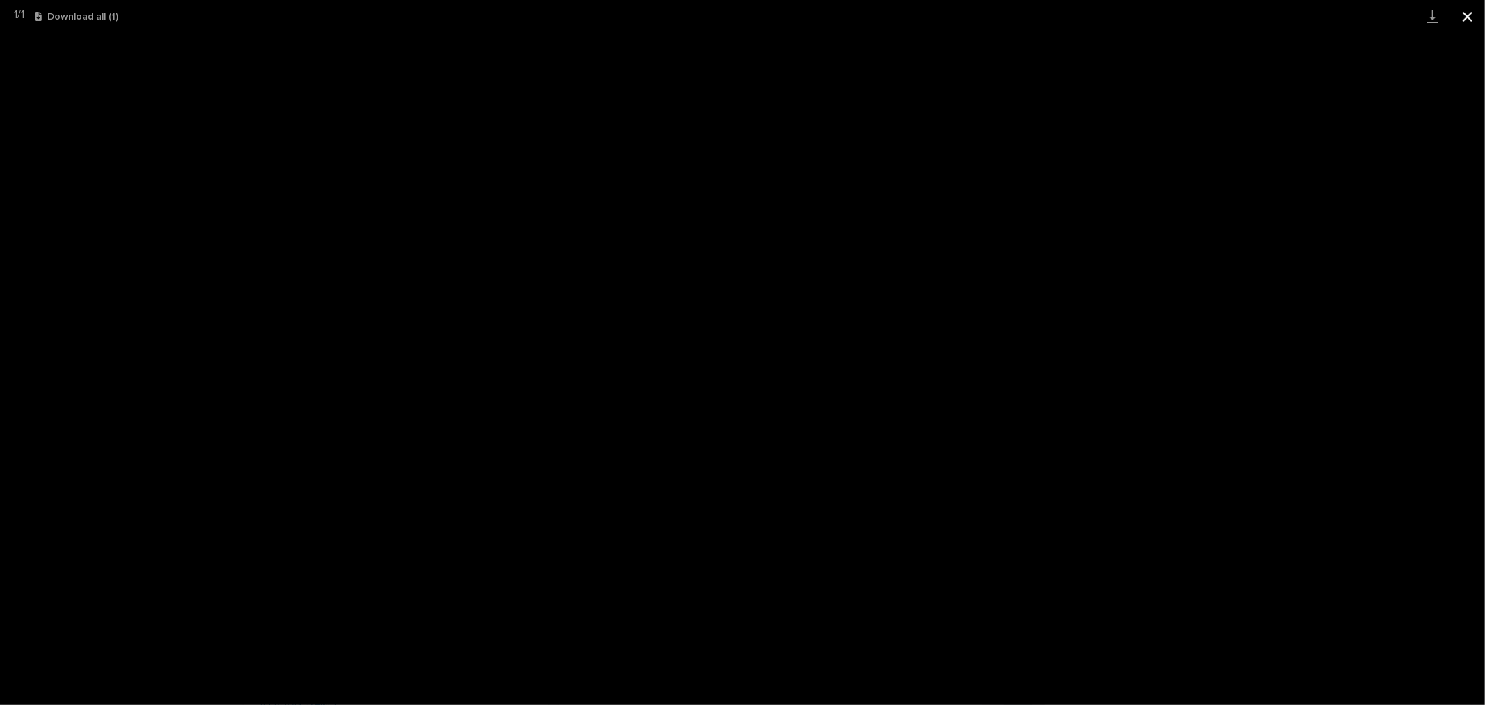
click at [1461, 17] on button "Close gallery" at bounding box center [1467, 16] width 35 height 33
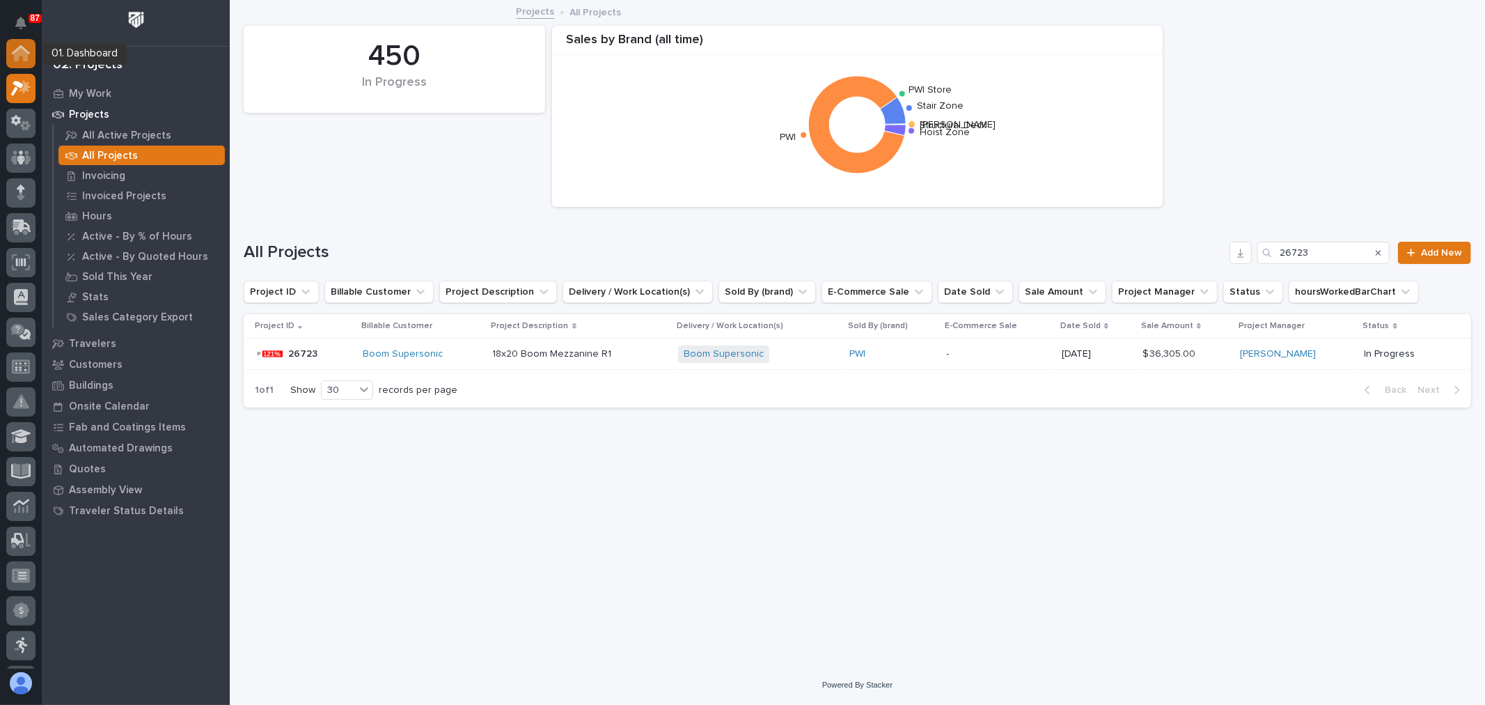
click at [22, 52] on icon at bounding box center [21, 54] width 14 height 14
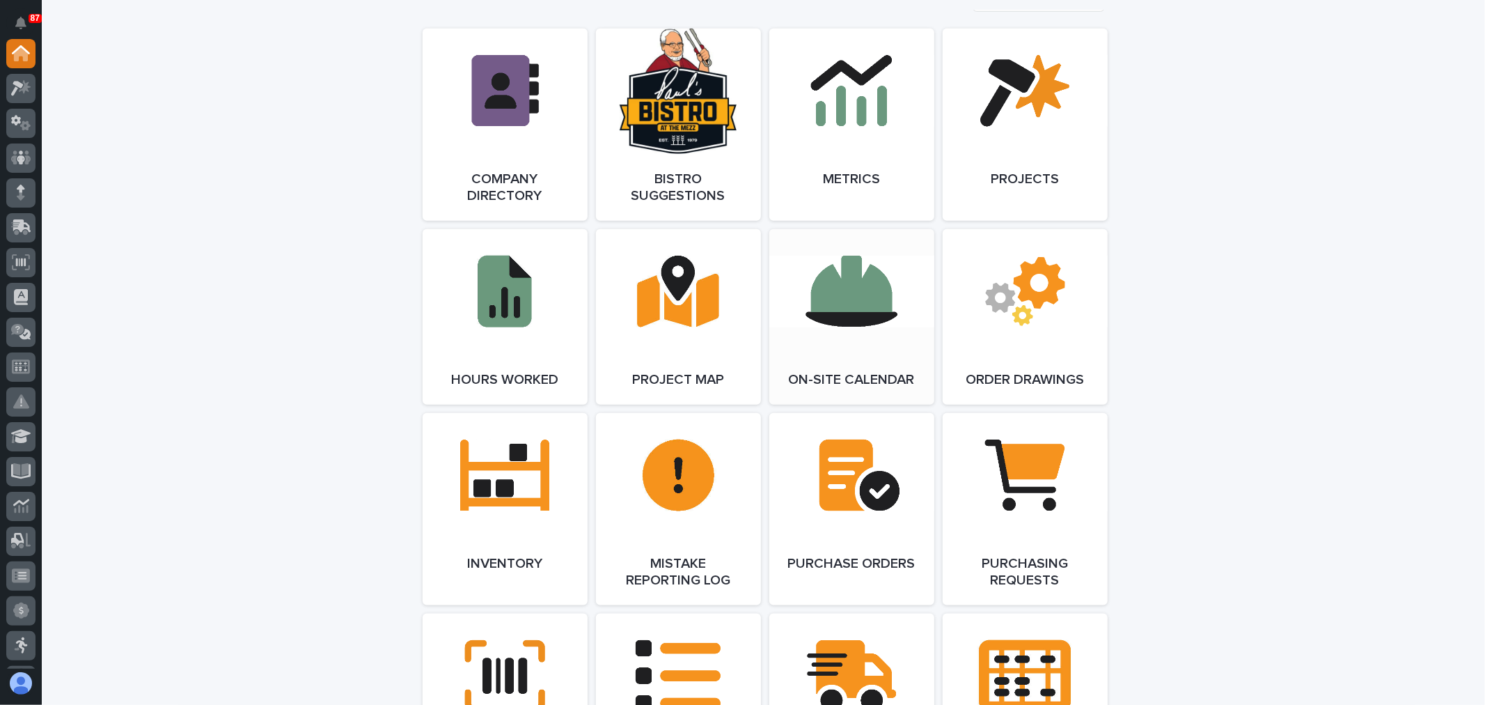
scroll to position [1237, 0]
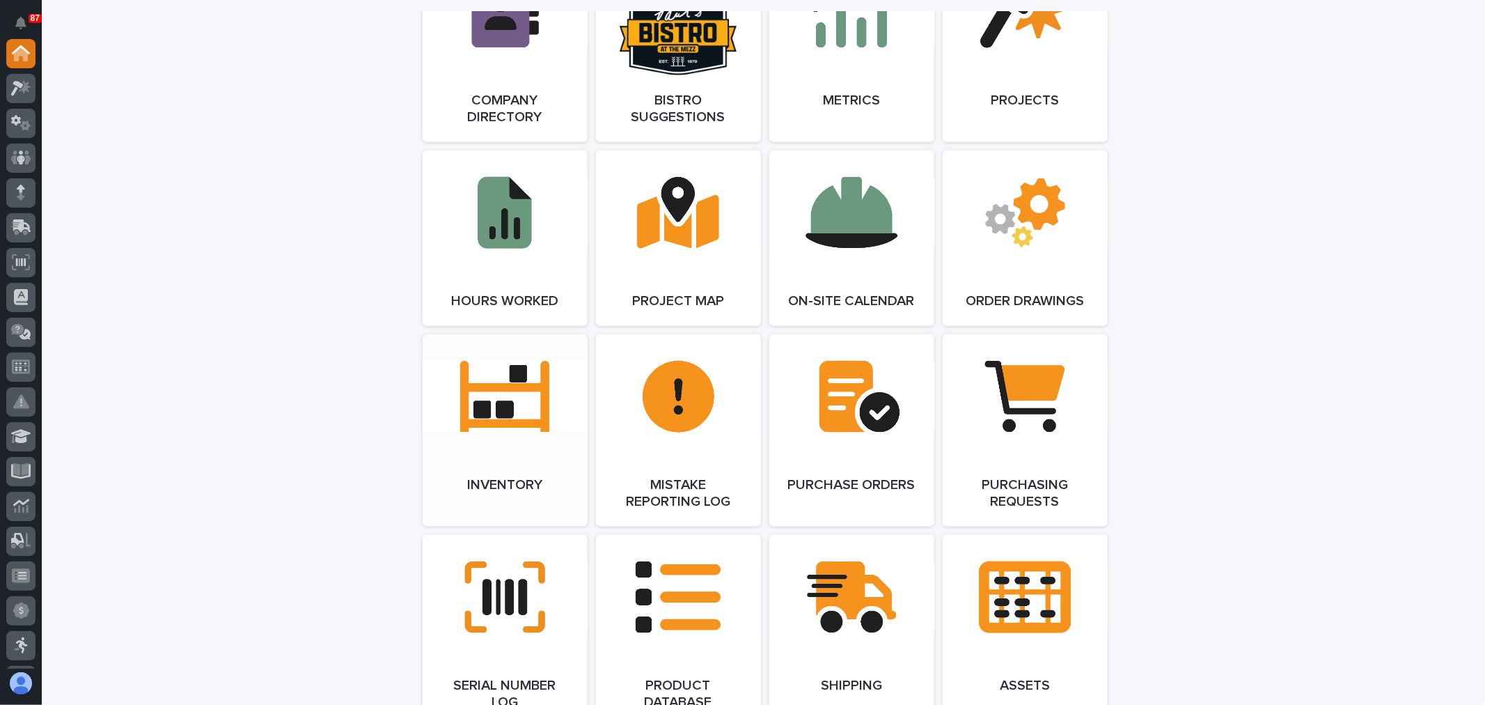
click at [521, 393] on link "Open Link" at bounding box center [505, 430] width 165 height 192
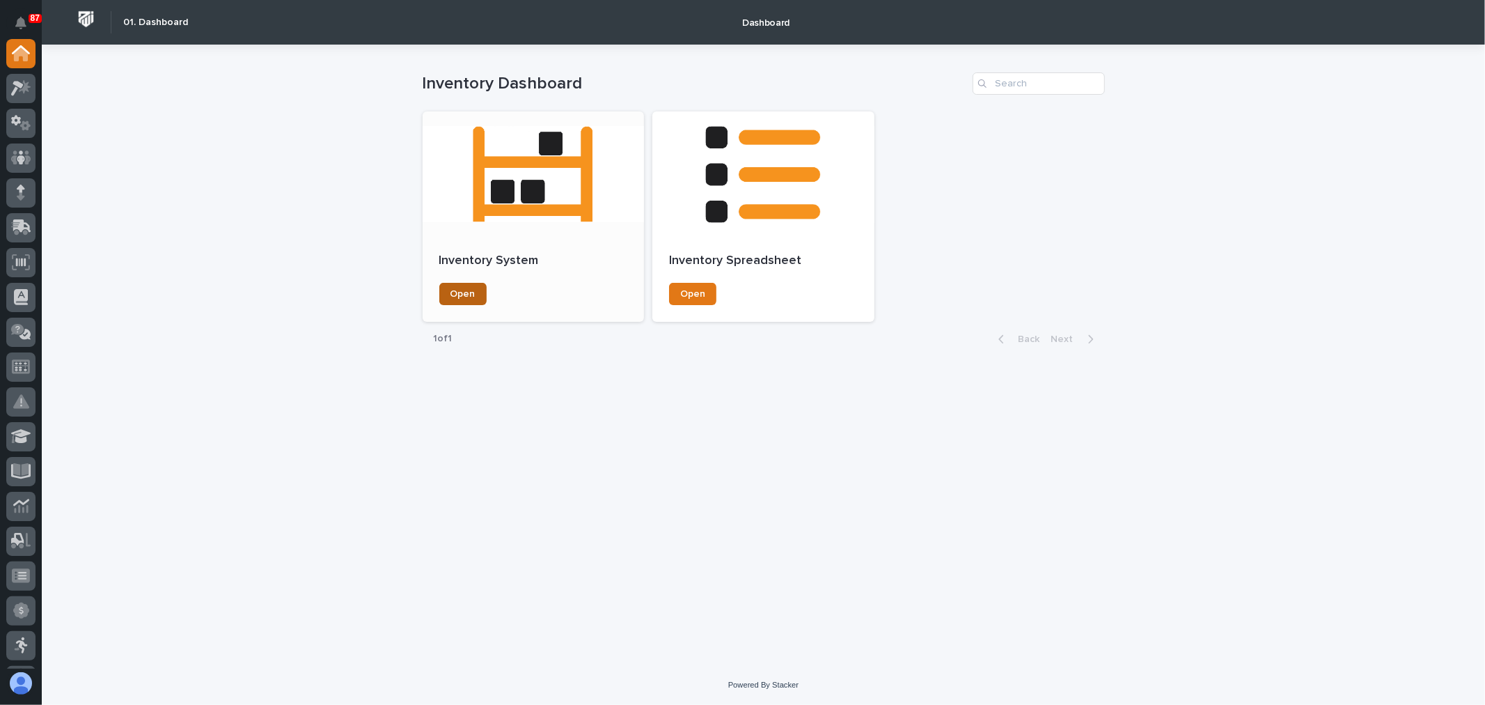
click at [474, 289] on span "Open" at bounding box center [463, 294] width 25 height 10
click at [455, 293] on span "Open" at bounding box center [463, 294] width 25 height 10
click at [705, 290] on link "Open" at bounding box center [692, 294] width 47 height 22
